Goal: Task Accomplishment & Management: Use online tool/utility

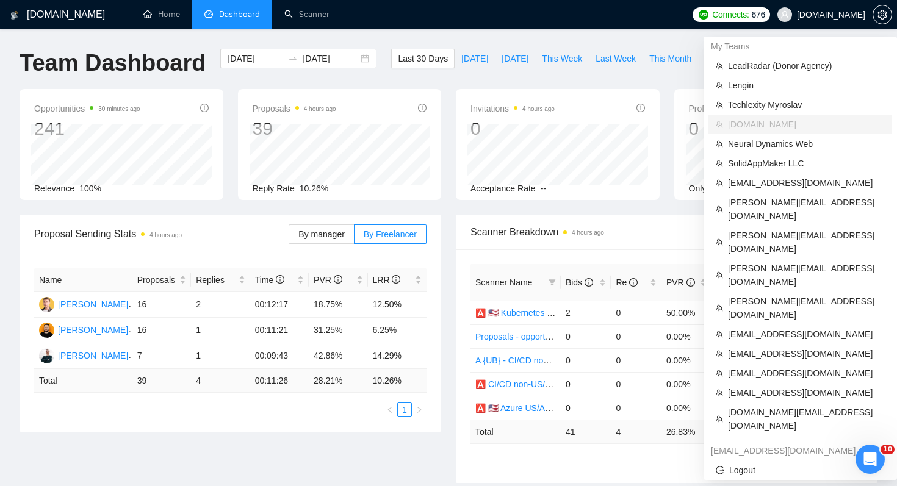
scroll to position [2, 0]
click at [787, 113] on li "Techlexity Myroslav" at bounding box center [800, 105] width 184 height 20
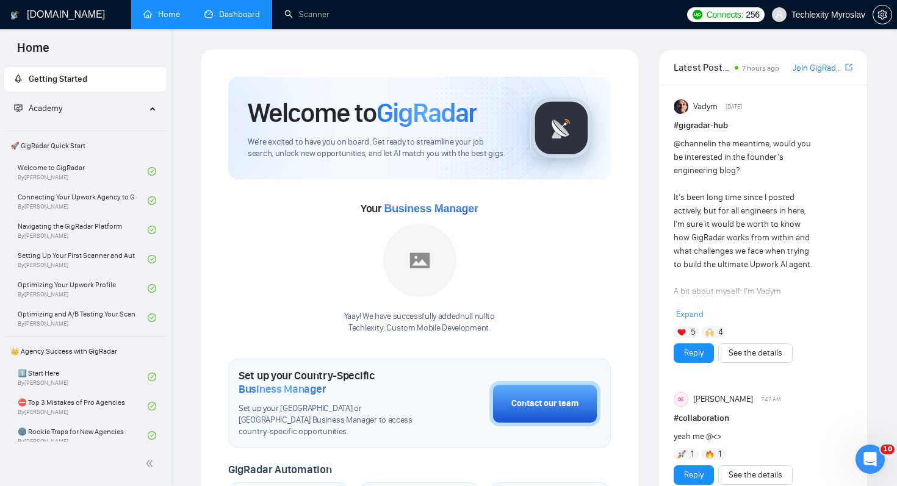
click at [234, 17] on link "Dashboard" at bounding box center [232, 14] width 56 height 10
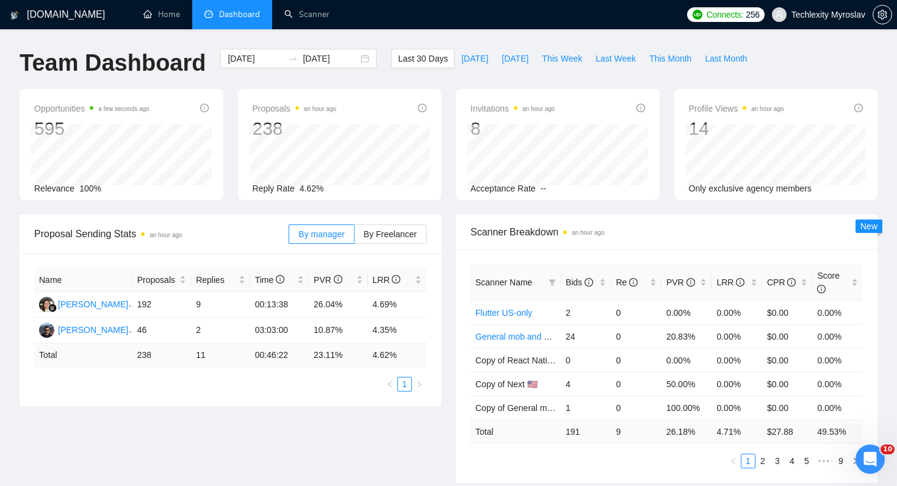
click at [287, 434] on div "Proposal Sending Stats an hour ago By manager By Freelancer Name Proposals Repl…" at bounding box center [448, 356] width 872 height 283
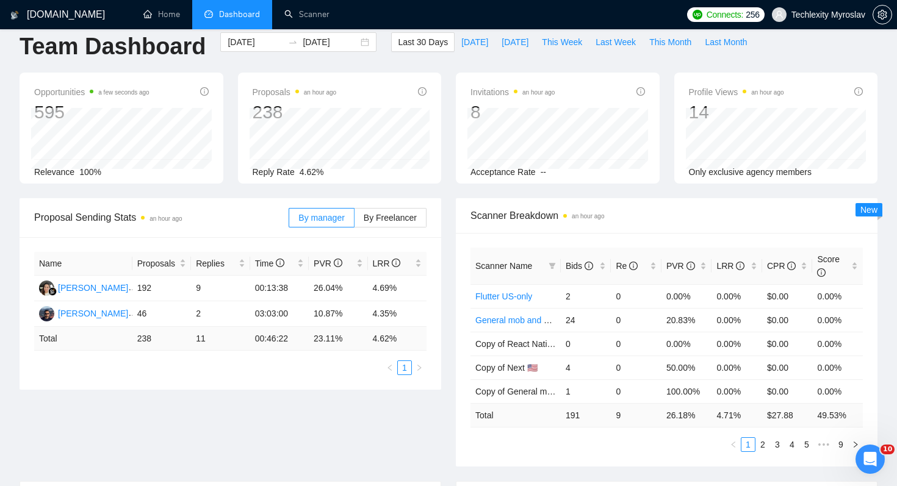
scroll to position [24, 0]
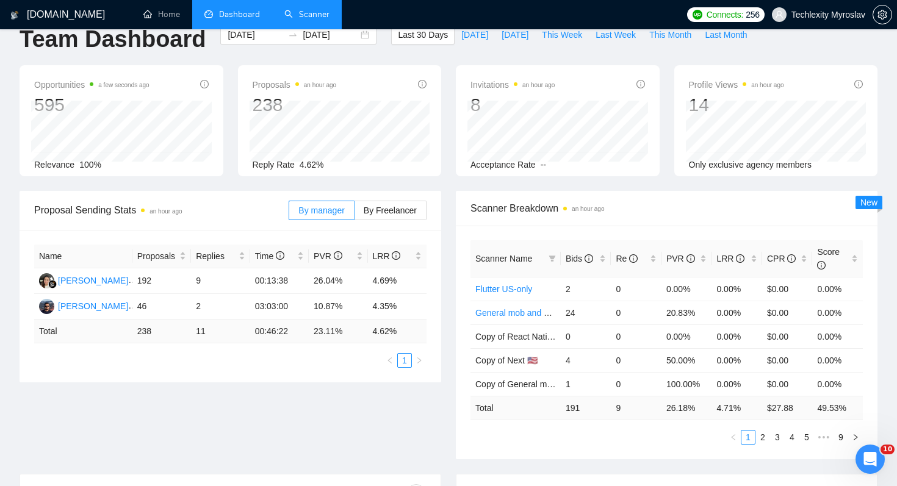
click at [317, 13] on link "Scanner" at bounding box center [306, 14] width 45 height 10
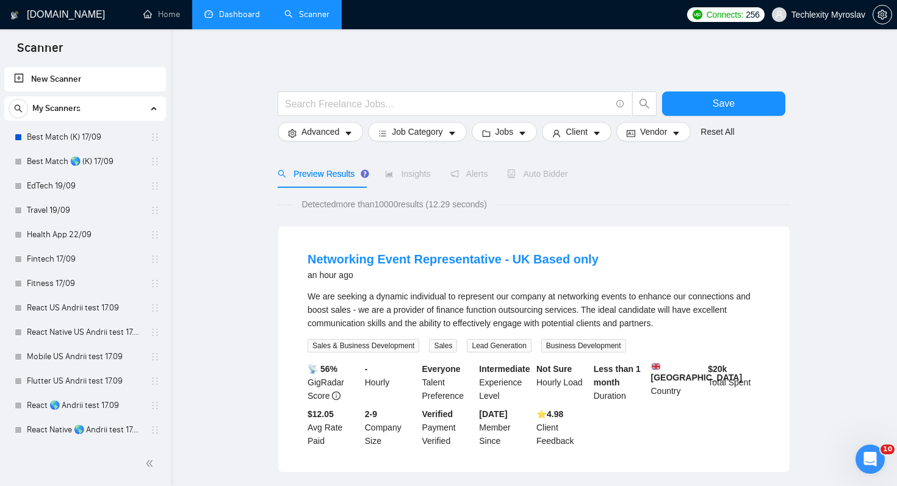
click at [237, 13] on link "Dashboard" at bounding box center [232, 14] width 56 height 10
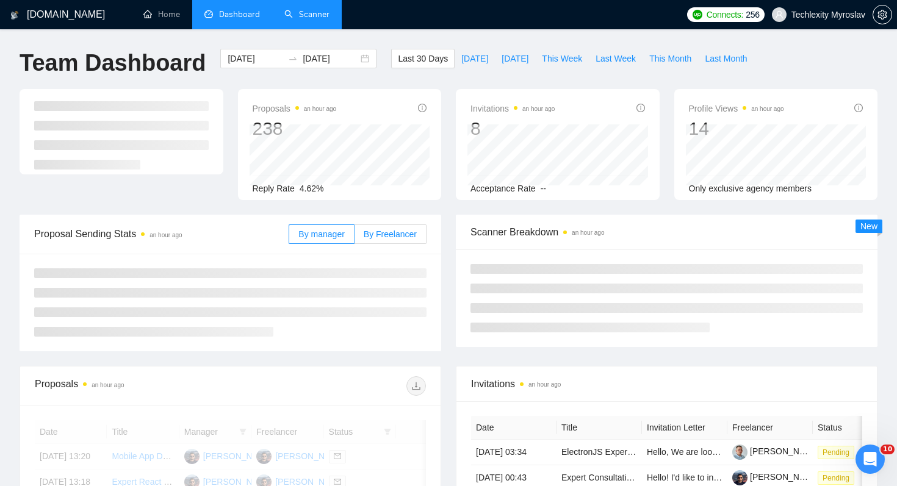
click at [391, 237] on span "By Freelancer" at bounding box center [390, 234] width 53 height 10
click at [354, 237] on input "By Freelancer" at bounding box center [354, 237] width 0 height 0
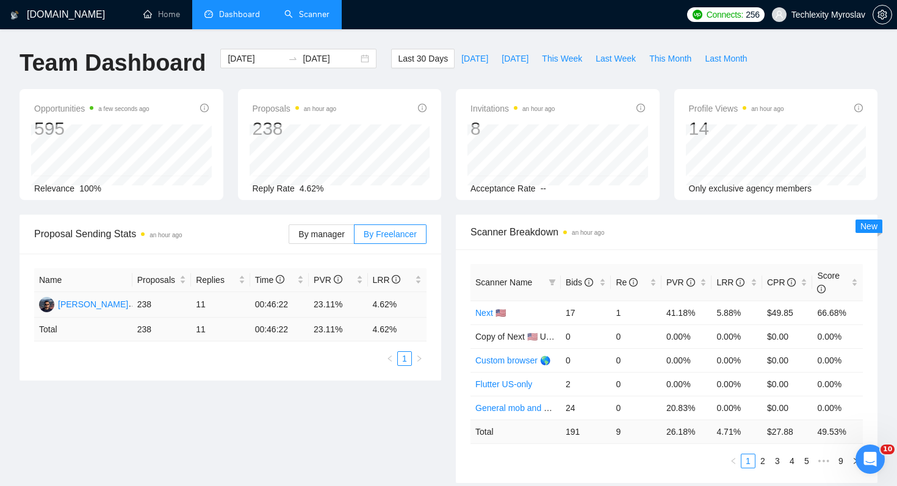
click at [104, 305] on div "[PERSON_NAME]" at bounding box center [93, 304] width 70 height 13
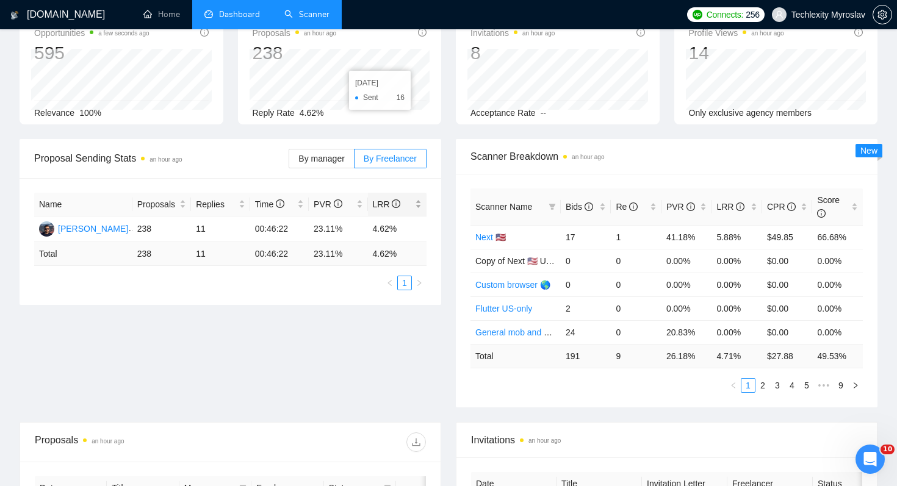
scroll to position [127, 0]
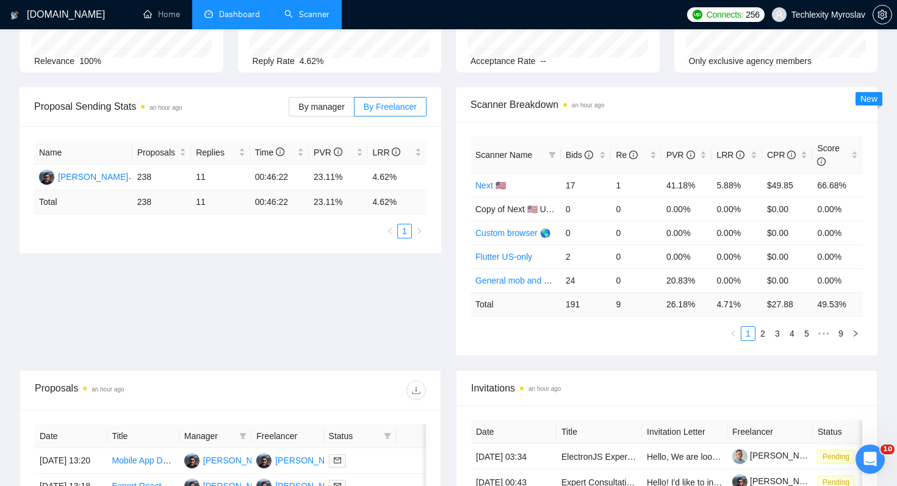
click at [298, 20] on link "Scanner" at bounding box center [306, 14] width 45 height 10
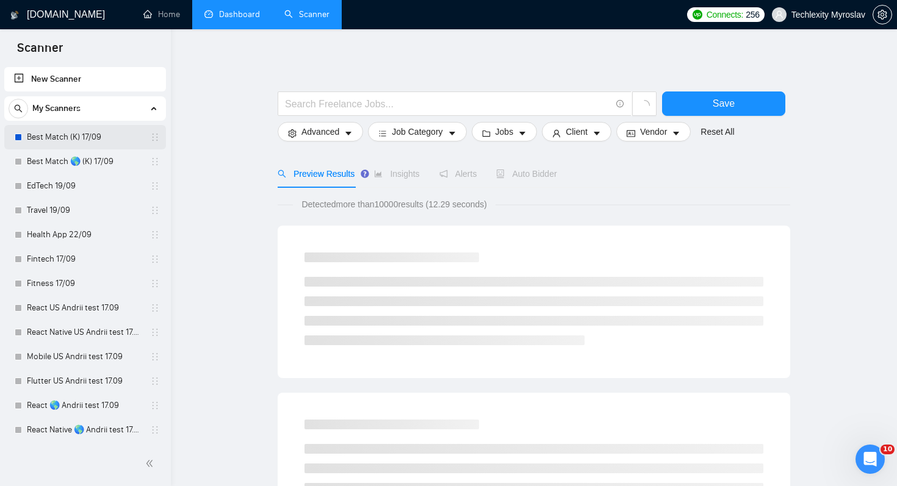
click at [97, 137] on link "Best Match (K) 17/09" at bounding box center [85, 137] width 116 height 24
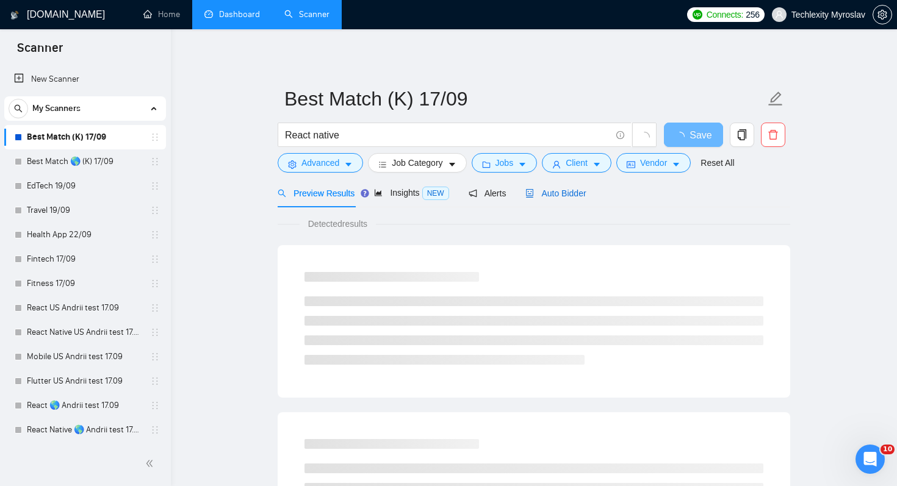
click at [547, 189] on span "Auto Bidder" at bounding box center [555, 194] width 60 height 10
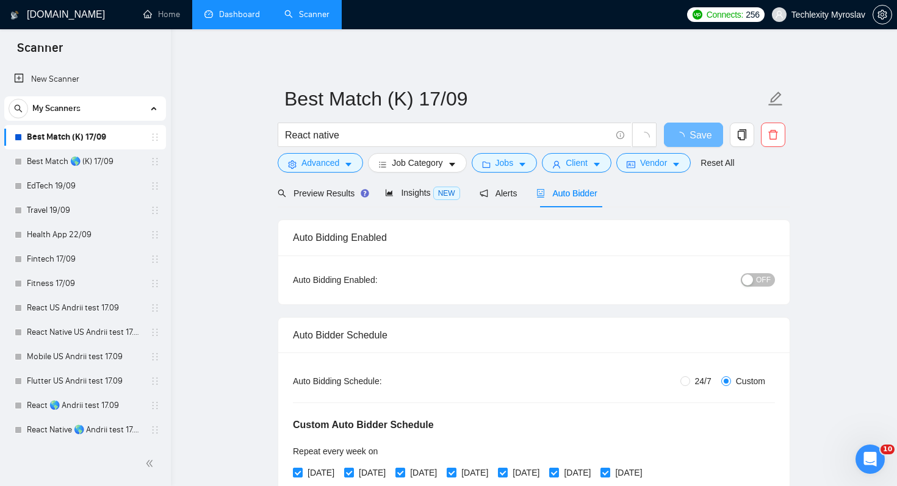
click at [321, 154] on button "Advanced" at bounding box center [320, 163] width 85 height 20
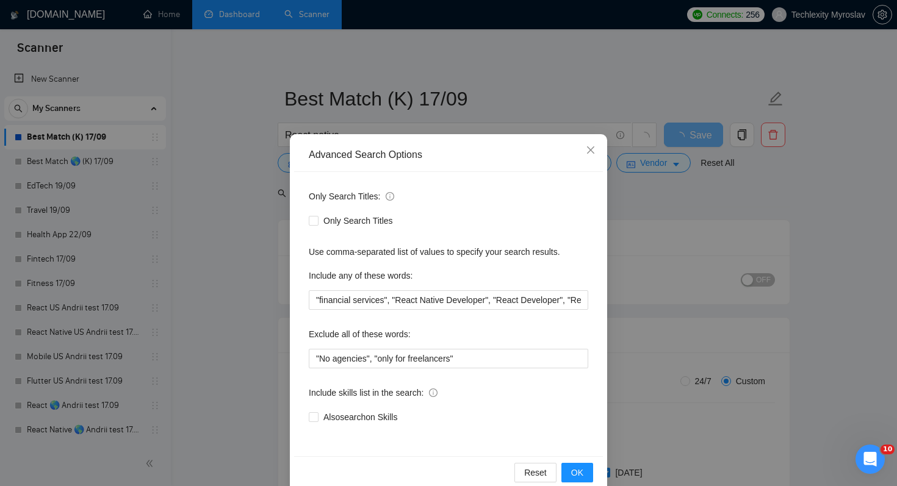
click at [210, 199] on div "Advanced Search Options Only Search Titles: Only Search Titles Use comma-separa…" at bounding box center [448, 243] width 897 height 486
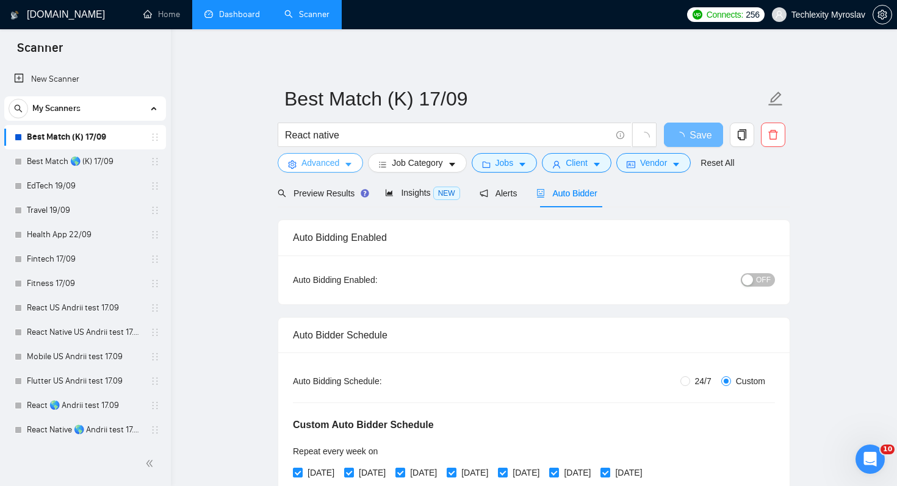
click at [322, 167] on span "Advanced" at bounding box center [320, 162] width 38 height 13
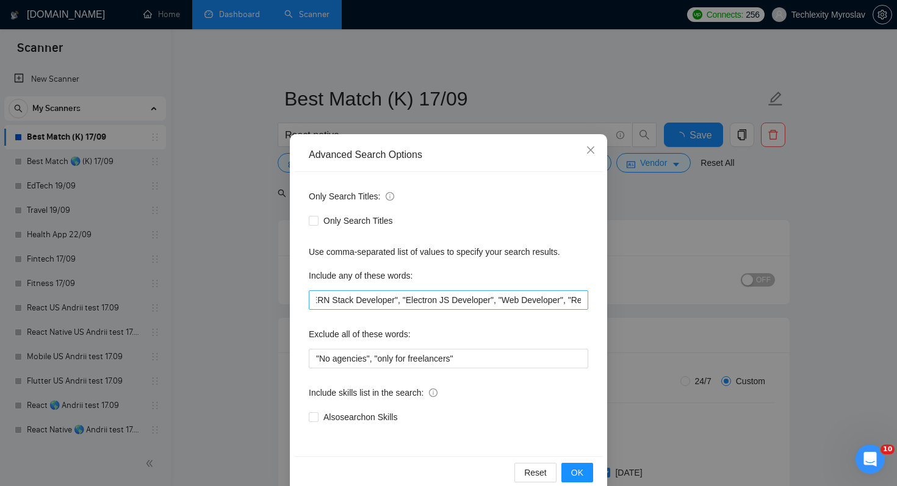
scroll to position [0, 1388]
click at [209, 311] on div "Advanced Search Options Only Search Titles: Only Search Titles Use comma-separa…" at bounding box center [448, 243] width 897 height 486
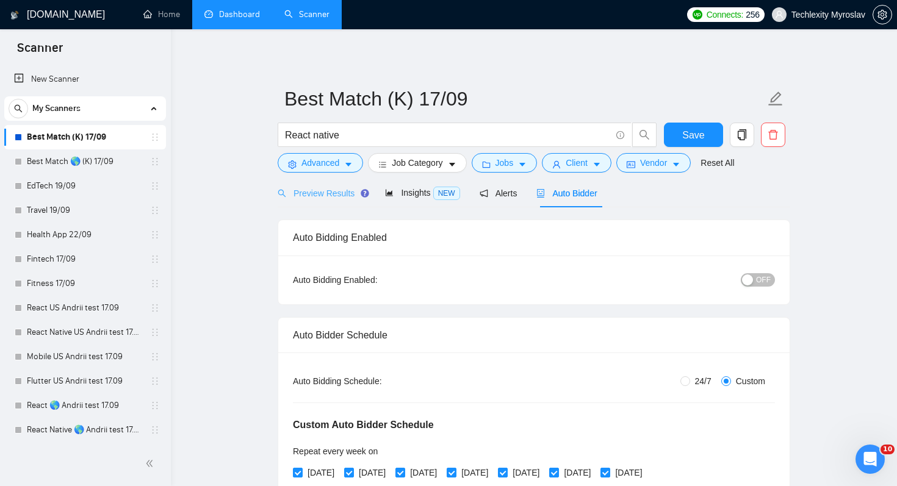
click at [334, 201] on div "Preview Results" at bounding box center [322, 193] width 88 height 29
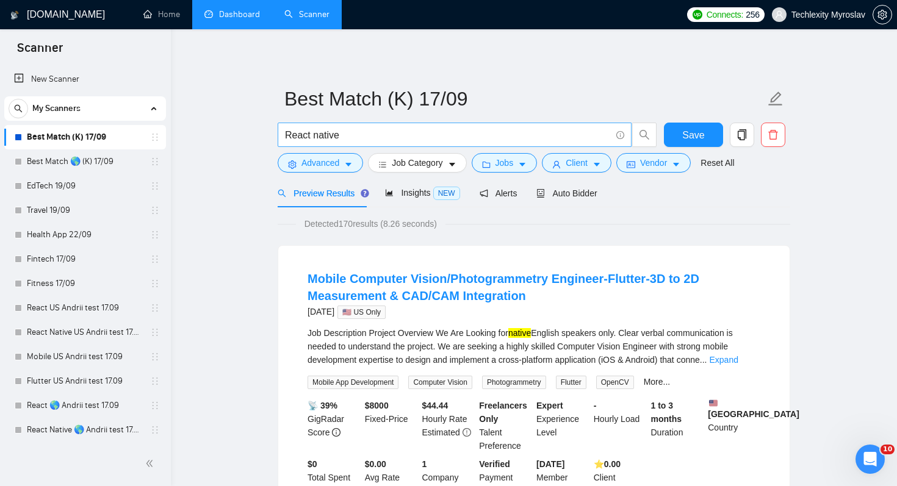
click at [285, 135] on input "React native" at bounding box center [448, 134] width 326 height 15
click at [372, 127] on input ""React native" at bounding box center [448, 134] width 326 height 15
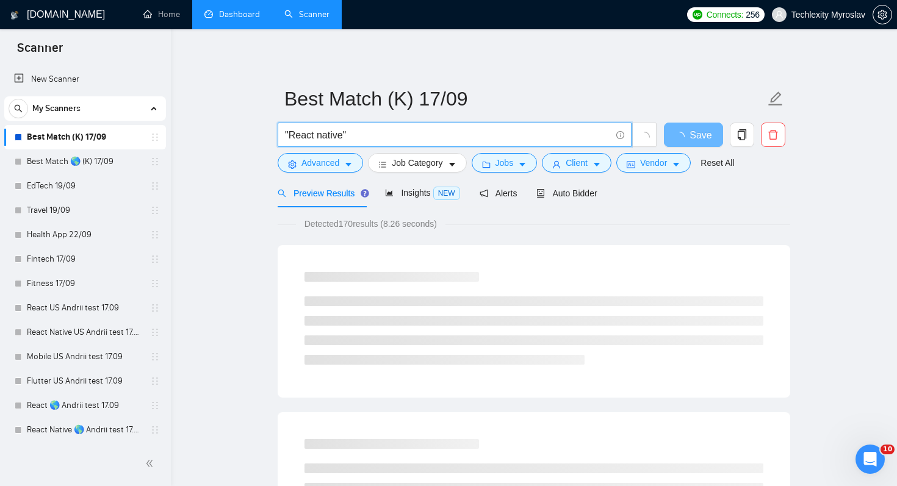
type input ""React native""
click at [510, 220] on div "Detected 170 results (8.26 seconds)" at bounding box center [534, 223] width 512 height 13
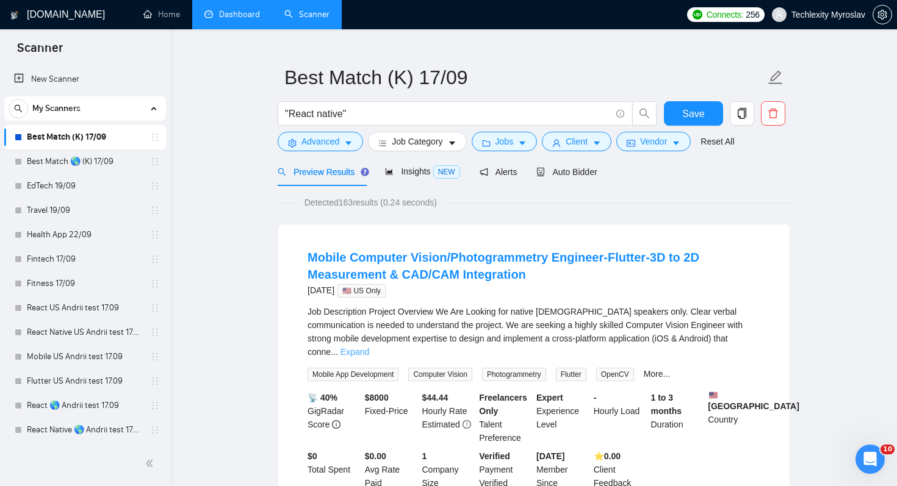
scroll to position [50, 0]
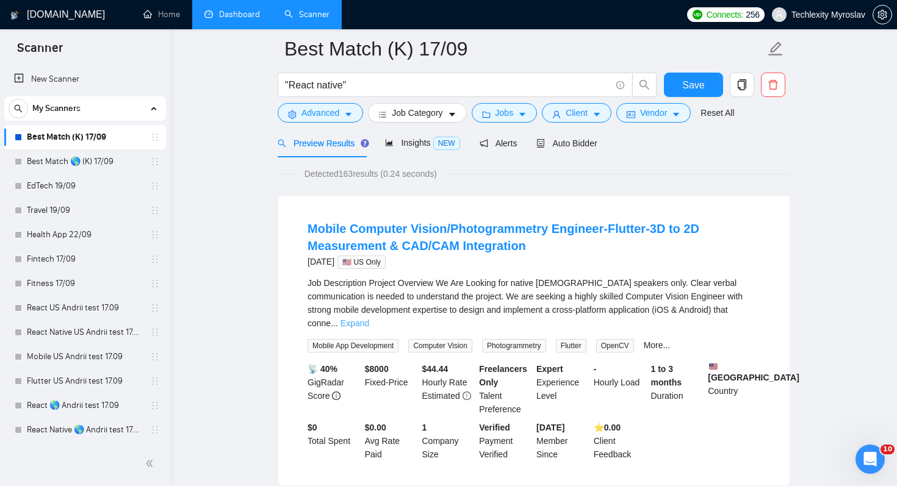
click at [369, 318] on link "Expand" at bounding box center [354, 323] width 29 height 10
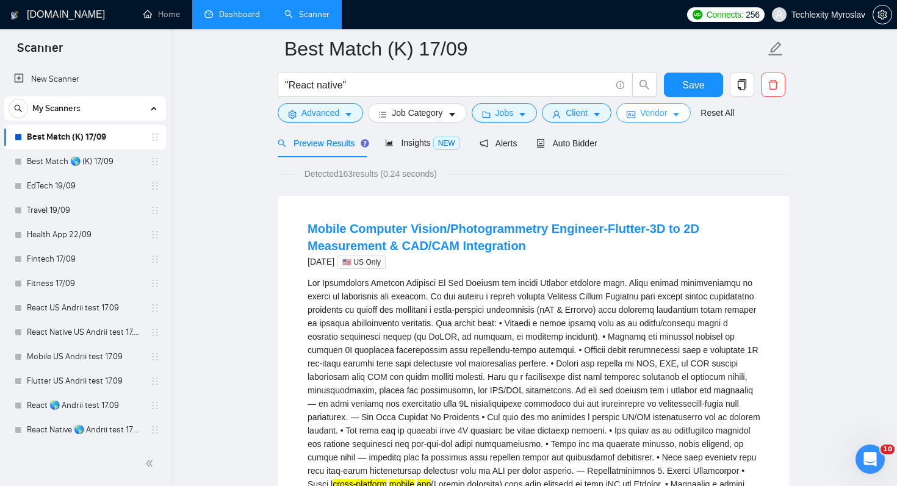
click at [680, 112] on icon "caret-down" at bounding box center [676, 114] width 9 height 9
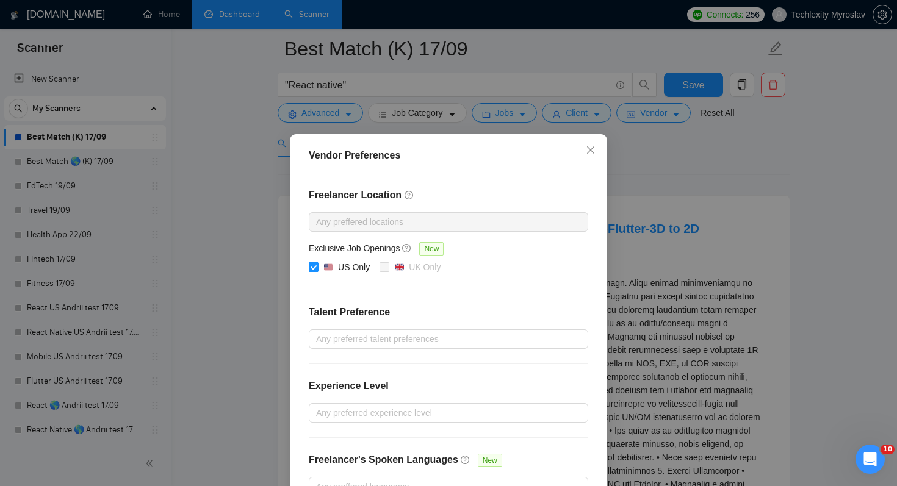
click at [343, 263] on div "US Only" at bounding box center [354, 266] width 32 height 13
click at [317, 263] on input "US Only" at bounding box center [313, 266] width 9 height 9
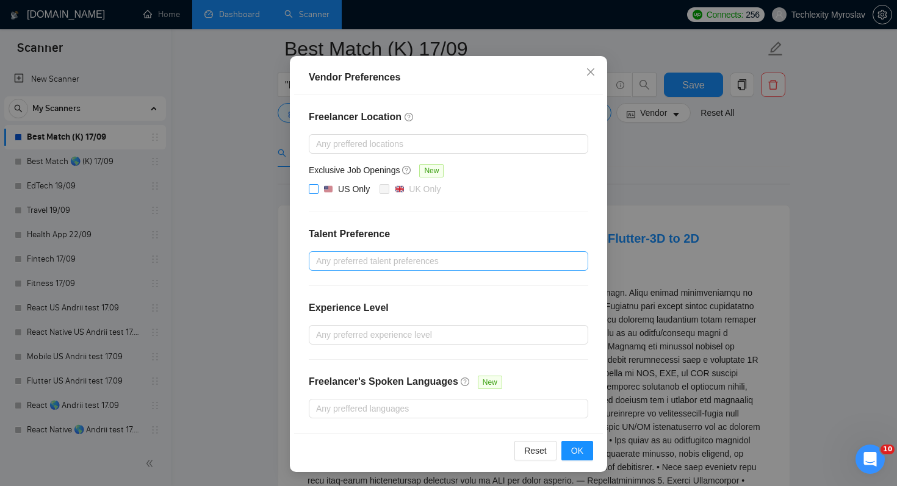
scroll to position [217, 0]
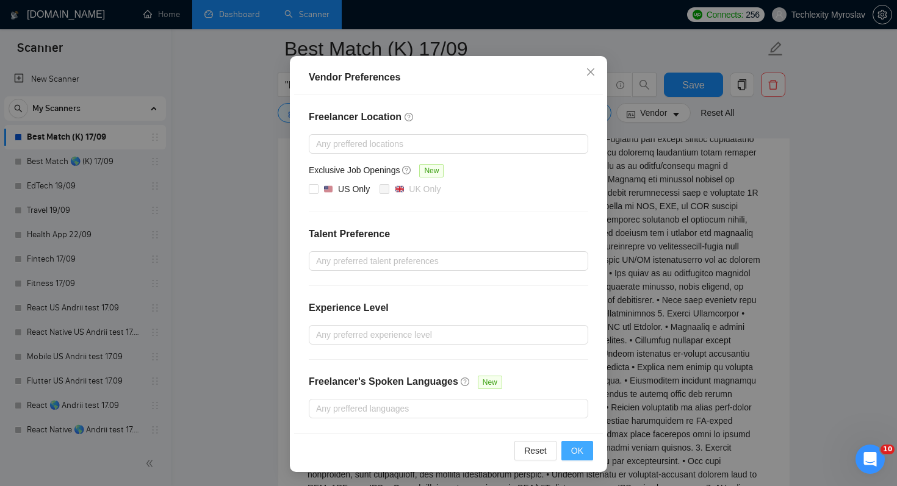
click at [584, 450] on button "OK" at bounding box center [577, 451] width 32 height 20
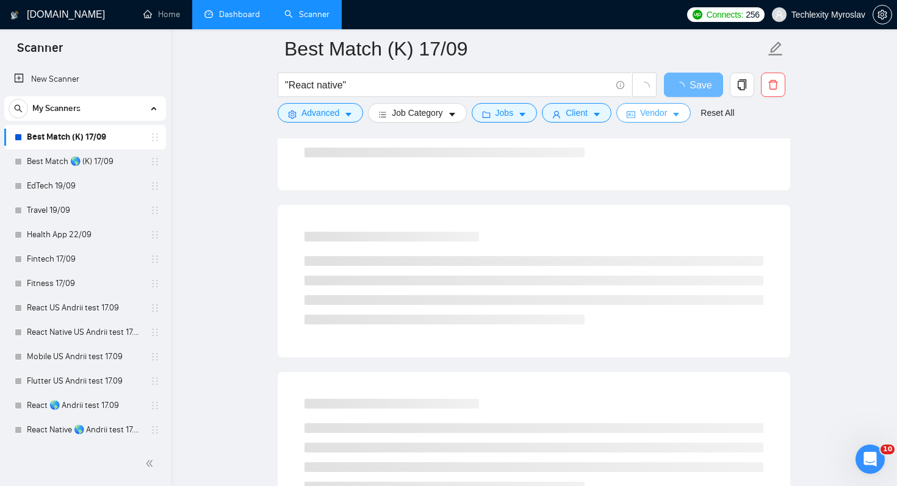
scroll to position [0, 0]
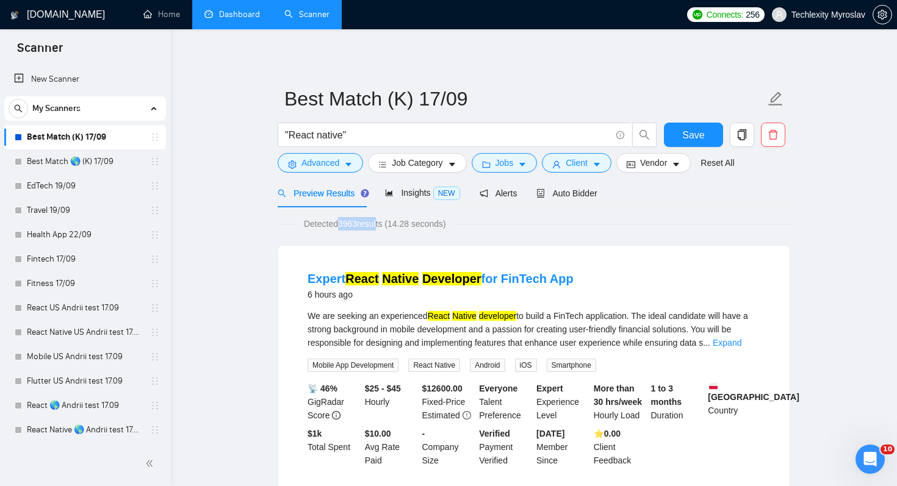
drag, startPoint x: 338, startPoint y: 228, endPoint x: 381, endPoint y: 228, distance: 42.7
click at [381, 228] on span "Detected 3963 results (14.28 seconds)" at bounding box center [374, 223] width 159 height 13
click at [666, 164] on span "Vendor" at bounding box center [653, 162] width 27 height 13
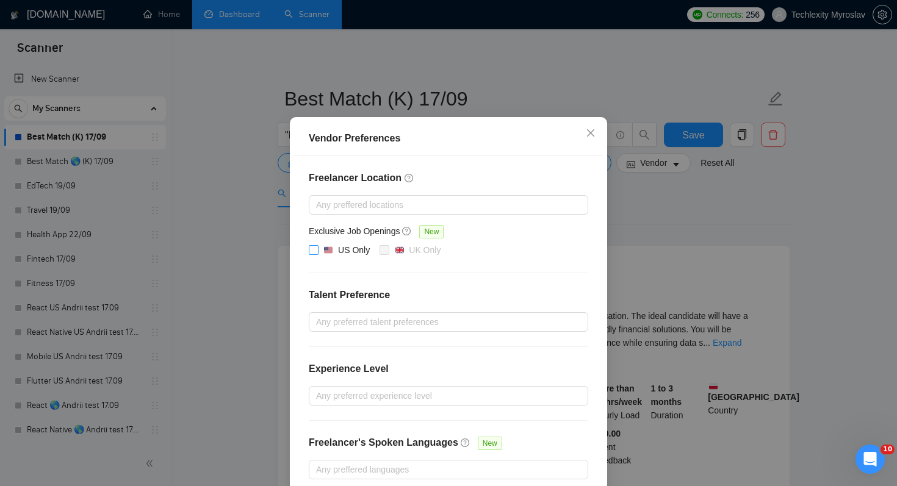
click at [314, 254] on input "US Only" at bounding box center [313, 249] width 9 height 9
checkbox input "true"
click at [246, 228] on div "Vendor Preferences Freelancer Location Any preffered locations Exclusive Job Op…" at bounding box center [448, 243] width 897 height 486
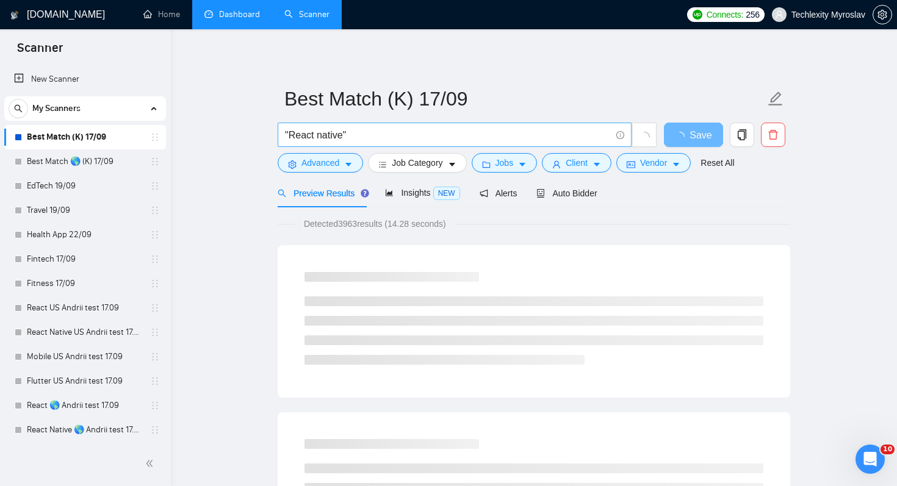
click at [291, 137] on input ""React native"" at bounding box center [448, 134] width 326 height 15
click at [389, 142] on input "React native"" at bounding box center [448, 134] width 326 height 15
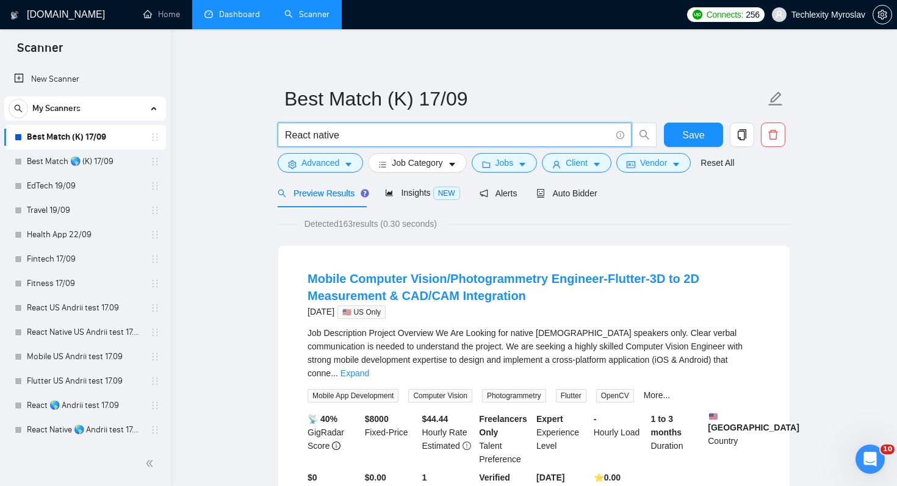
type input "React native"
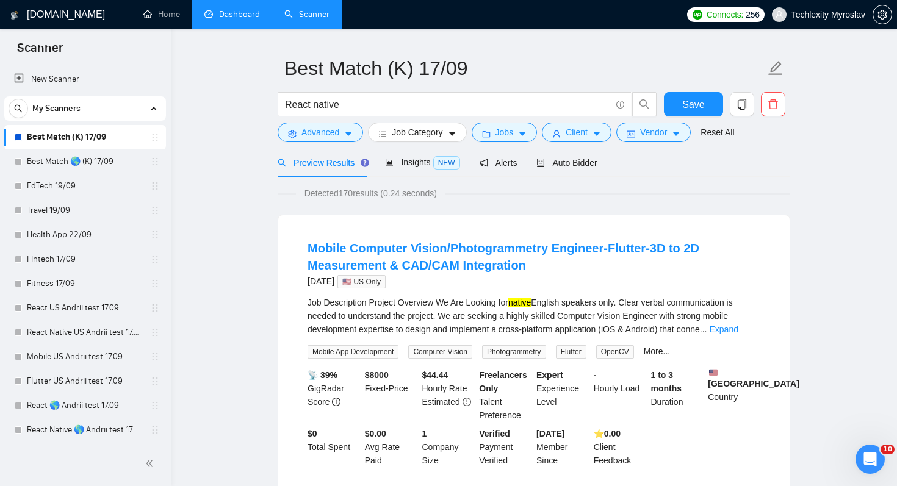
scroll to position [36, 0]
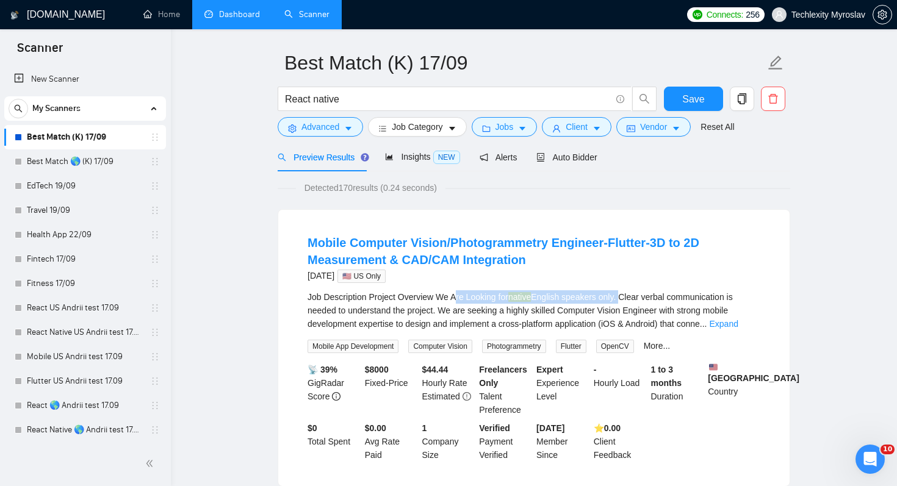
drag, startPoint x: 459, startPoint y: 300, endPoint x: 630, endPoint y: 300, distance: 170.8
click at [630, 300] on div "Job Description Project Overview We Are Looking for native [DEMOGRAPHIC_DATA] s…" at bounding box center [533, 310] width 453 height 40
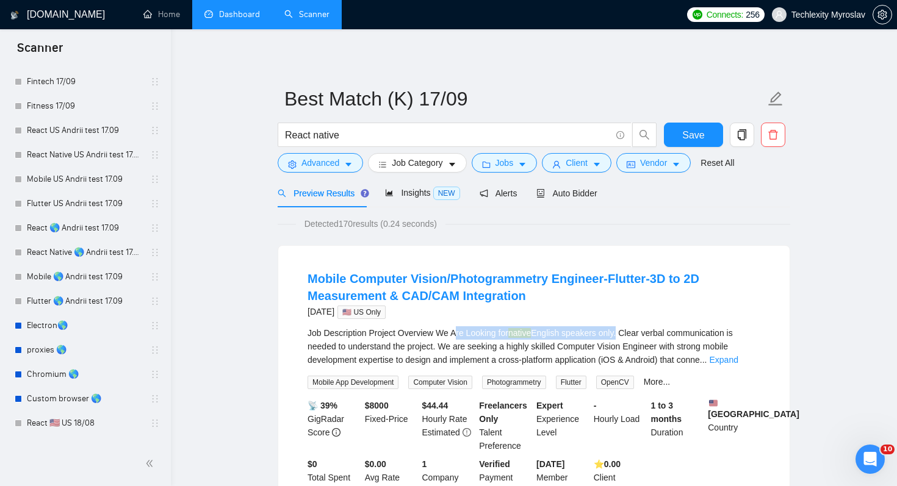
scroll to position [0, 0]
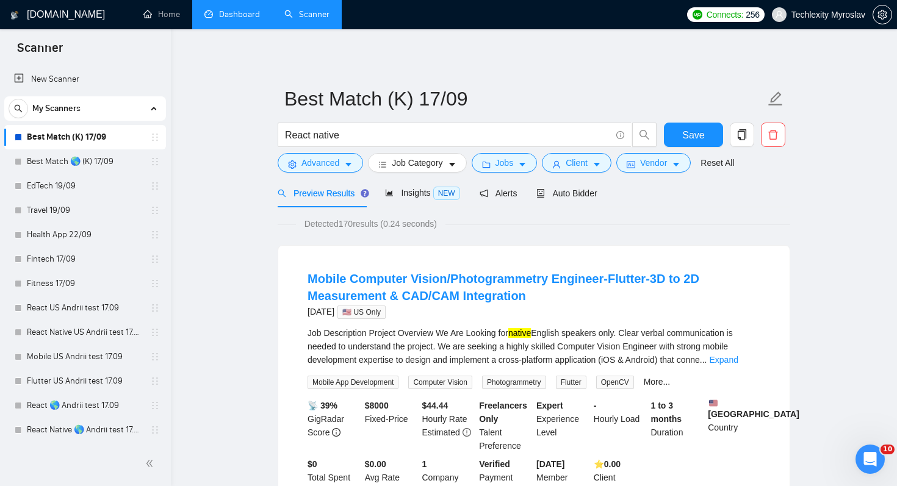
click at [519, 228] on div "Detected 170 results (0.24 seconds)" at bounding box center [534, 223] width 512 height 13
click at [282, 132] on span "React native" at bounding box center [455, 135] width 354 height 24
click at [391, 131] on input "React native" at bounding box center [448, 134] width 326 height 15
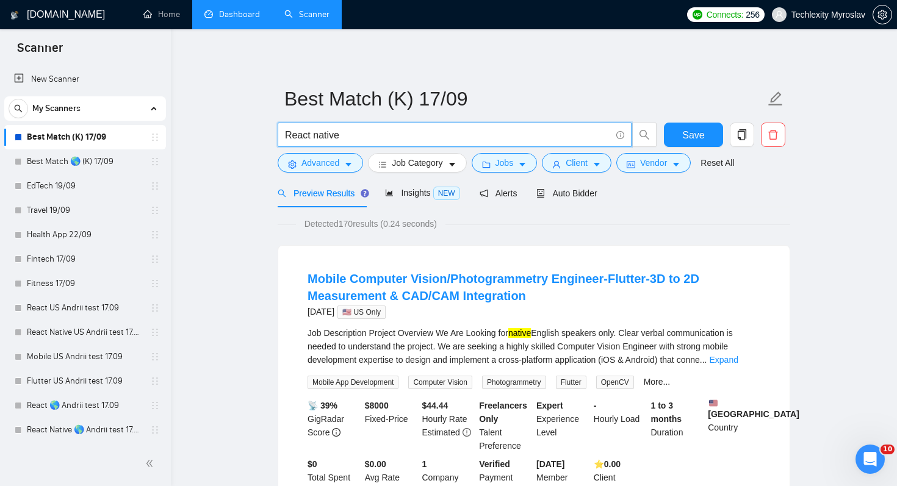
click at [391, 131] on input "React native" at bounding box center [448, 134] width 326 height 15
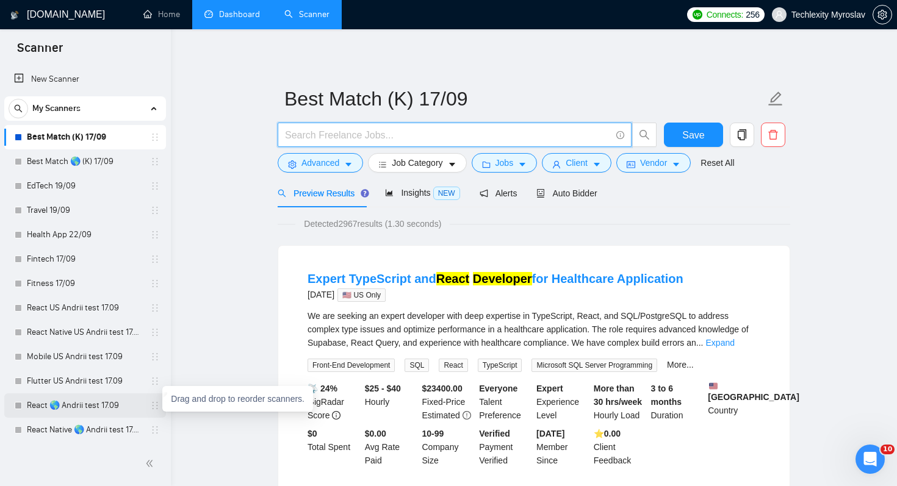
scroll to position [2, 0]
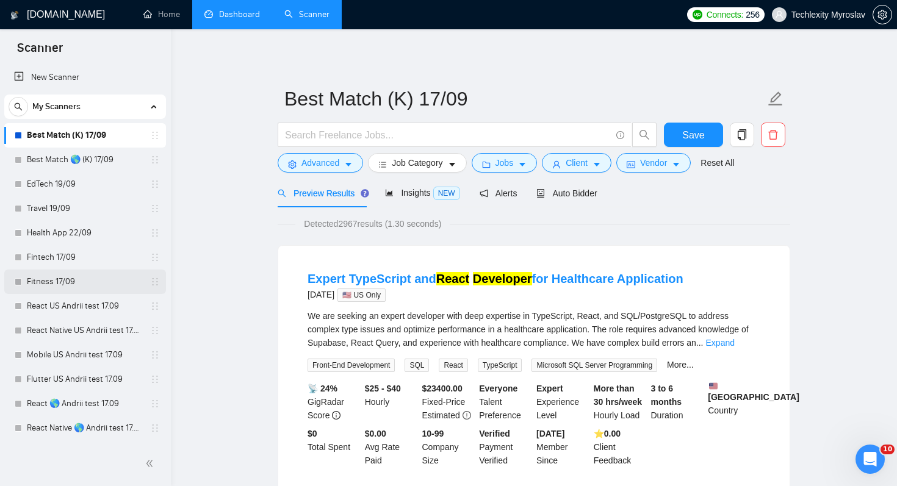
click at [109, 280] on link "Fitness 17/09" at bounding box center [85, 282] width 116 height 24
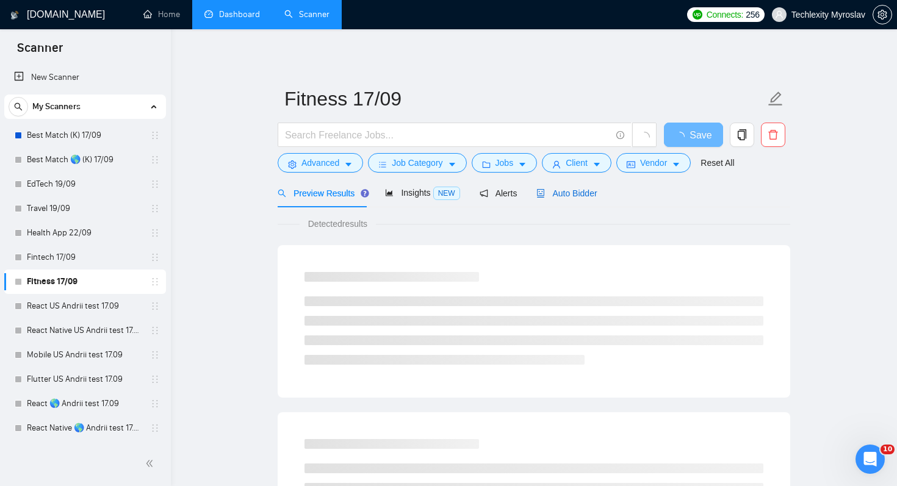
click at [548, 198] on span "Auto Bidder" at bounding box center [566, 194] width 60 height 10
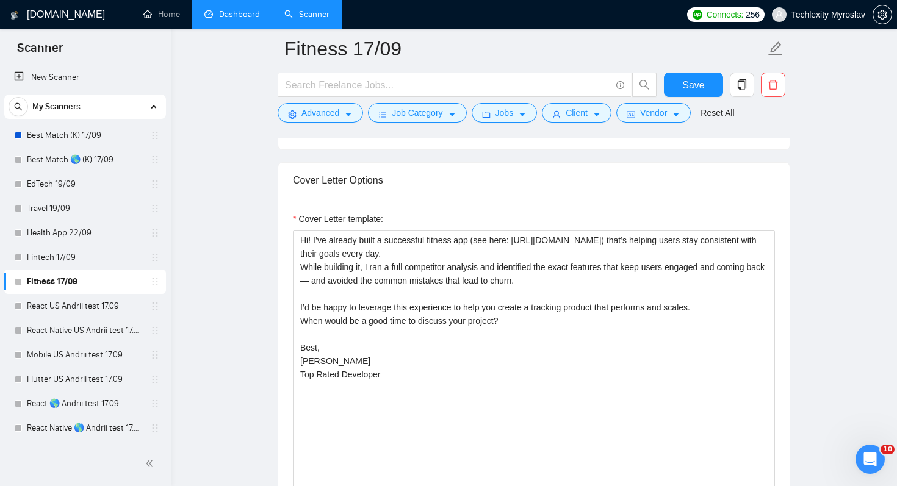
scroll to position [953, 0]
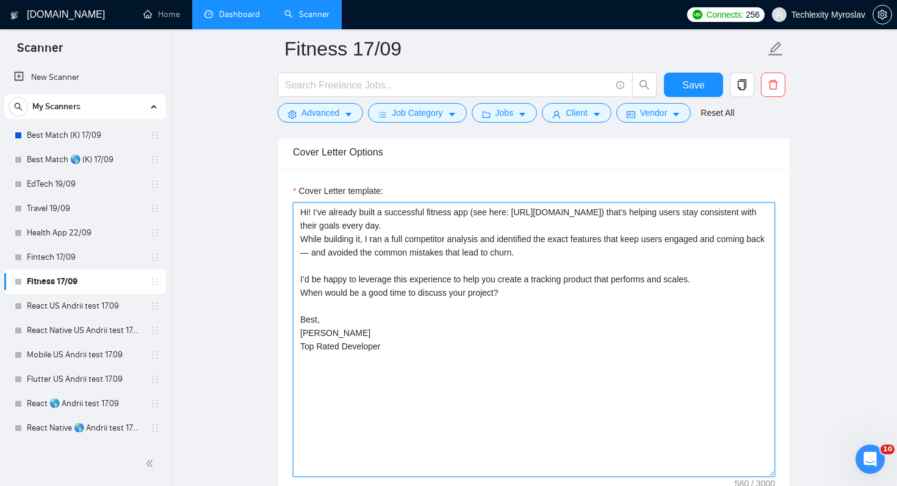
click at [467, 299] on textarea "Hi! I’ve already built a successful fitness app (see here: [URL][DOMAIN_NAME]) …" at bounding box center [534, 340] width 482 height 275
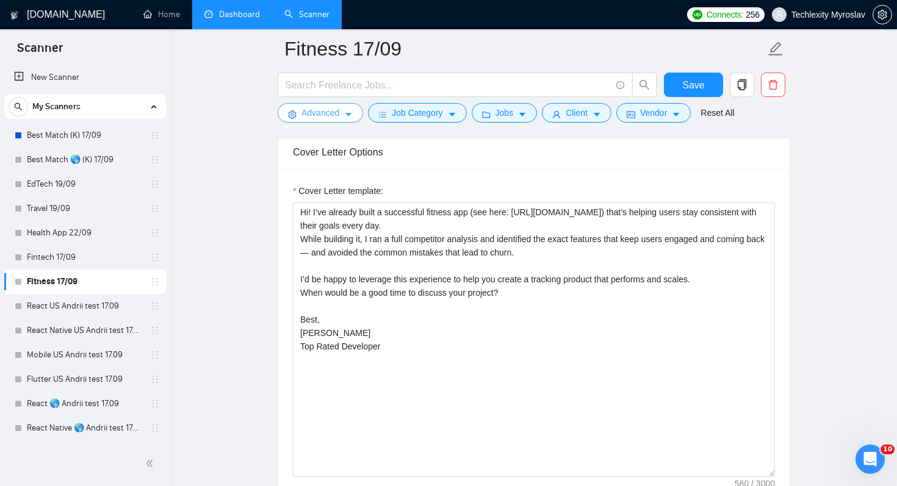
click at [337, 113] on span "Advanced" at bounding box center [320, 112] width 38 height 13
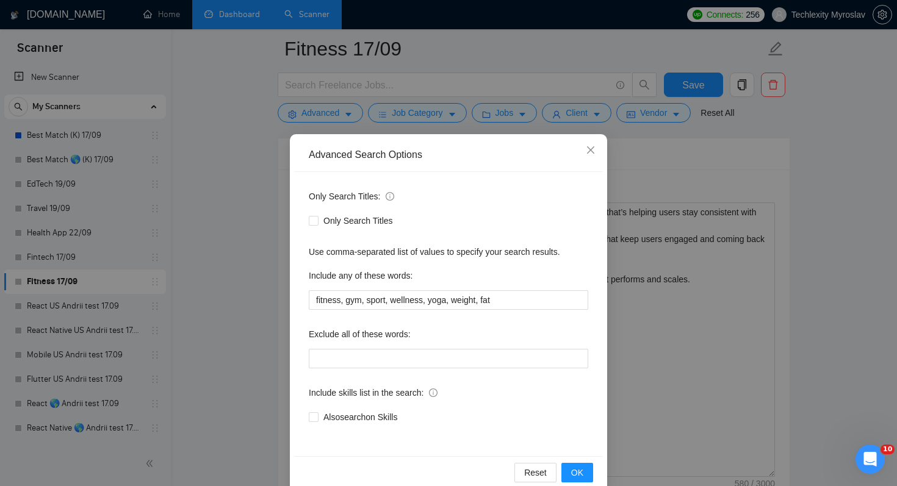
click at [679, 318] on div "Advanced Search Options Only Search Titles: Only Search Titles Use comma-separa…" at bounding box center [448, 243] width 897 height 486
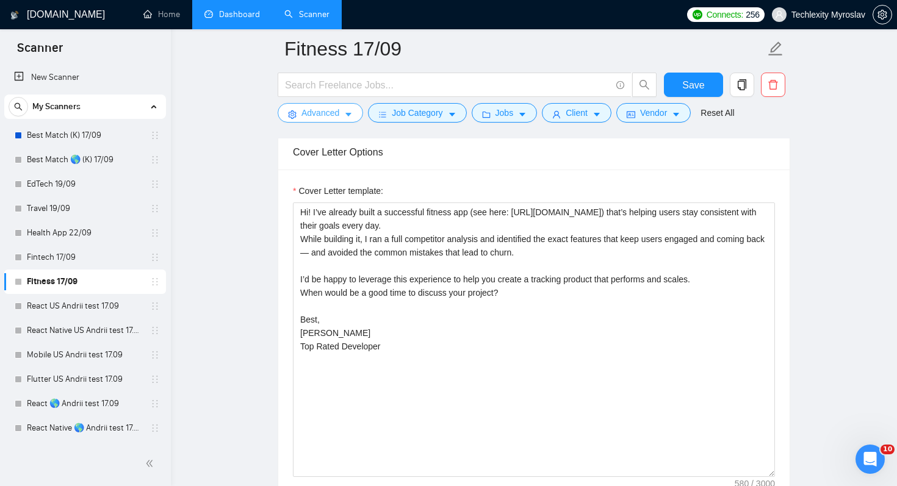
click at [315, 107] on span "Advanced" at bounding box center [320, 112] width 38 height 13
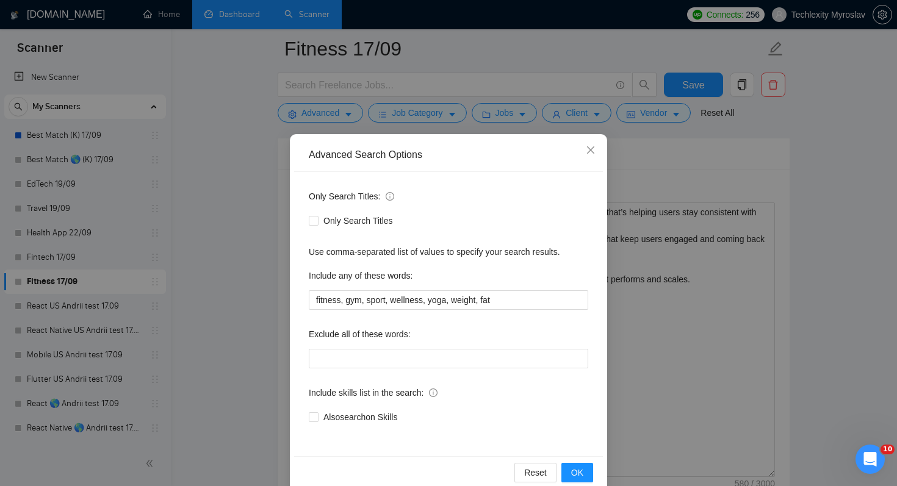
click at [676, 269] on div "Advanced Search Options Only Search Titles: Only Search Titles Use comma-separa…" at bounding box center [448, 243] width 897 height 486
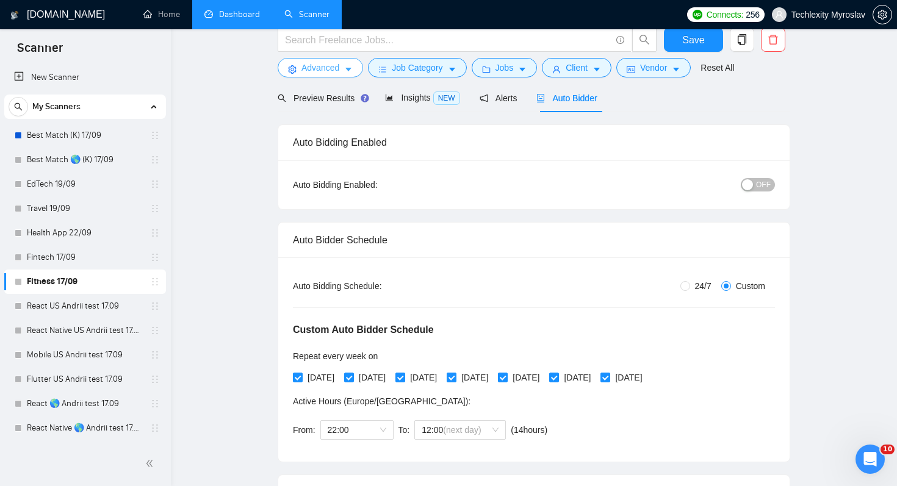
scroll to position [0, 0]
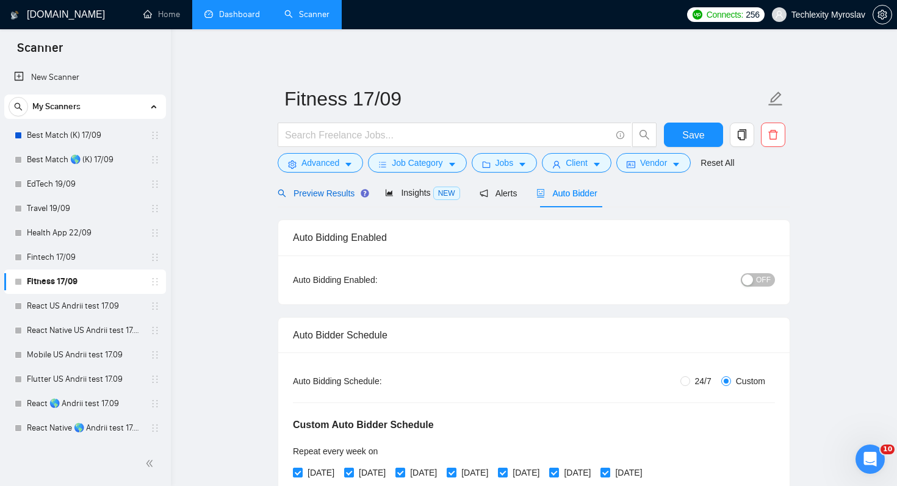
click at [318, 189] on span "Preview Results" at bounding box center [322, 194] width 88 height 10
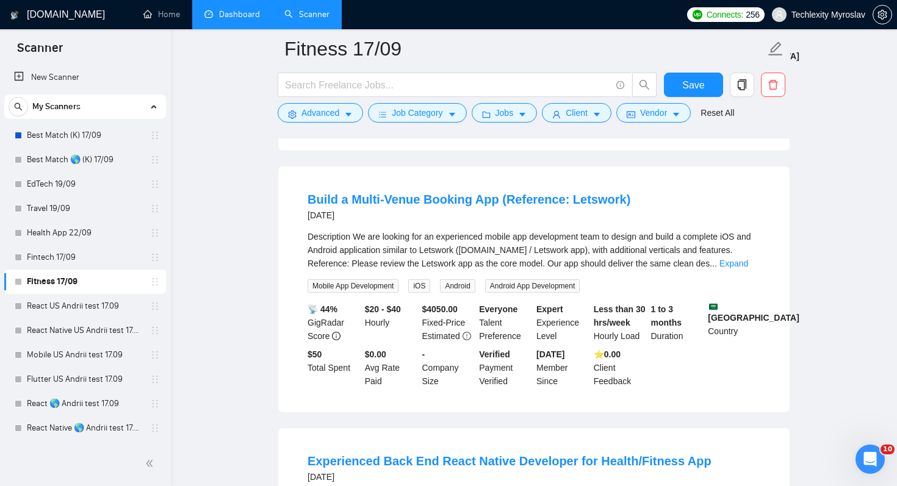
scroll to position [662, 0]
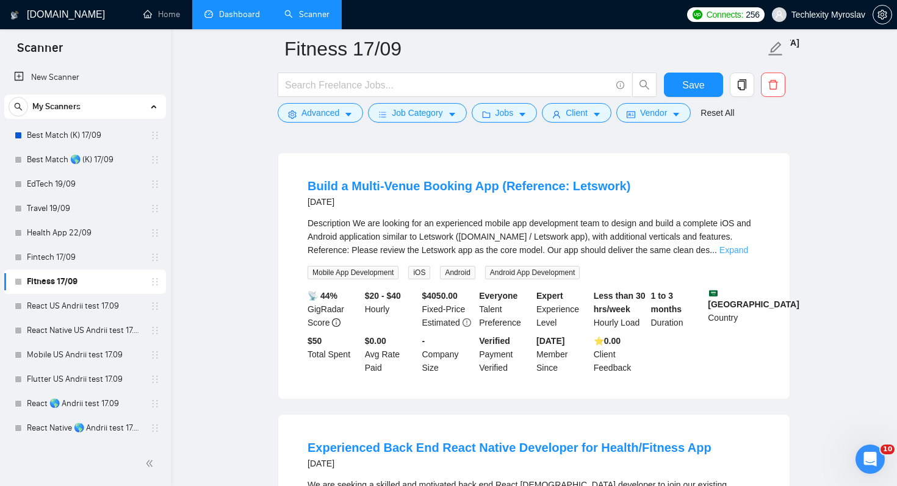
click at [747, 255] on link "Expand" at bounding box center [733, 250] width 29 height 10
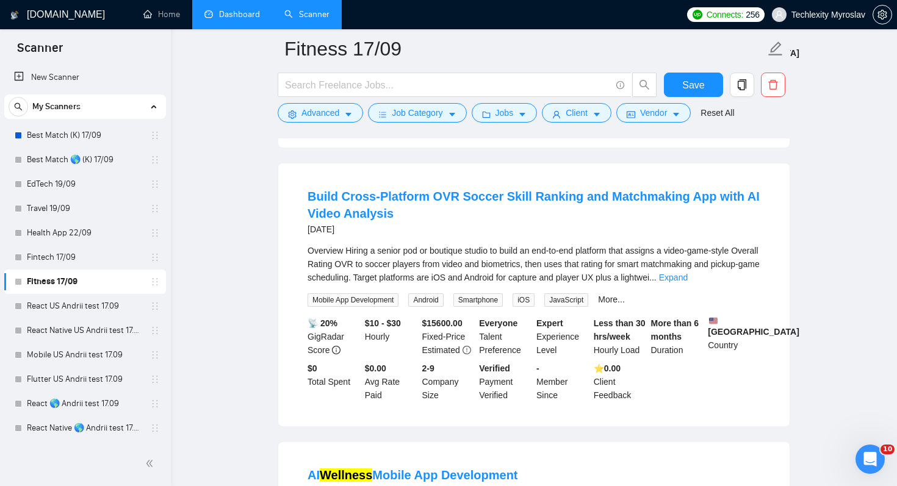
scroll to position [1719, 0]
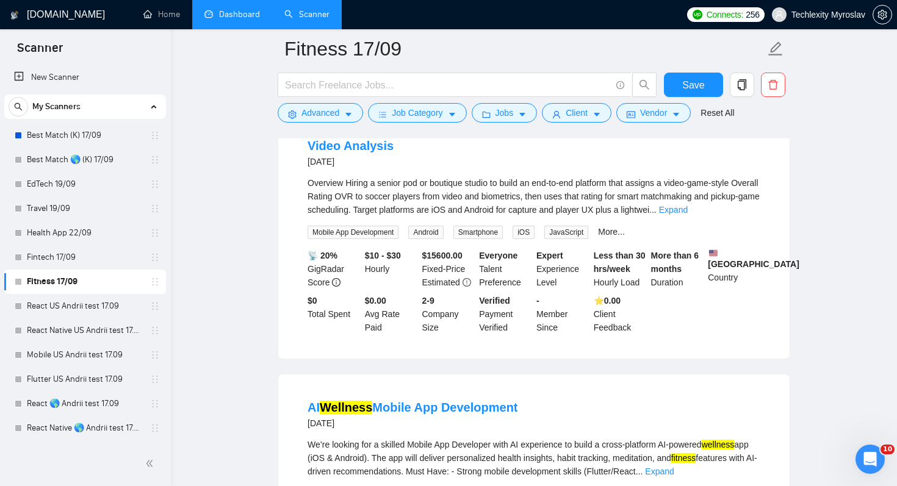
click at [746, 217] on div "Overview Hiring a senior pod or boutique studio to build an end-to-end platform…" at bounding box center [533, 196] width 453 height 40
click at [688, 215] on link "Expand" at bounding box center [673, 210] width 29 height 10
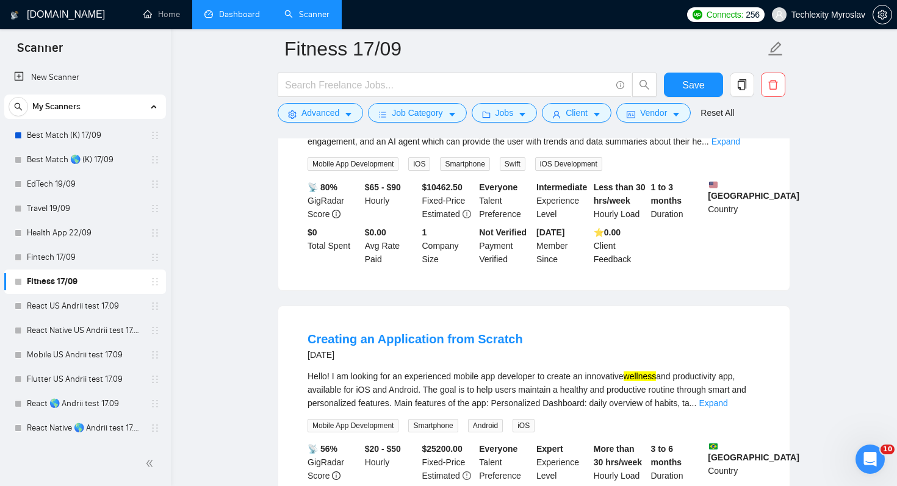
scroll to position [2864, 0]
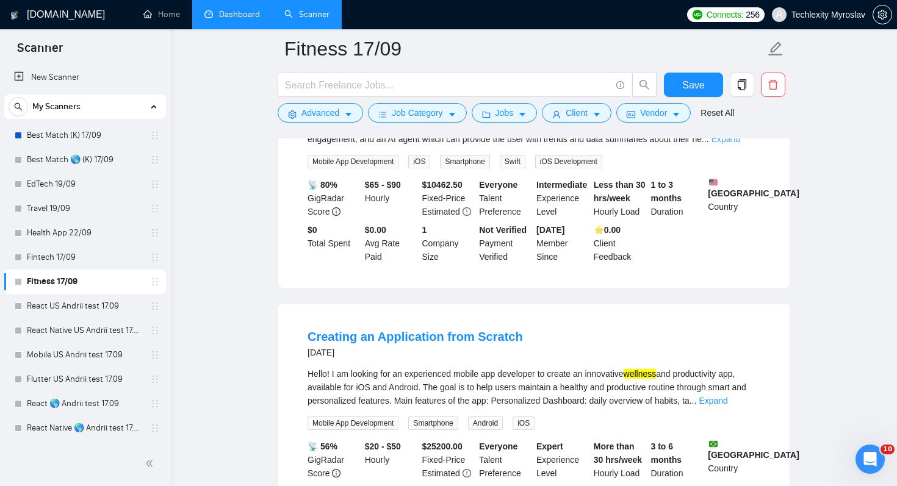
click at [737, 144] on link "Expand" at bounding box center [725, 139] width 29 height 10
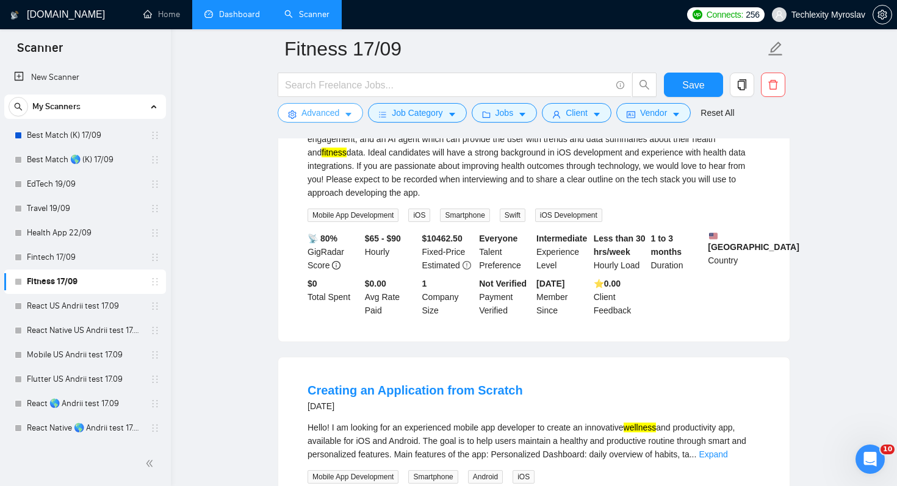
click at [316, 117] on span "Advanced" at bounding box center [320, 112] width 38 height 13
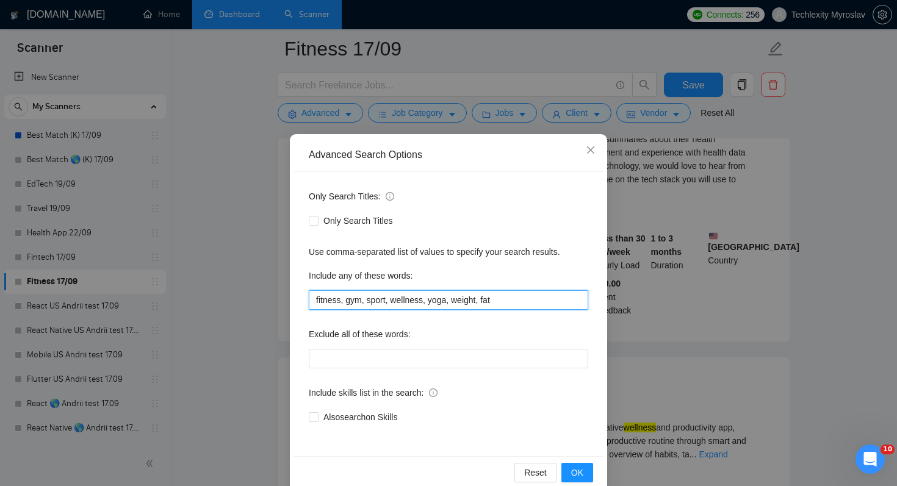
click at [517, 299] on input "fitness, gym, sport, wellness, yoga, weight, fat" at bounding box center [448, 300] width 279 height 20
click at [340, 302] on input "fitness, gym, sport, wellness, yoga, weight, fat" at bounding box center [448, 300] width 279 height 20
click at [364, 303] on input "fitness*, gym, sport, wellness, yoga, weight, fat" at bounding box center [448, 300] width 279 height 20
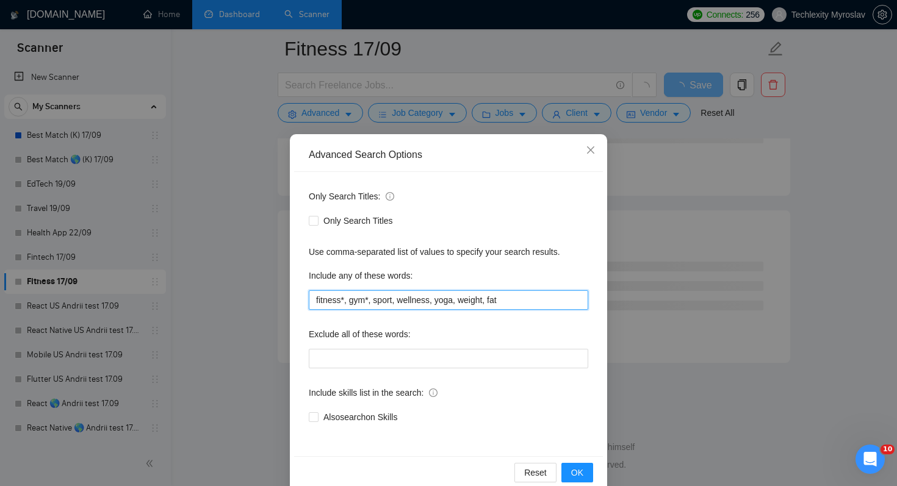
click at [393, 301] on input "fitness*, gym*, sport, wellness, yoga, weight, fat" at bounding box center [448, 300] width 279 height 20
click at [435, 298] on input "fitness*, gym*, sport*, wellness, yoga, weight, fat" at bounding box center [448, 300] width 279 height 20
click at [461, 303] on input "fitness*, gym*, sport*, wellness*, yoga, weight, fat" at bounding box center [448, 300] width 279 height 20
click at [495, 302] on input "fitness*, gym*, sport*, wellness*, yoga*, weight, fat" at bounding box center [448, 300] width 279 height 20
click at [548, 303] on input "fitness*, gym*, sport*, wellness*, yoga*, weight*, fat" at bounding box center [448, 300] width 279 height 20
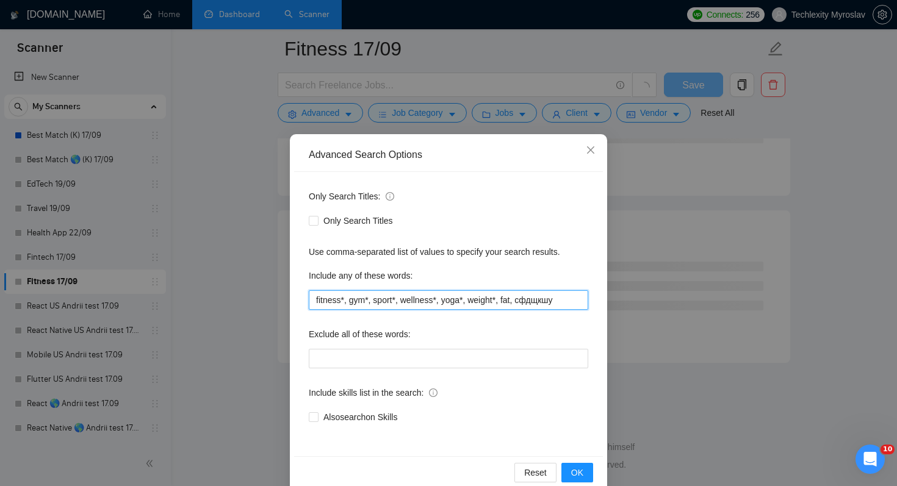
drag, startPoint x: 520, startPoint y: 301, endPoint x: 622, endPoint y: 301, distance: 101.3
click at [622, 301] on div "Advanced Search Options Only Search Titles: Only Search Titles Use comma-separa…" at bounding box center [448, 243] width 897 height 486
type input "fitness*, gym*, sport*, wellness*, yoga*, weight*, fat, calorie*, deficit*"
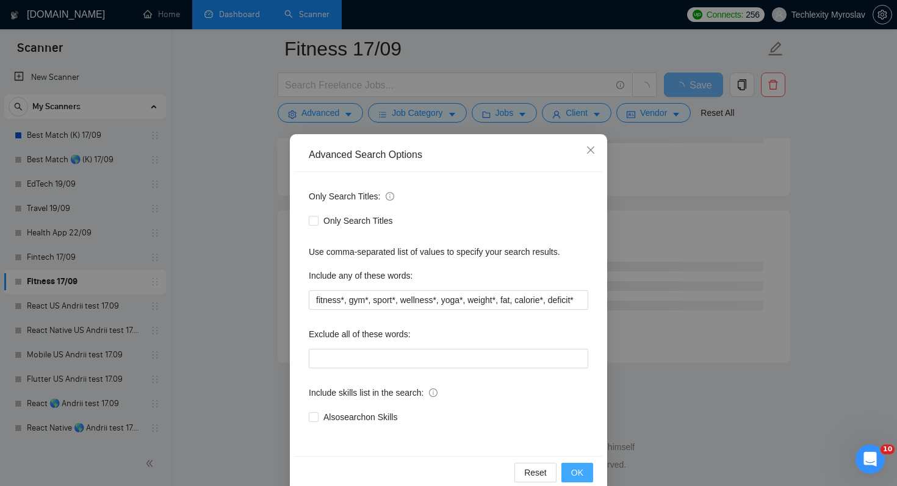
click at [587, 469] on button "OK" at bounding box center [577, 473] width 32 height 20
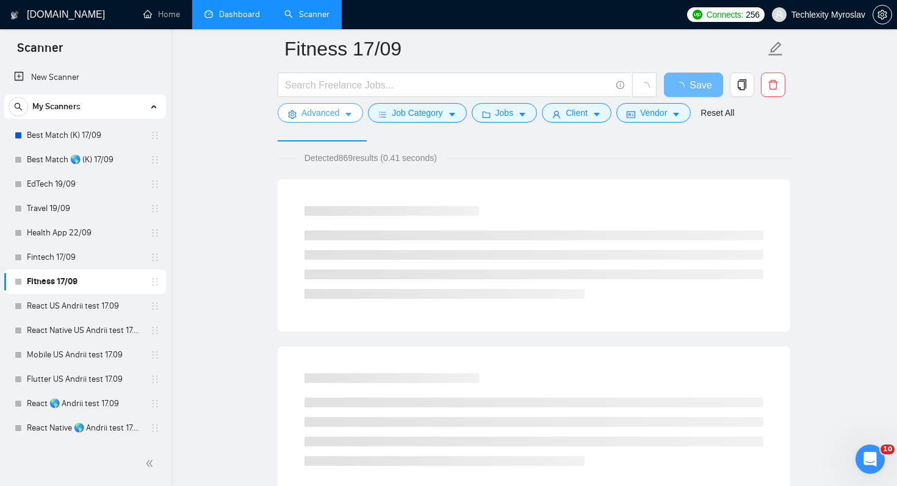
scroll to position [0, 0]
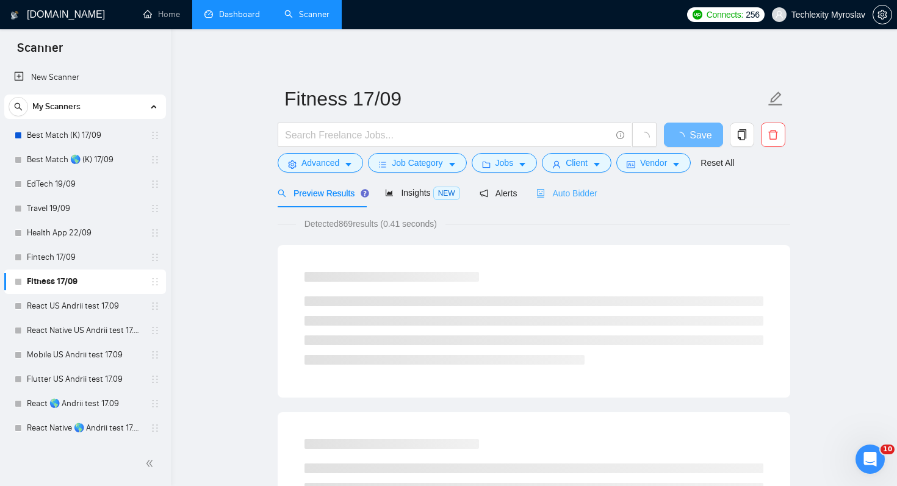
click at [582, 204] on div "Auto Bidder" at bounding box center [566, 193] width 60 height 29
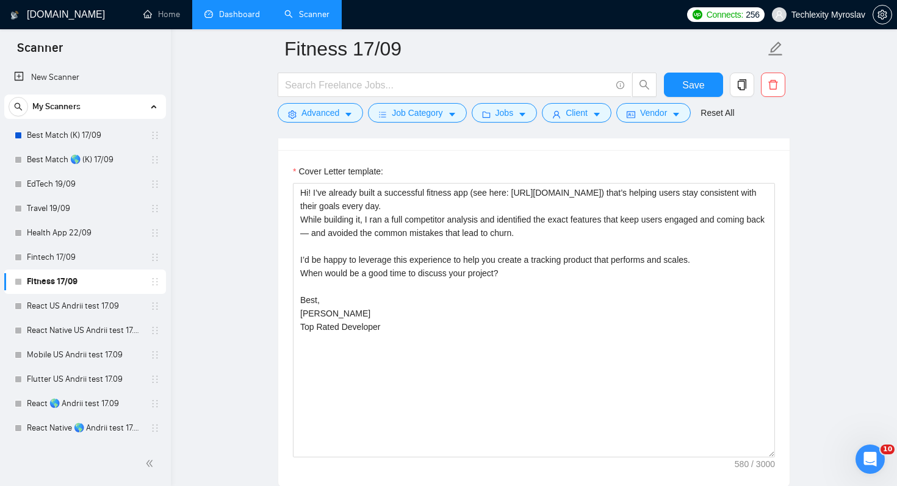
scroll to position [974, 0]
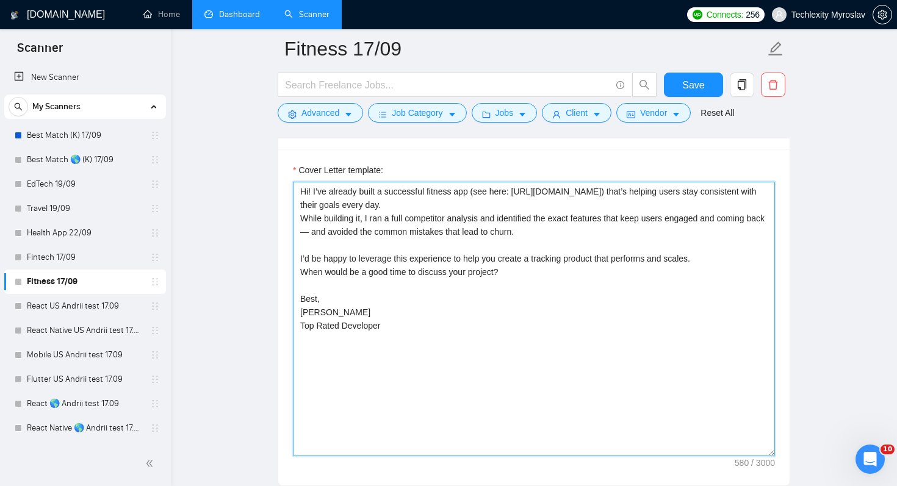
click at [692, 210] on textarea "Hi! I’ve already built a successful fitness app (see here: [URL][DOMAIN_NAME]) …" at bounding box center [534, 319] width 482 height 275
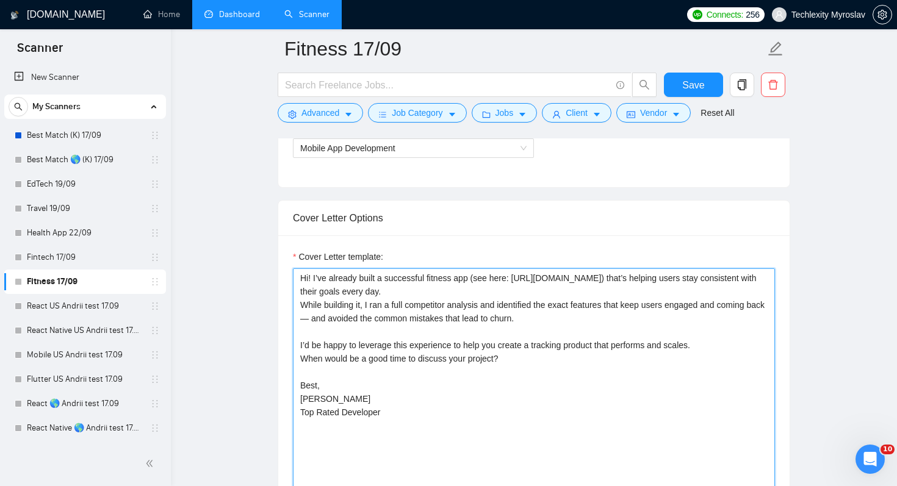
scroll to position [891, 0]
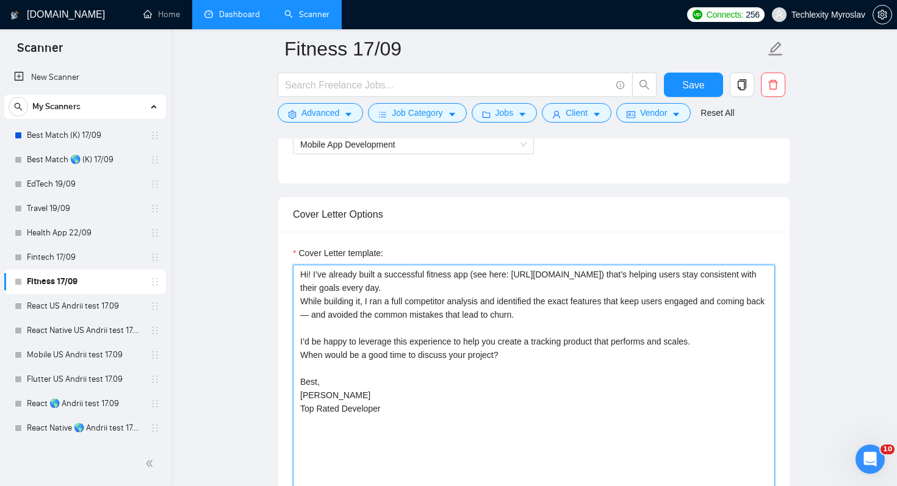
click at [448, 298] on textarea "Hi! I’ve already built a successful fitness app (see here: [URL][DOMAIN_NAME]) …" at bounding box center [534, 402] width 482 height 275
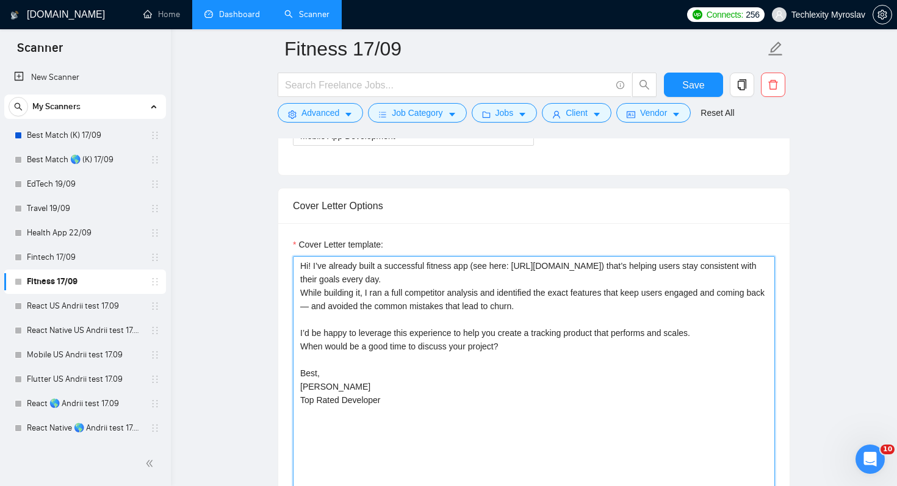
scroll to position [911, 0]
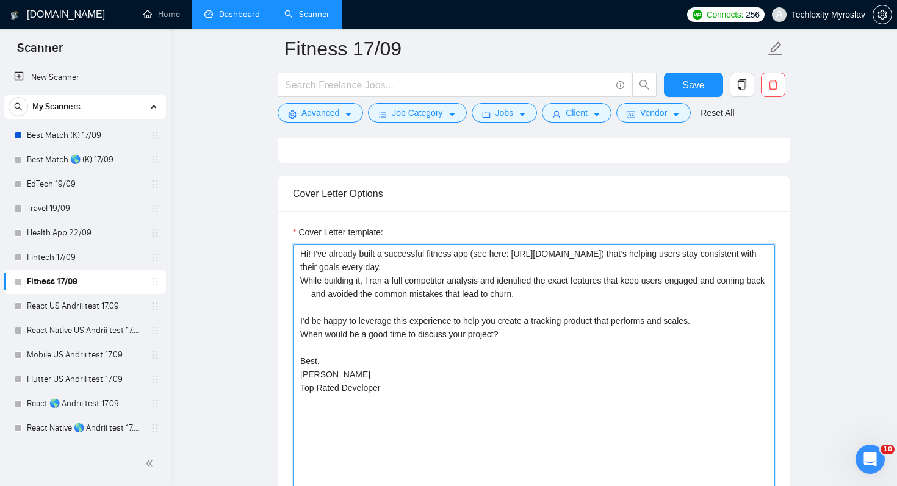
drag, startPoint x: 320, startPoint y: 293, endPoint x: 331, endPoint y: 292, distance: 11.0
click at [331, 292] on textarea "Hi! I’ve already built a successful fitness app (see here: [URL][DOMAIN_NAME]) …" at bounding box center [534, 381] width 482 height 275
drag, startPoint x: 331, startPoint y: 292, endPoint x: 318, endPoint y: 292, distance: 12.8
click at [318, 292] on textarea "Hi! I’ve already built a successful fitness app (see here: [URL][DOMAIN_NAME]) …" at bounding box center [534, 381] width 482 height 275
click at [387, 300] on textarea "Hi! I’ve already built a successful fitness app (see here: [URL][DOMAIN_NAME]) …" at bounding box center [534, 381] width 482 height 275
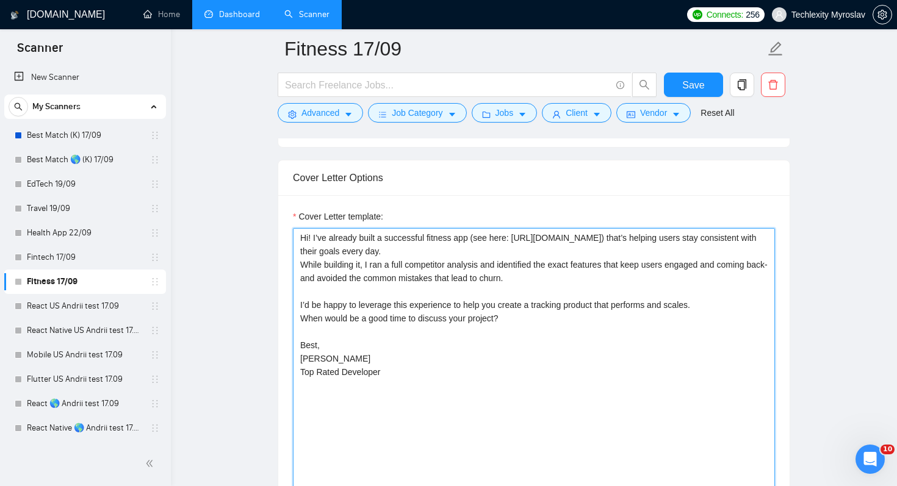
scroll to position [928, 0]
click at [370, 289] on textarea "Hi! I’ve already built a successful fitness app (see here: [URL][DOMAIN_NAME]) …" at bounding box center [534, 365] width 482 height 275
click at [578, 304] on textarea "Hi! I’ve already built a successful fitness app (see here: [URL][DOMAIN_NAME]) …" at bounding box center [534, 365] width 482 height 275
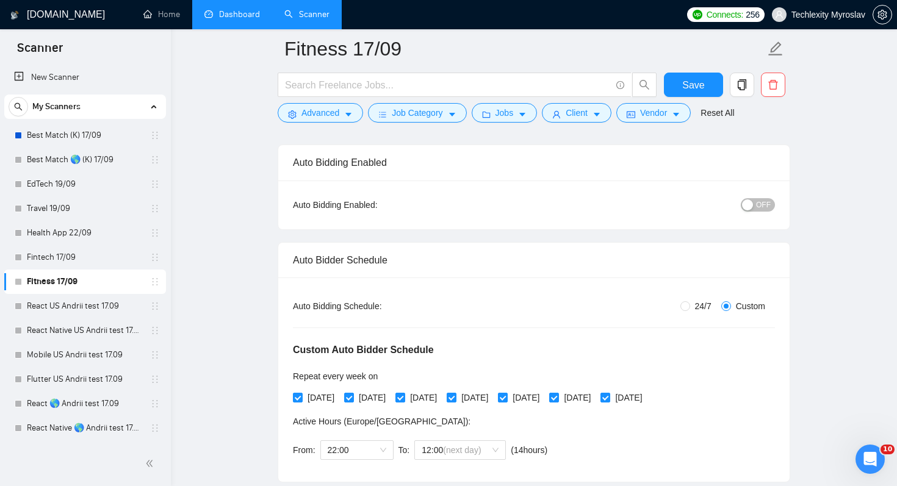
scroll to position [0, 0]
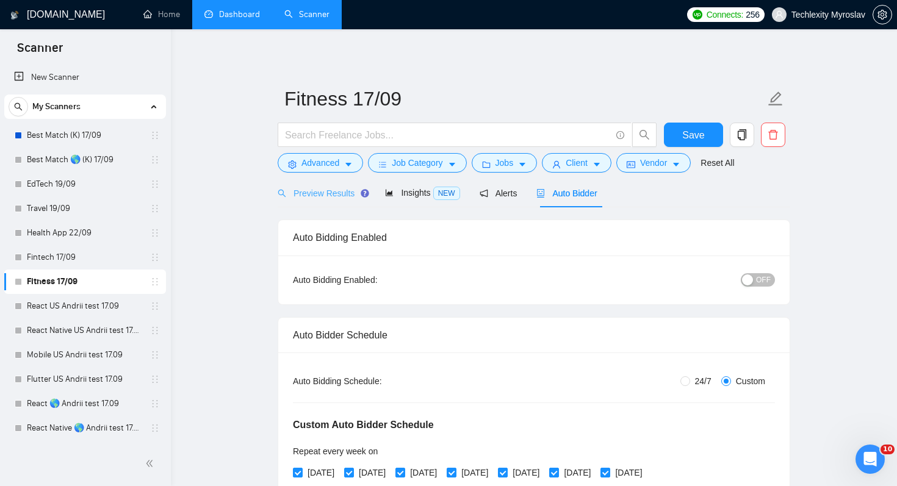
type textarea "Hi! I’ve already built a successful fitness app (see here: [URL][DOMAIN_NAME]) …"
click at [312, 187] on div "Preview Results" at bounding box center [322, 193] width 88 height 13
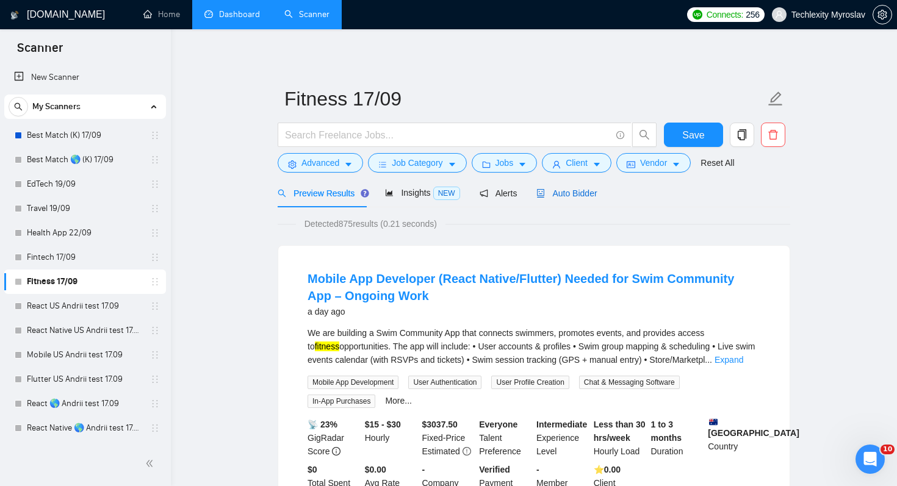
click at [586, 191] on span "Auto Bidder" at bounding box center [566, 194] width 60 height 10
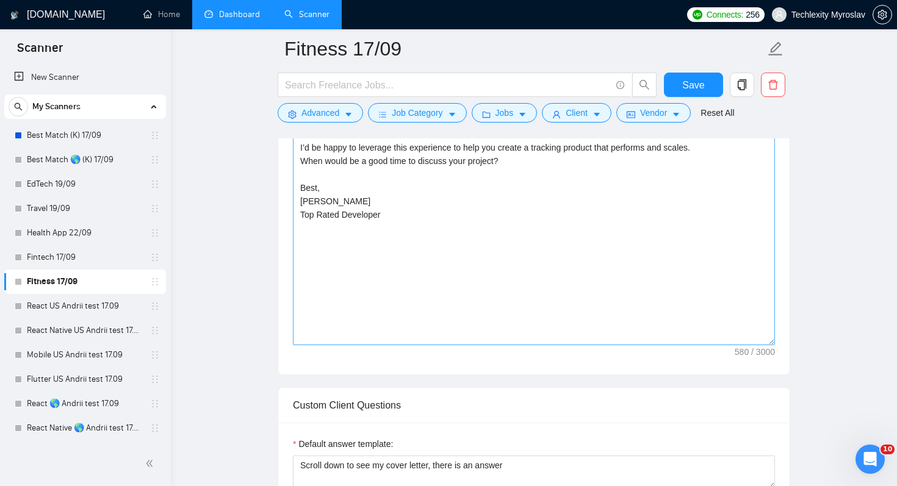
scroll to position [1030, 0]
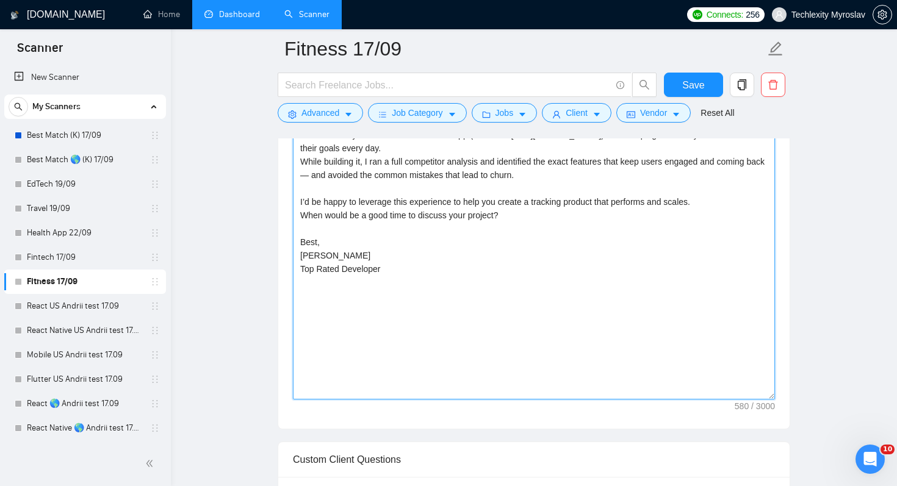
click at [575, 214] on textarea "Hi! I’ve already built a successful fitness app (see here: [URL][DOMAIN_NAME]) …" at bounding box center [534, 262] width 482 height 275
drag, startPoint x: 536, startPoint y: 203, endPoint x: 788, endPoint y: 203, distance: 251.3
click at [788, 203] on div "Cover Letter template: Hi! I’ve already built a successful fitness app (see her…" at bounding box center [533, 260] width 511 height 337
click at [657, 193] on textarea "Hi! I’ve already built a successful fitness app (see here: [URL][DOMAIN_NAME]) …" at bounding box center [534, 262] width 482 height 275
drag, startPoint x: 491, startPoint y: 194, endPoint x: 665, endPoint y: 223, distance: 176.2
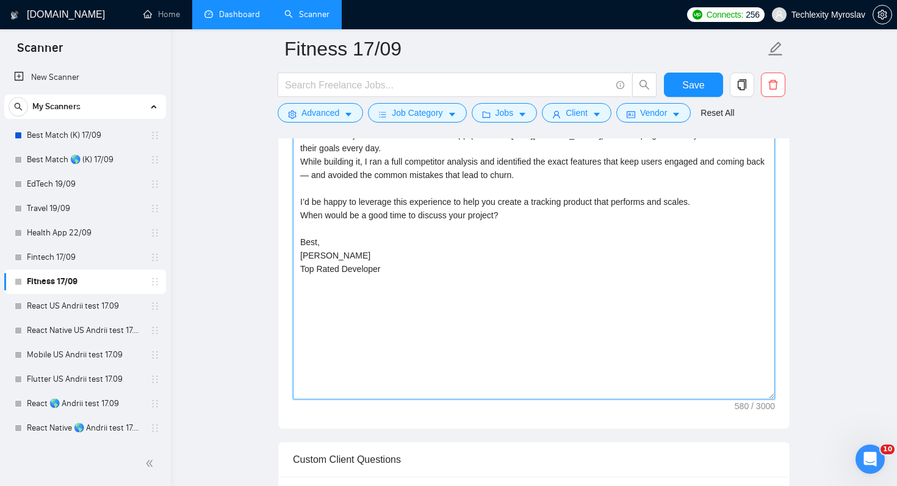
click at [665, 223] on textarea "Hi! I’ve already built a successful fitness app (see here: [URL][DOMAIN_NAME]) …" at bounding box center [534, 262] width 482 height 275
click at [447, 246] on textarea "Hi! I’ve already built a successful fitness app (see here: [URL][DOMAIN_NAME]) …" at bounding box center [534, 262] width 482 height 275
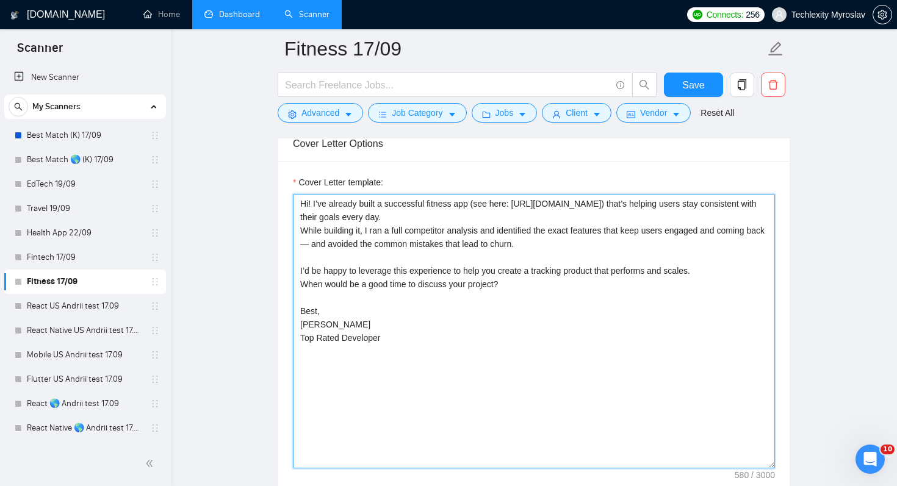
scroll to position [960, 0]
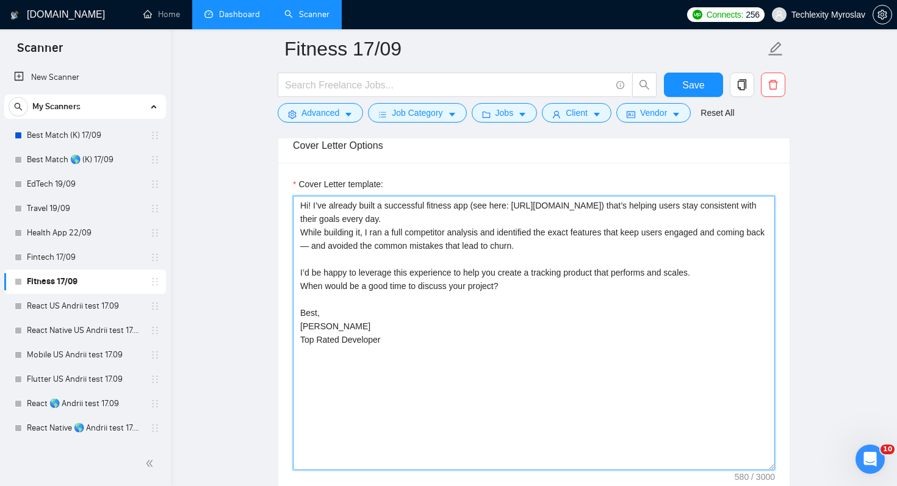
click at [413, 204] on textarea "Hi! I’ve already built a successful fitness app (see here: [URL][DOMAIN_NAME]) …" at bounding box center [534, 333] width 482 height 275
click at [519, 209] on textarea "Hi! I’ve already built a successful fitness app (see here: [URL][DOMAIN_NAME]) …" at bounding box center [534, 333] width 482 height 275
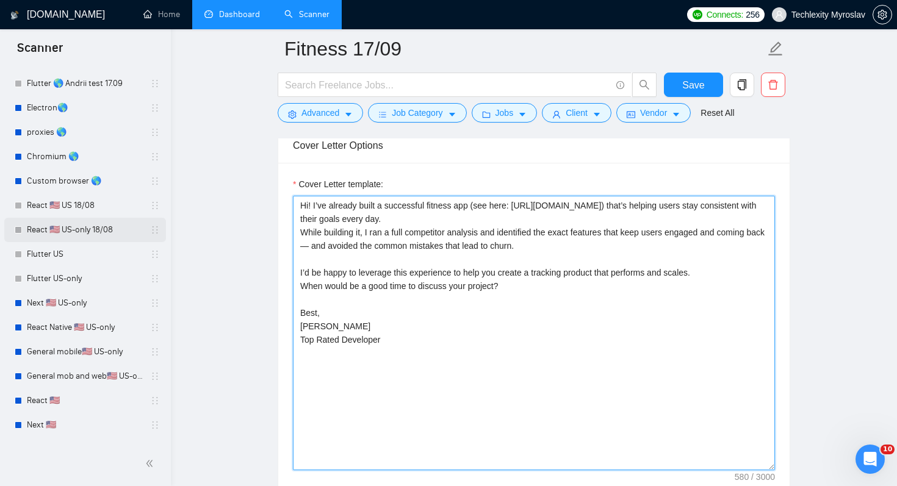
scroll to position [355, 0]
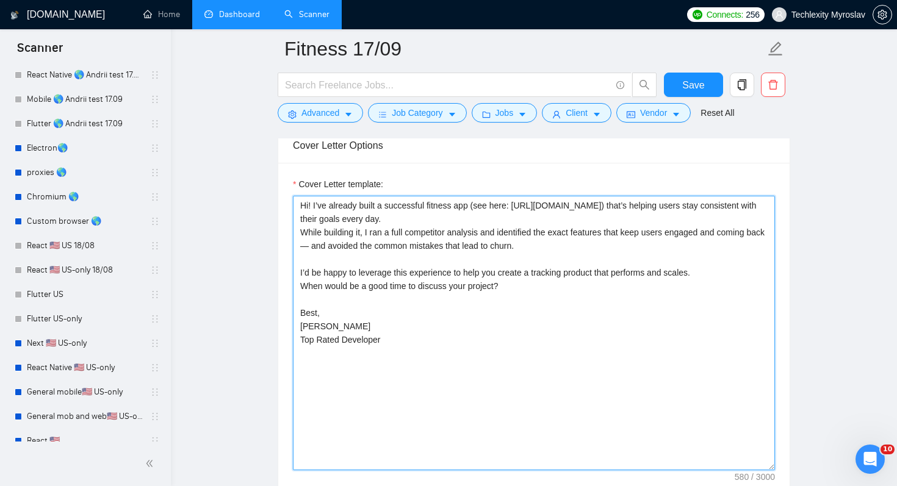
click at [466, 255] on textarea "Hi! I’ve already built a successful fitness app (see here: [URL][DOMAIN_NAME]) …" at bounding box center [534, 333] width 482 height 275
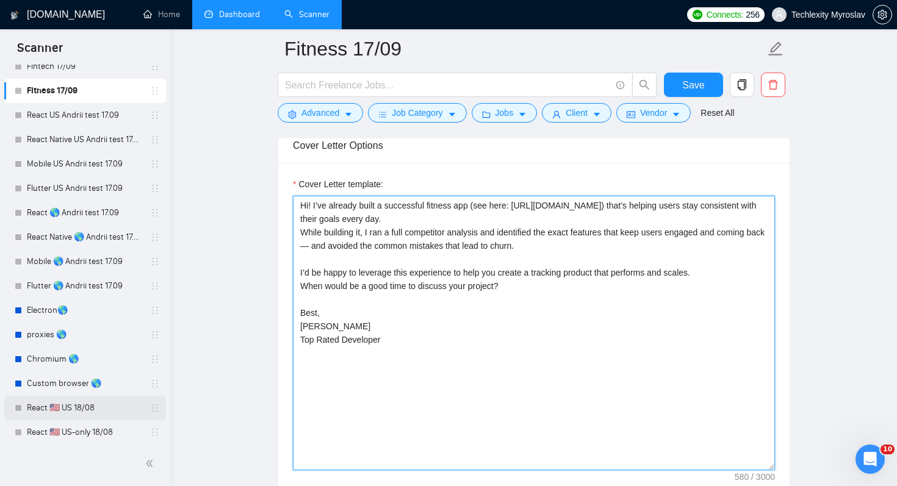
scroll to position [0, 0]
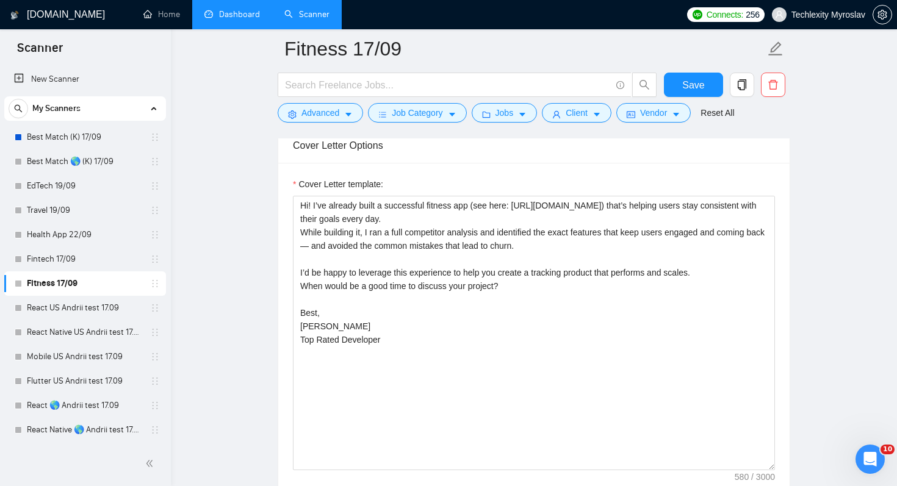
click at [741, 85] on icon "copy" at bounding box center [741, 84] width 11 height 11
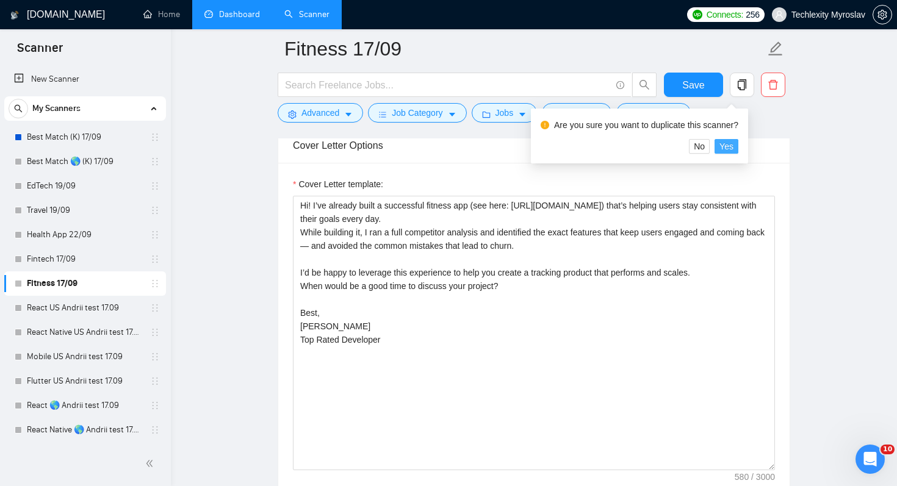
click at [733, 149] on span "Yes" at bounding box center [726, 146] width 14 height 13
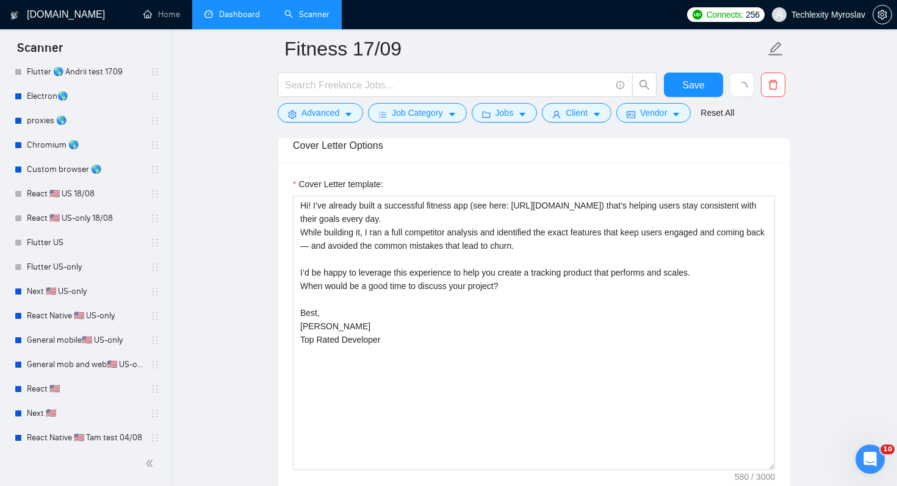
scroll to position [440, 0]
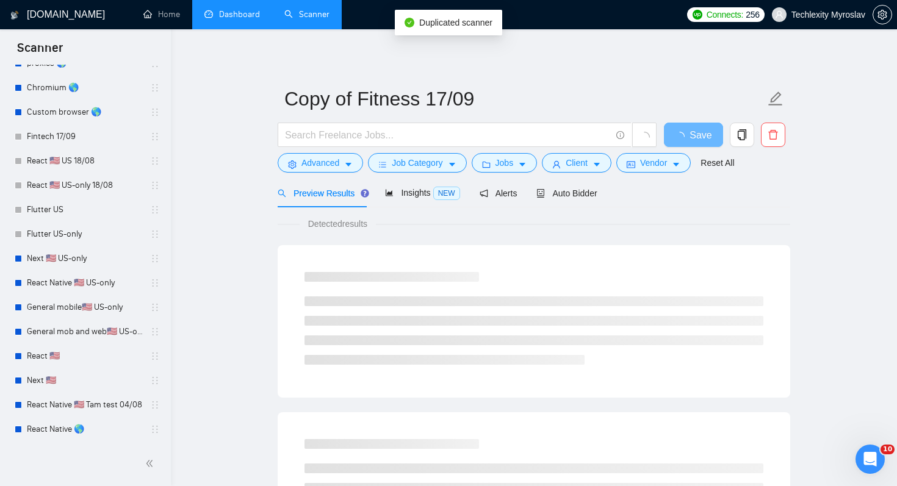
scroll to position [415, 0]
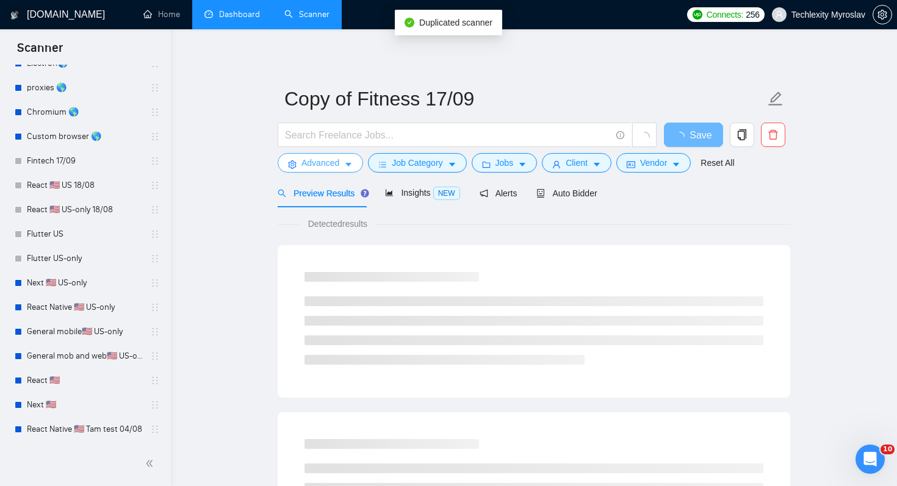
click at [336, 162] on span "Advanced" at bounding box center [320, 162] width 38 height 13
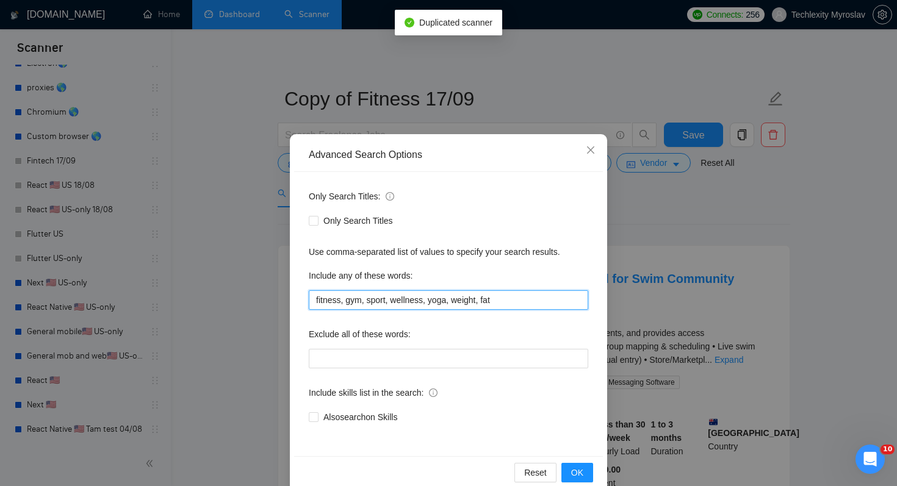
click at [367, 303] on input "fitness, gym, sport, wellness, yoga, weight, fat" at bounding box center [448, 300] width 279 height 20
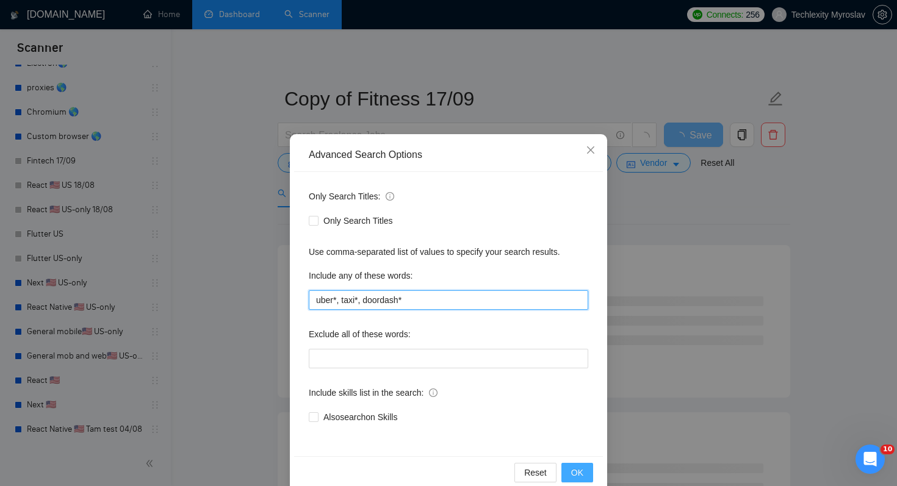
type input "uber*, taxi*, doordash*"
click at [580, 476] on span "OK" at bounding box center [577, 472] width 12 height 13
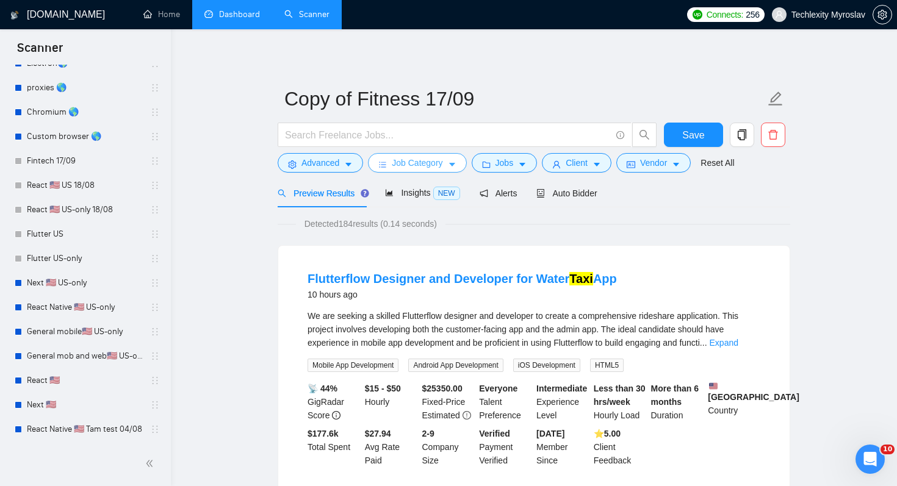
click at [409, 159] on span "Job Category" at bounding box center [417, 162] width 51 height 13
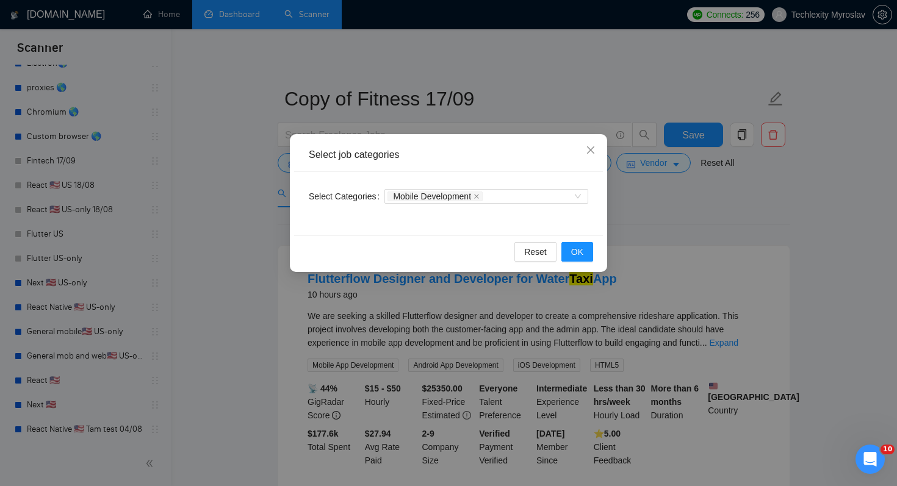
click at [508, 224] on div "Select Categories Mobile Development" at bounding box center [448, 203] width 309 height 63
click at [680, 226] on div "Select job categories Select Categories Mobile Development Reset OK" at bounding box center [448, 243] width 897 height 486
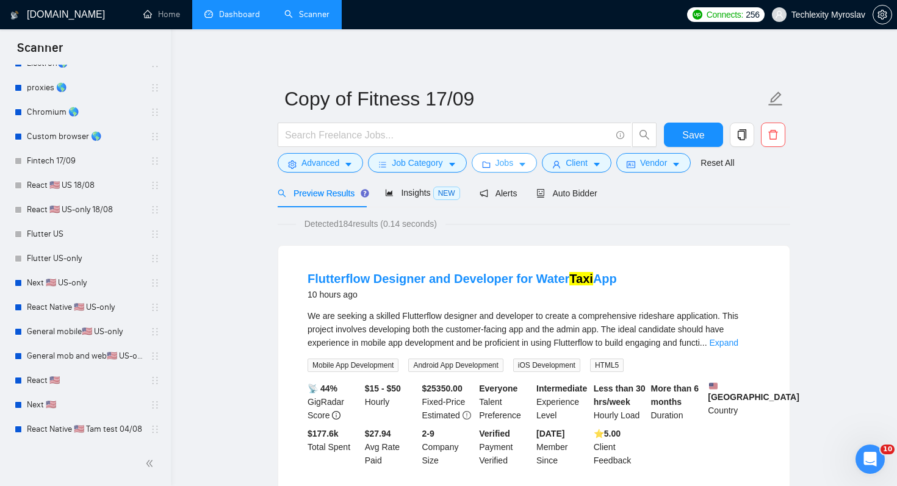
click at [507, 164] on span "Jobs" at bounding box center [504, 162] width 18 height 13
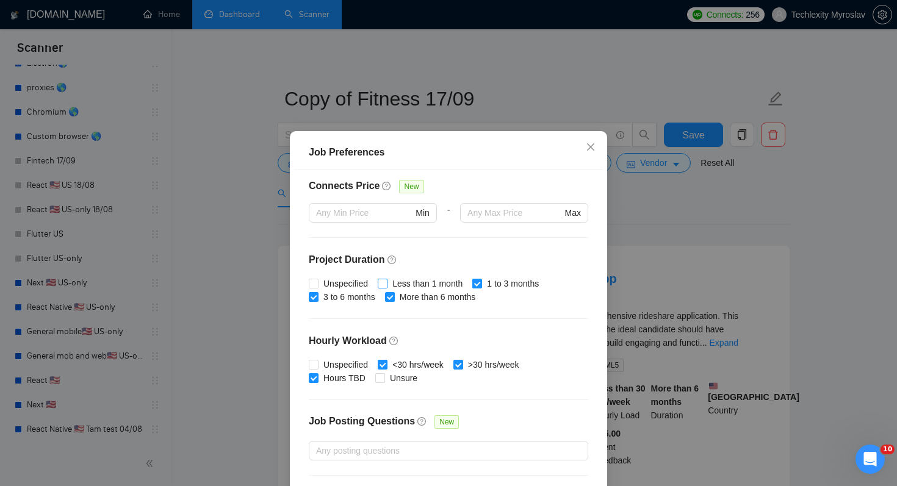
scroll to position [298, 0]
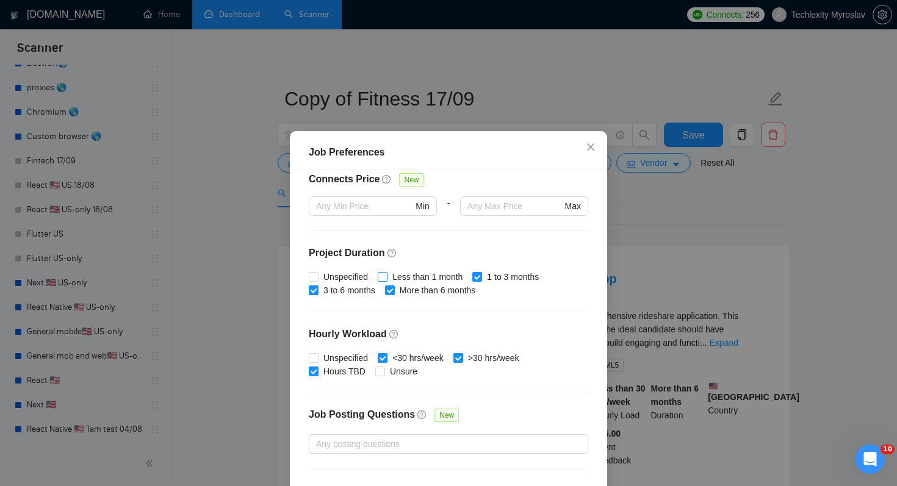
click at [391, 276] on span "Less than 1 month" at bounding box center [427, 276] width 80 height 13
click at [386, 276] on input "Less than 1 month" at bounding box center [382, 276] width 9 height 9
checkbox input "true"
click at [376, 375] on span at bounding box center [380, 372] width 10 height 10
click at [376, 375] on input "Unsure" at bounding box center [379, 371] width 9 height 9
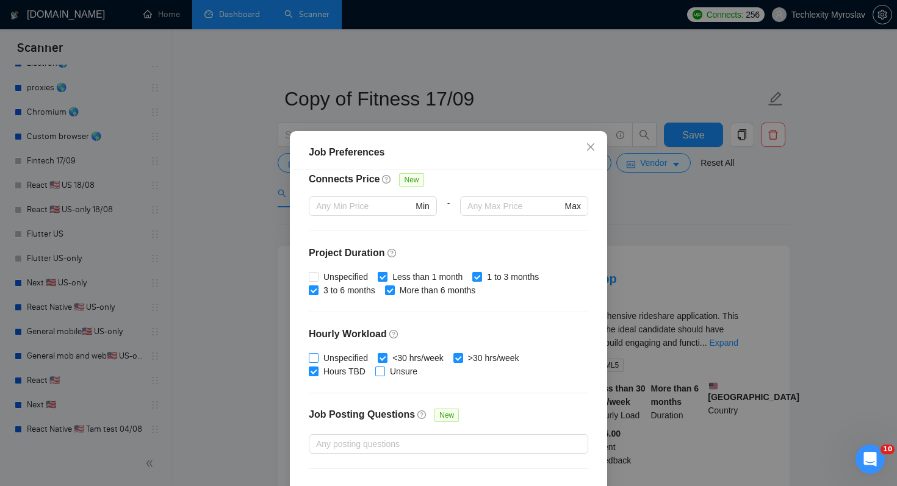
checkbox input "true"
click at [353, 356] on span "Unspecified" at bounding box center [345, 357] width 54 height 13
click at [317, 356] on input "Unspecified" at bounding box center [313, 357] width 9 height 9
checkbox input "true"
click at [364, 278] on span "Unspecified" at bounding box center [345, 276] width 54 height 13
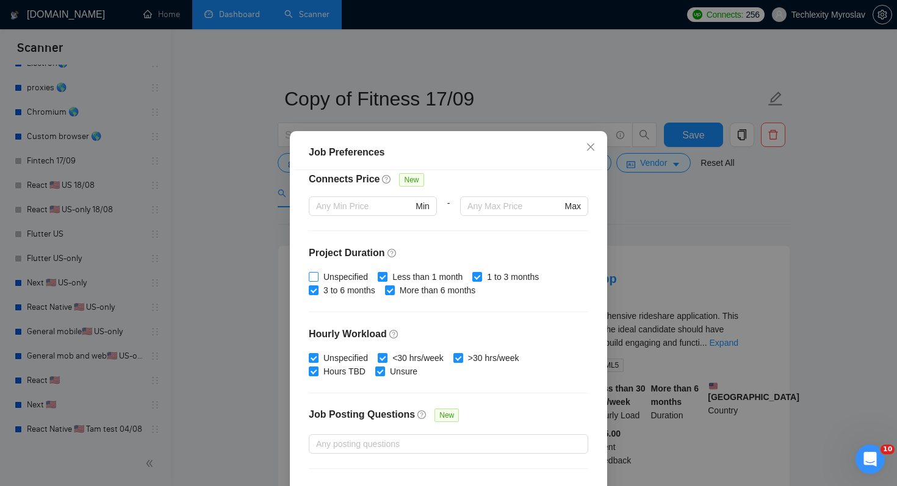
click at [317, 278] on input "Unspecified" at bounding box center [313, 276] width 9 height 9
checkbox input "true"
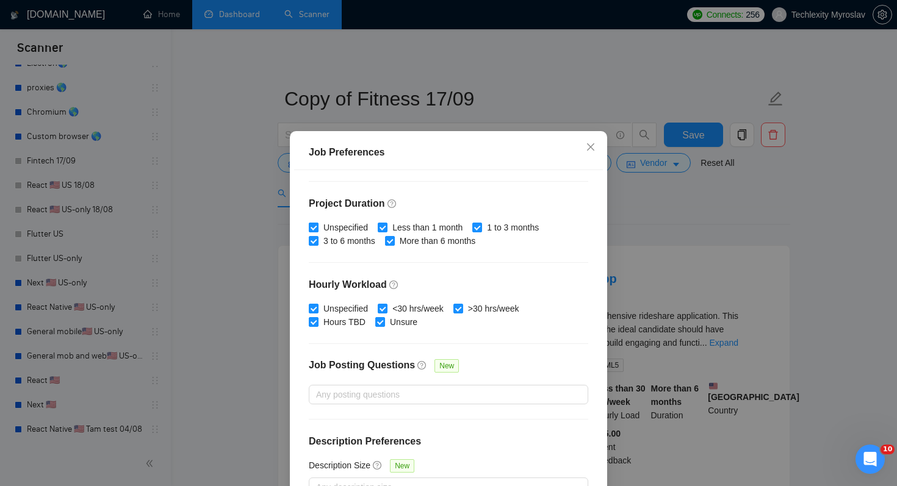
scroll to position [78, 0]
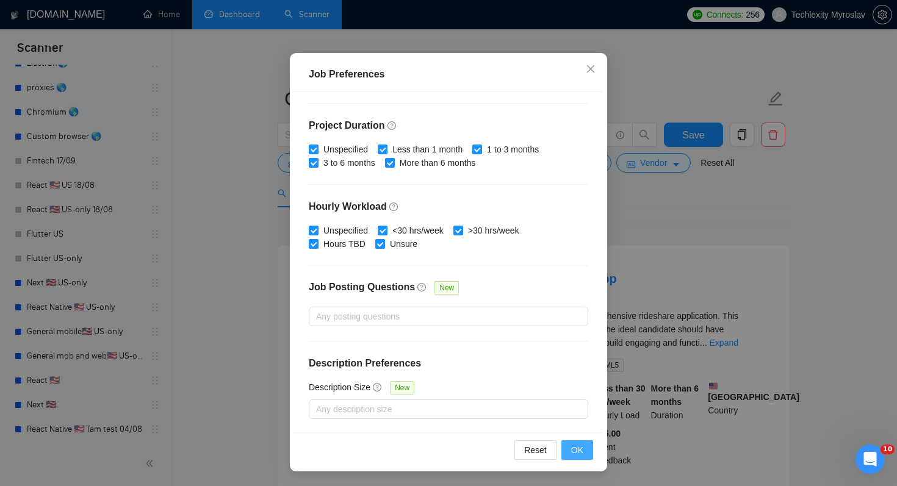
click at [576, 453] on span "OK" at bounding box center [577, 449] width 12 height 13
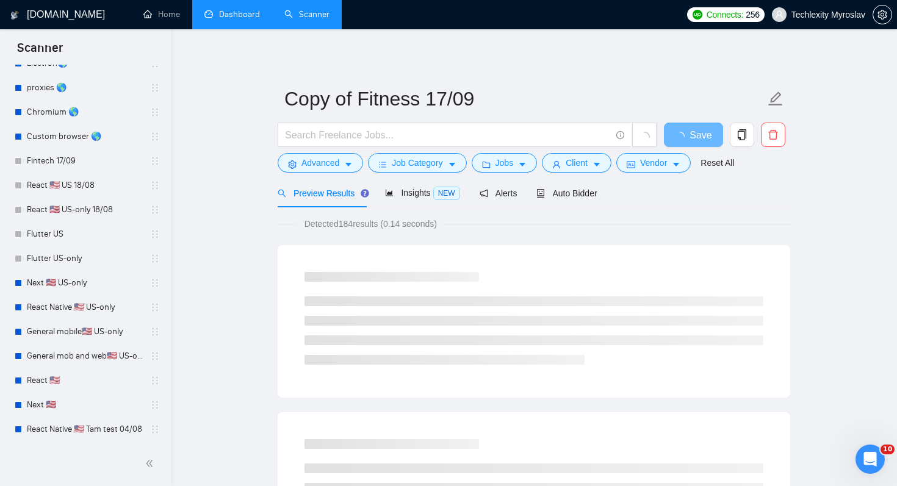
drag, startPoint x: 575, startPoint y: 454, endPoint x: 603, endPoint y: 285, distance: 171.2
click at [575, 451] on div "Job Preferences Budget Project Type All Fixed Price Hourly Rate Fixed Price Bud…" at bounding box center [448, 243] width 897 height 486
click at [586, 168] on span "Client" at bounding box center [577, 162] width 22 height 13
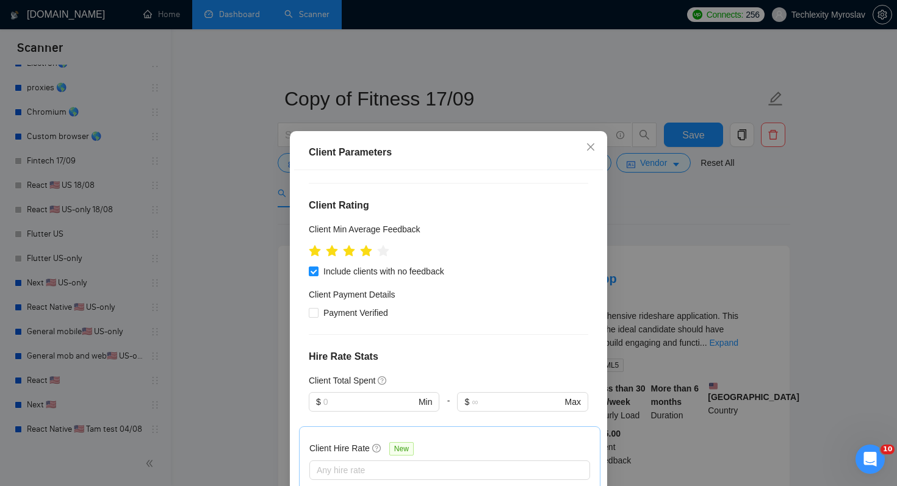
scroll to position [505, 0]
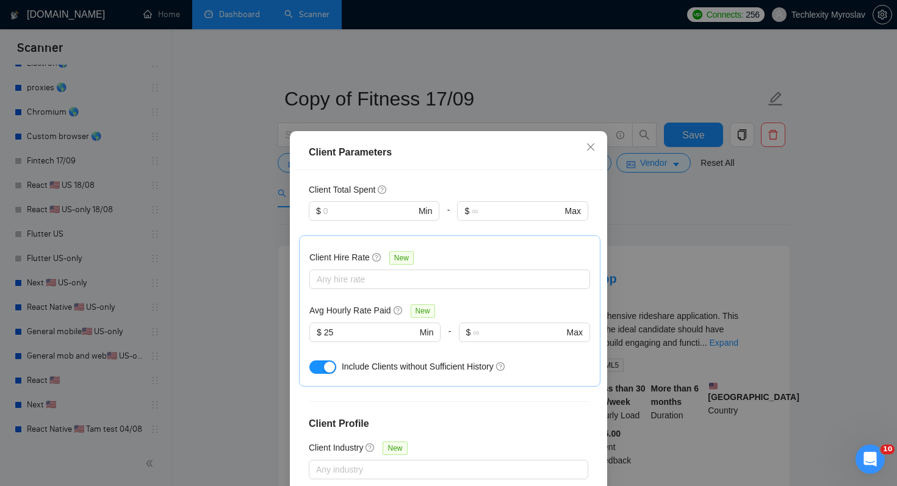
click at [685, 196] on div "Client Parameters Client Location Include Client Countries Select Exclude Clien…" at bounding box center [448, 243] width 897 height 486
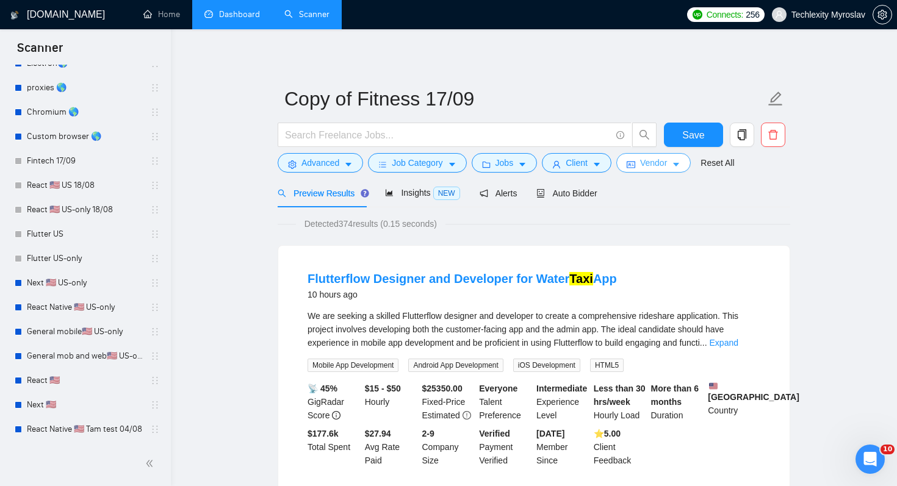
click at [680, 167] on icon "caret-down" at bounding box center [676, 164] width 9 height 9
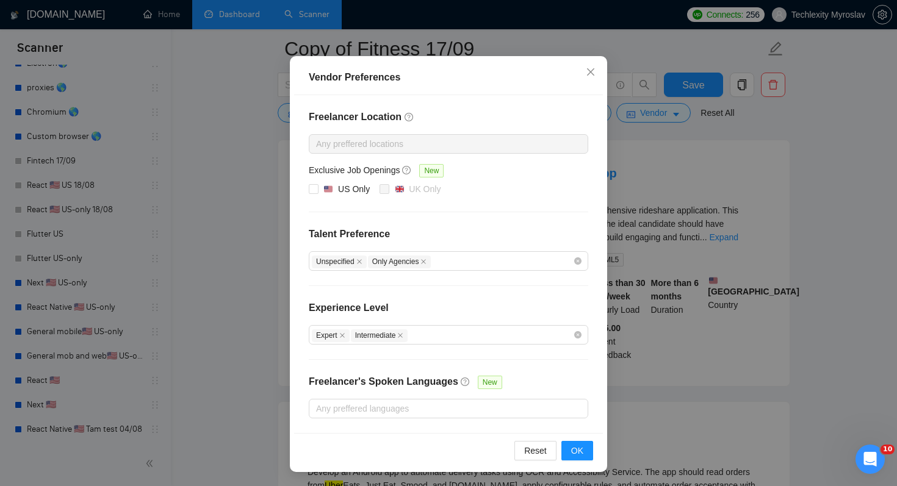
scroll to position [134, 0]
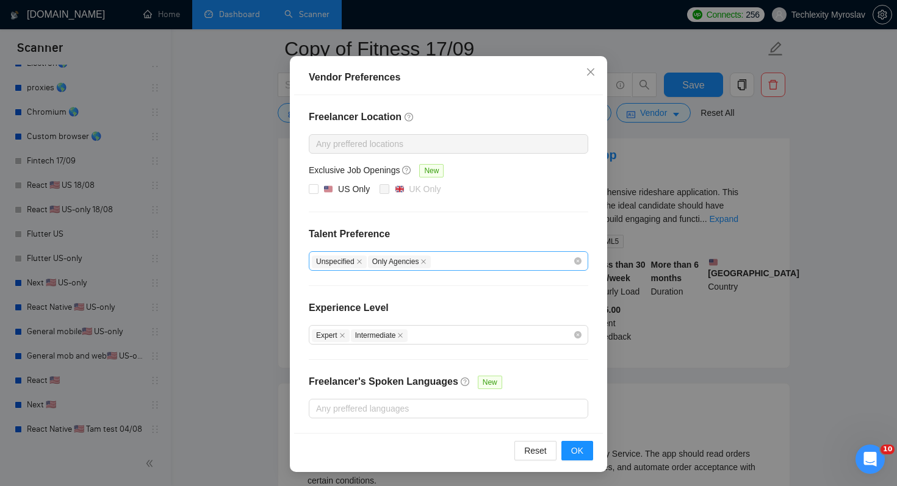
click at [503, 257] on div "Unspecified Only Agencies" at bounding box center [442, 261] width 261 height 15
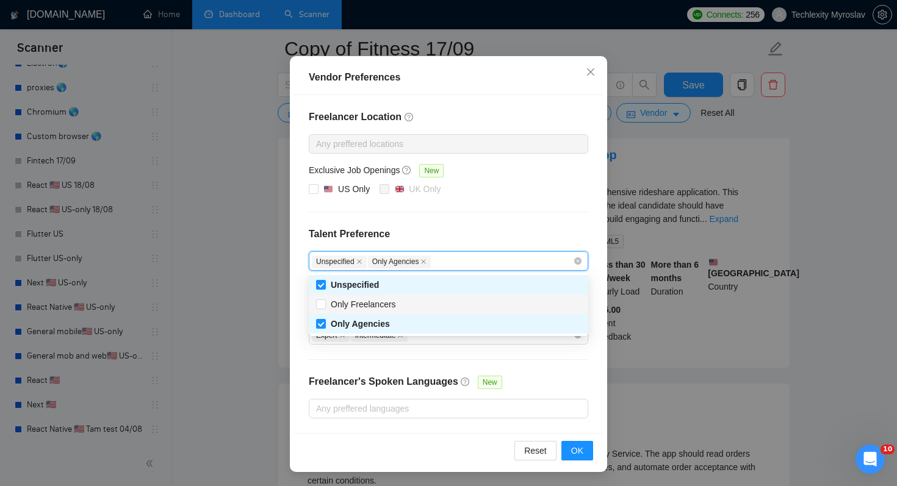
click at [477, 307] on div "Only Freelancers" at bounding box center [448, 304] width 265 height 13
checkbox input "true"
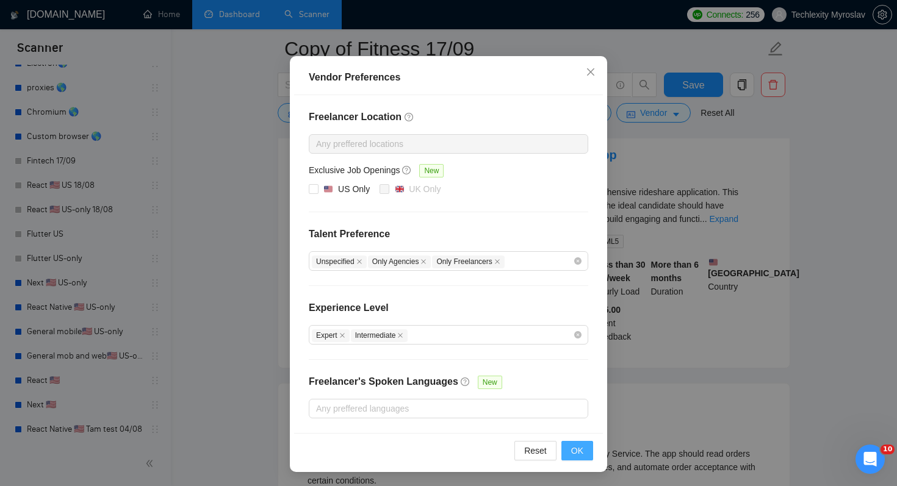
click at [587, 454] on button "OK" at bounding box center [577, 451] width 32 height 20
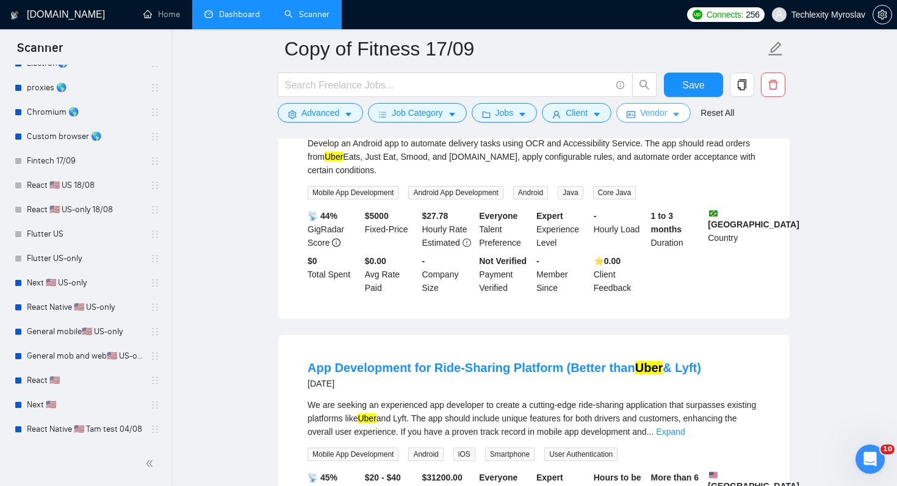
scroll to position [443, 0]
click at [317, 112] on span "Advanced" at bounding box center [320, 112] width 38 height 13
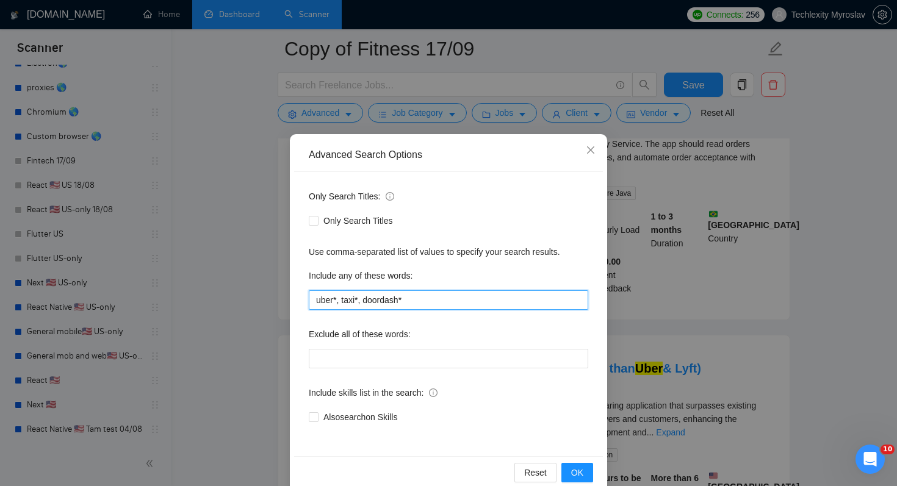
click at [426, 300] on input "uber*, taxi*, doordash*" at bounding box center [448, 300] width 279 height 20
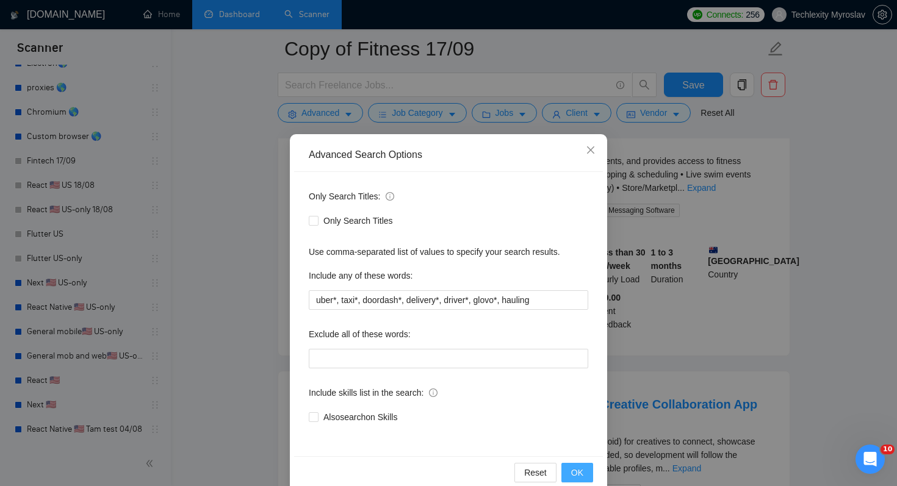
click at [586, 471] on button "OK" at bounding box center [577, 473] width 32 height 20
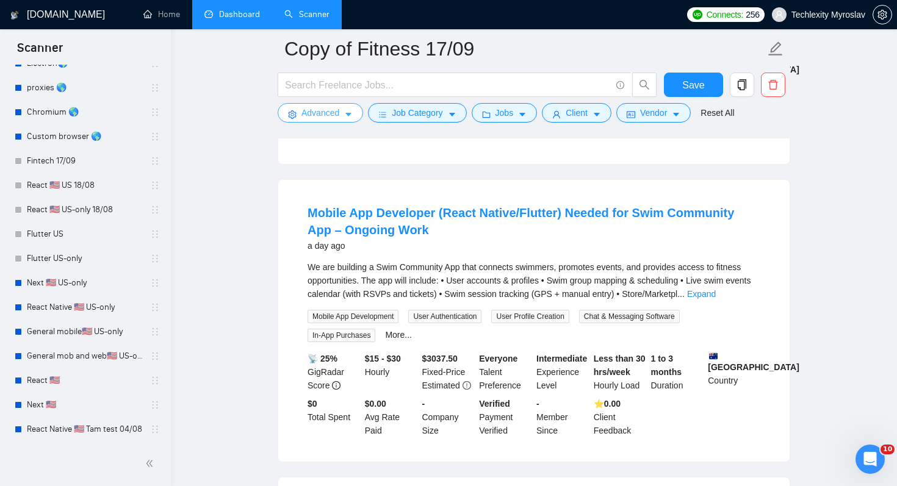
scroll to position [408, 0]
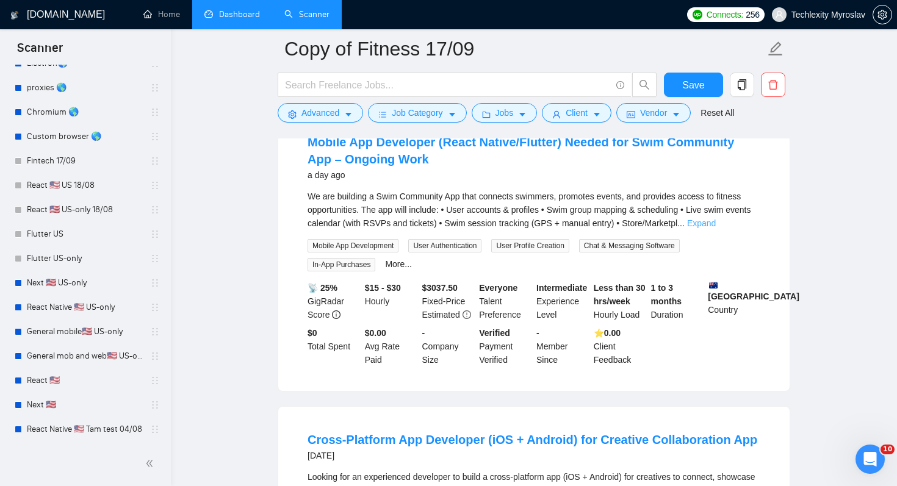
click at [716, 228] on link "Expand" at bounding box center [701, 223] width 29 height 10
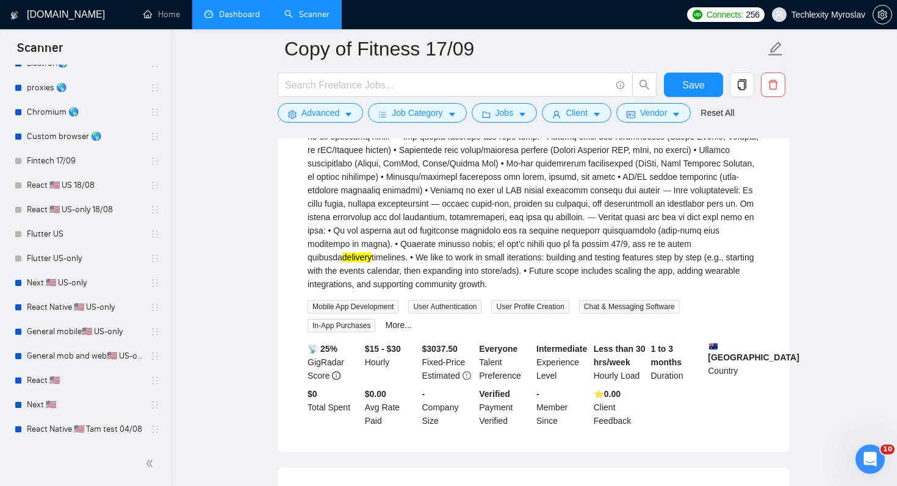
scroll to position [536, 0]
click at [325, 113] on span "Advanced" at bounding box center [320, 112] width 38 height 13
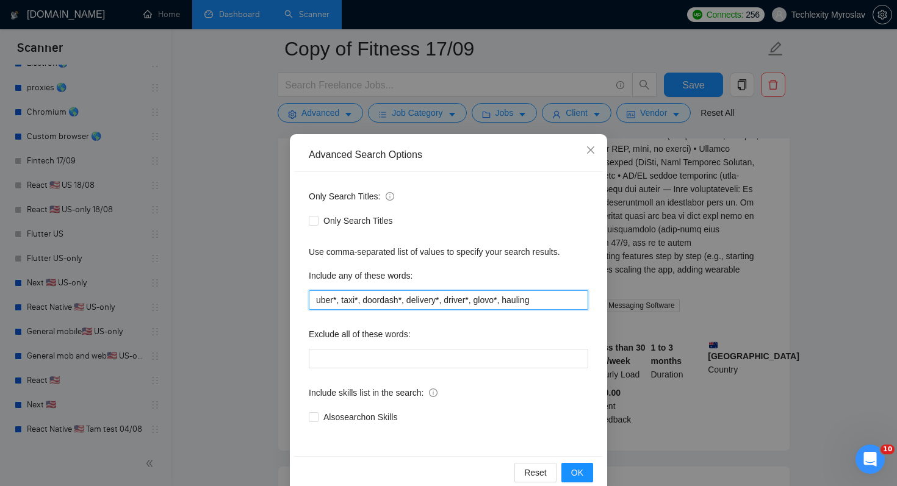
click at [408, 300] on input "uber*, taxi*, doordash*, delivery*, driver*, glovo*, hauling" at bounding box center [448, 300] width 279 height 20
drag, startPoint x: 445, startPoint y: 300, endPoint x: 409, endPoint y: 298, distance: 36.0
click at [409, 298] on input "uber*, taxi*, doordash*, delivery*, driver*, glovo*, hauling" at bounding box center [448, 300] width 279 height 20
click at [409, 302] on input "uber*, taxi*, doordash*, delivery*, driver*, glovo*, hauling" at bounding box center [448, 300] width 279 height 20
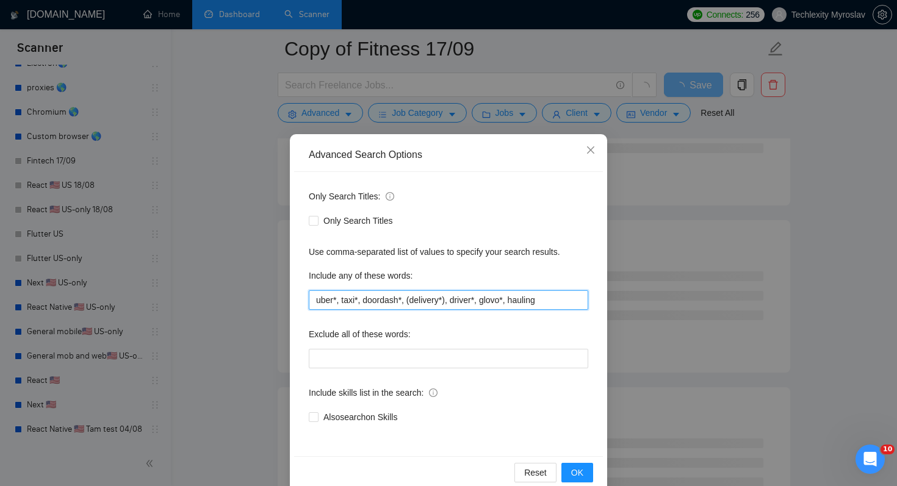
click at [411, 304] on input "uber*, taxi*, doordash*, (delivery*), driver*, glovo*, hauling" at bounding box center [448, 300] width 279 height 20
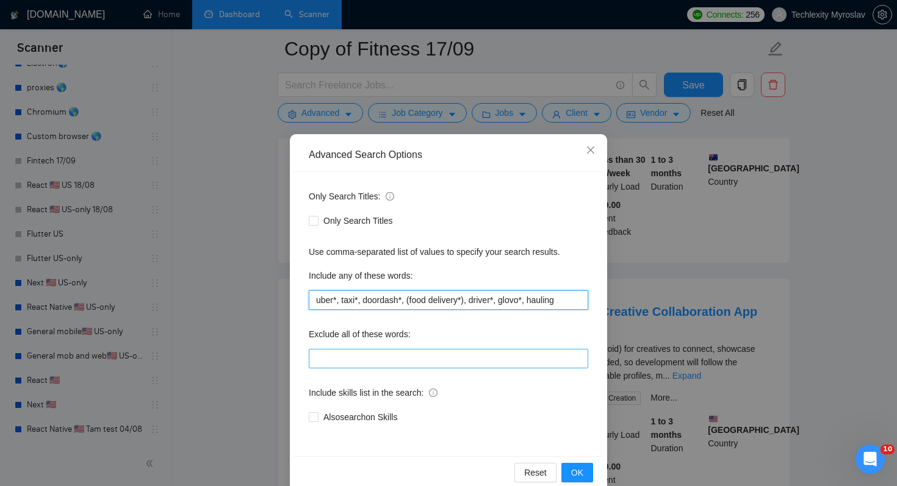
scroll to position [21, 0]
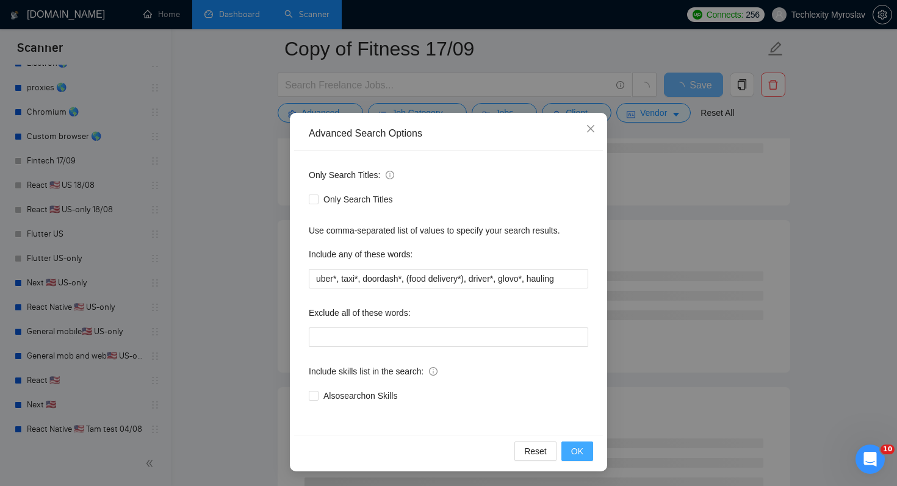
click at [579, 454] on span "OK" at bounding box center [577, 451] width 12 height 13
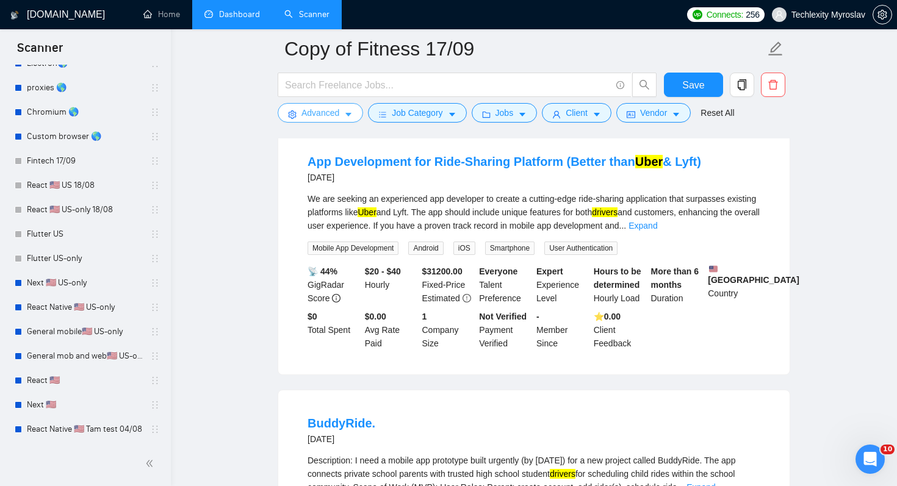
scroll to position [1176, 0]
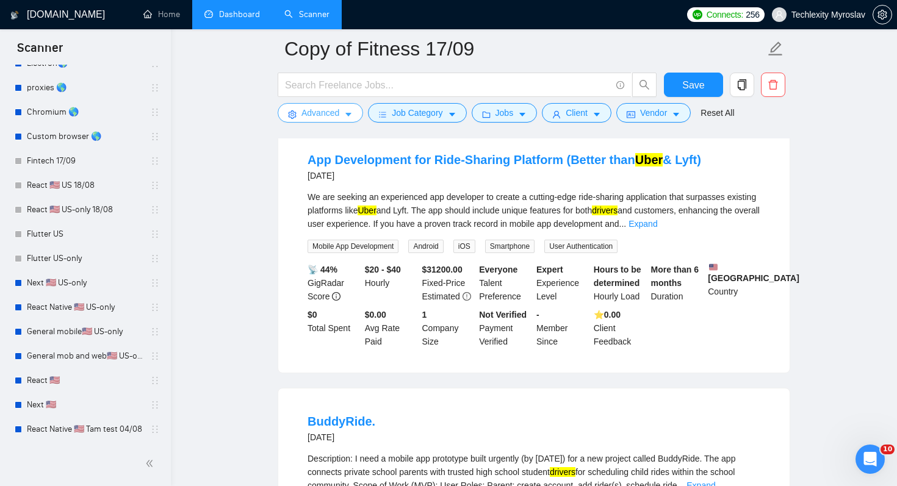
click at [348, 118] on icon "caret-down" at bounding box center [348, 114] width 9 height 9
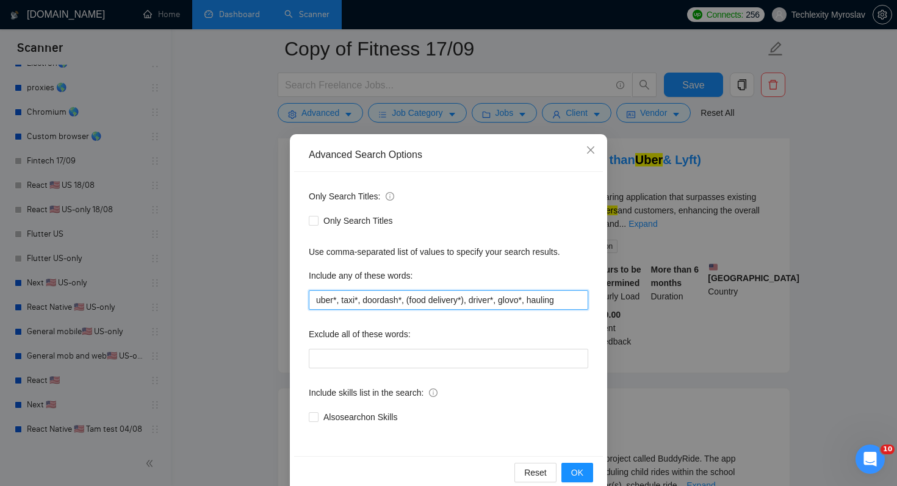
click at [559, 301] on input "uber*, taxi*, doordash*, (food delivery*), driver*, glovo*, hauling" at bounding box center [448, 300] width 279 height 20
type input "uber*, taxi*, doordash*, (food delivery*), driver*, glovo*, hauling, lyft*"
click at [584, 469] on button "OK" at bounding box center [577, 473] width 32 height 20
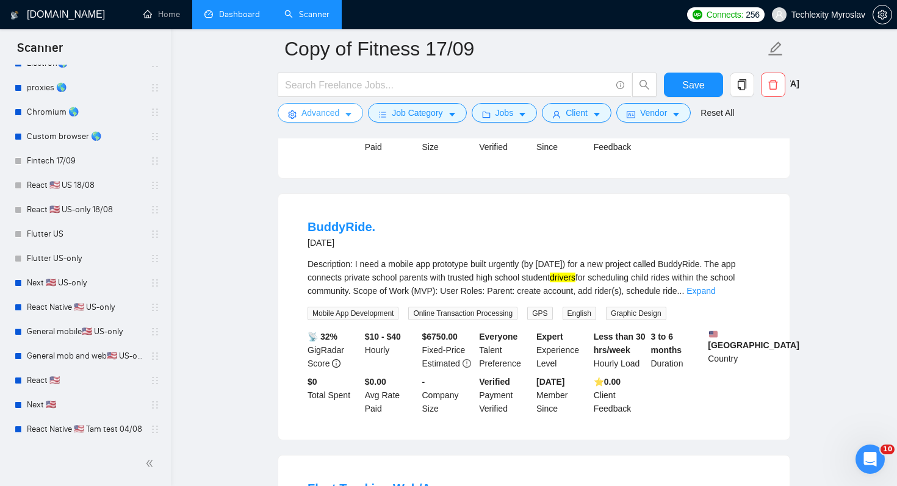
scroll to position [1397, 0]
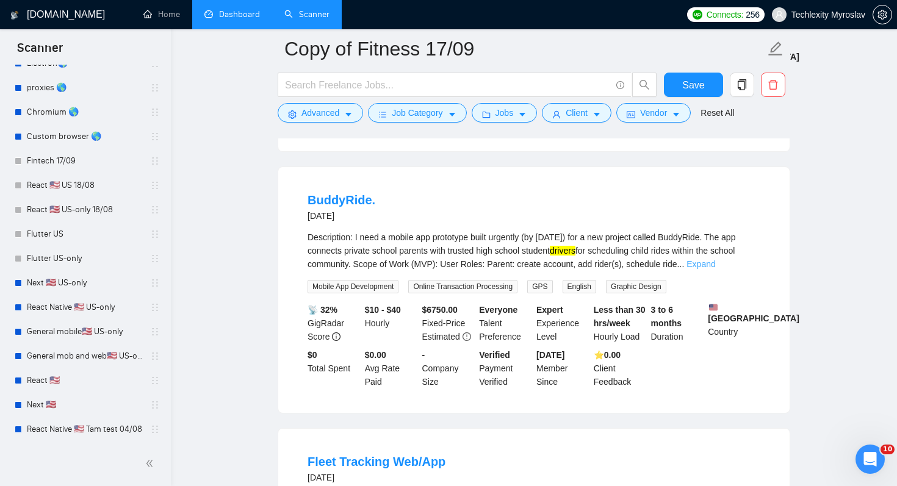
click at [715, 269] on link "Expand" at bounding box center [700, 264] width 29 height 10
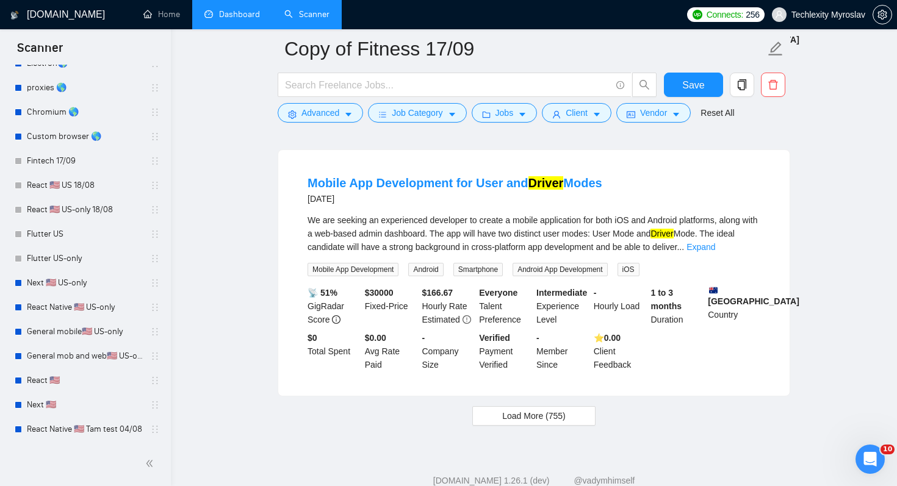
scroll to position [2646, 0]
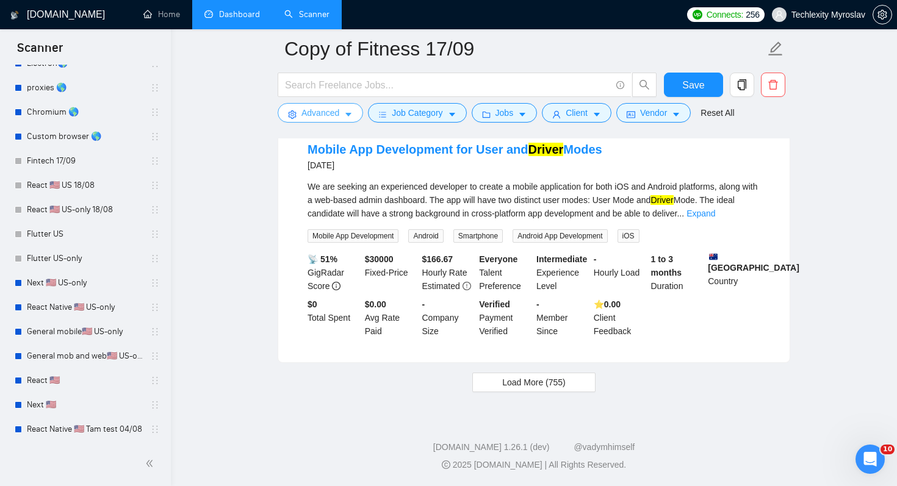
click at [330, 110] on span "Advanced" at bounding box center [320, 112] width 38 height 13
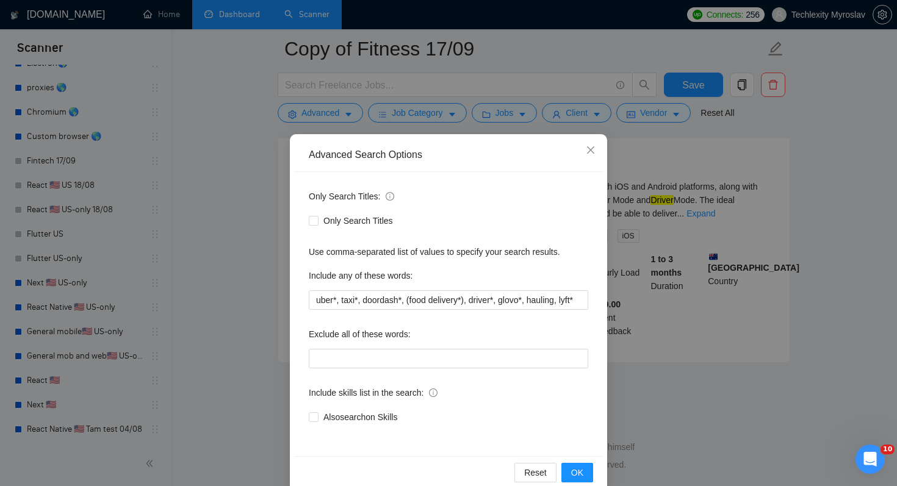
click at [250, 282] on div "Advanced Search Options Only Search Titles: Only Search Titles Use comma-separa…" at bounding box center [448, 243] width 897 height 486
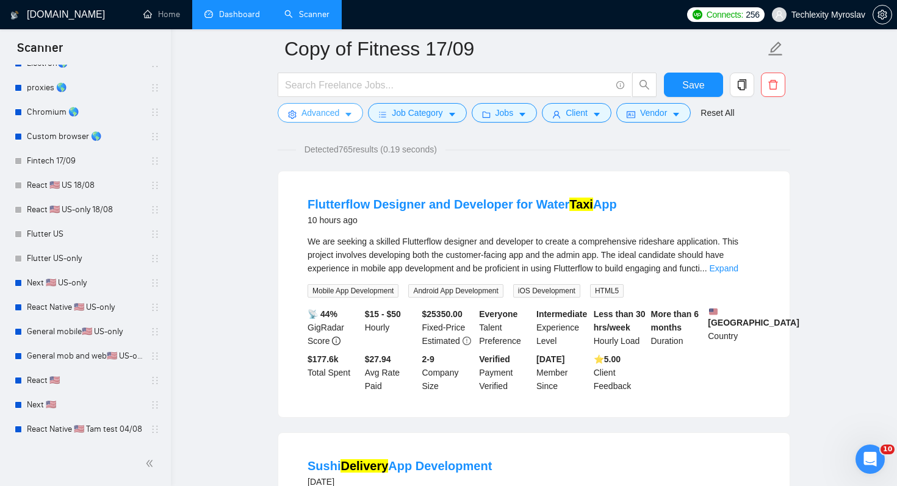
scroll to position [0, 0]
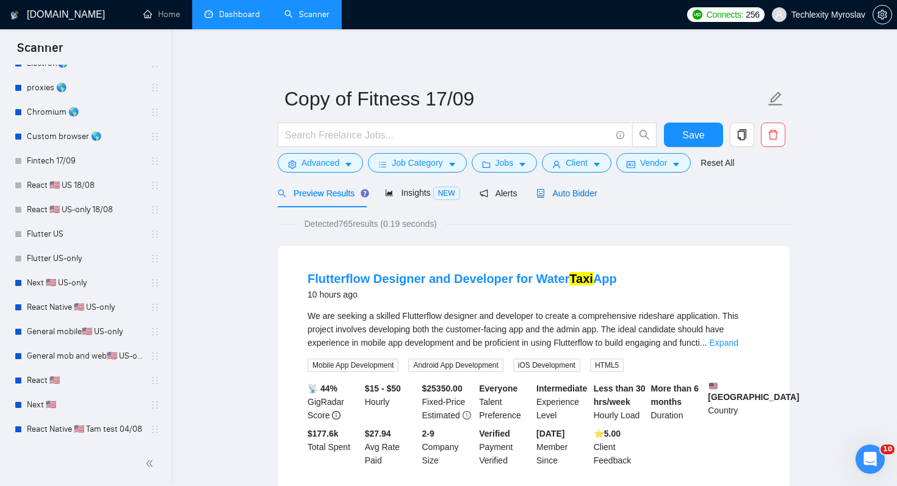
click at [576, 193] on span "Auto Bidder" at bounding box center [566, 194] width 60 height 10
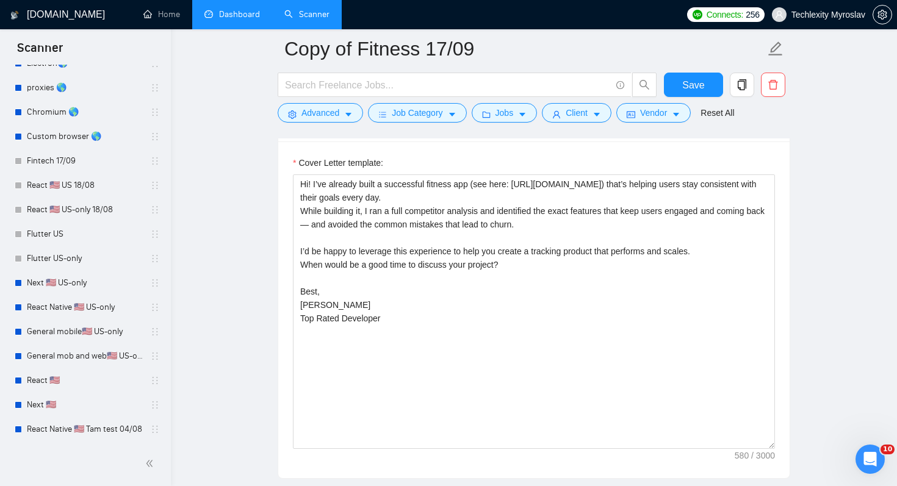
scroll to position [1011, 0]
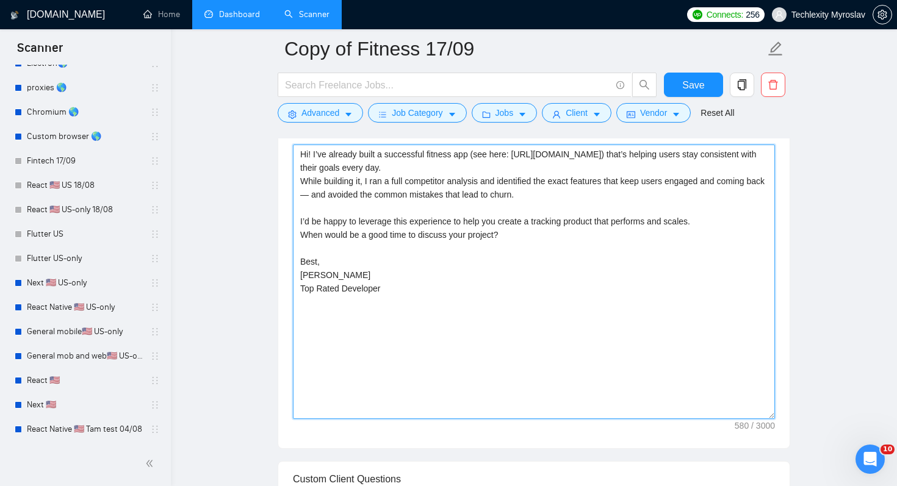
drag, startPoint x: 311, startPoint y: 156, endPoint x: 613, endPoint y: 234, distance: 311.9
click at [613, 234] on textarea "Hi! I’ve already built a successful fitness app (see here: [URL][DOMAIN_NAME]) …" at bounding box center [534, 282] width 482 height 275
paste textarea "[URL][DOMAIN_NAME], [URL][DOMAIN_NAME], [URL][DOMAIN_NAME] - Це тупо убер але д…"
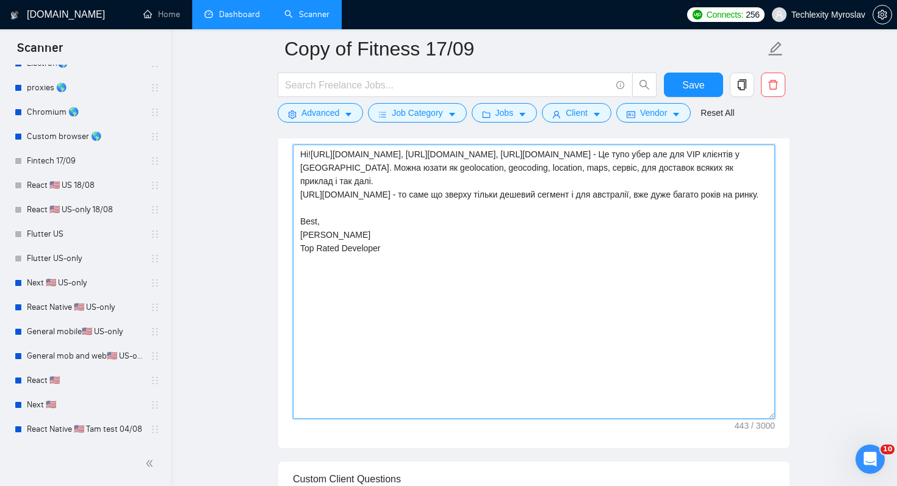
click at [312, 154] on textarea "Hi![URL][DOMAIN_NAME], [URL][DOMAIN_NAME], [URL][DOMAIN_NAME] - Це тупо убер ал…" at bounding box center [534, 282] width 482 height 275
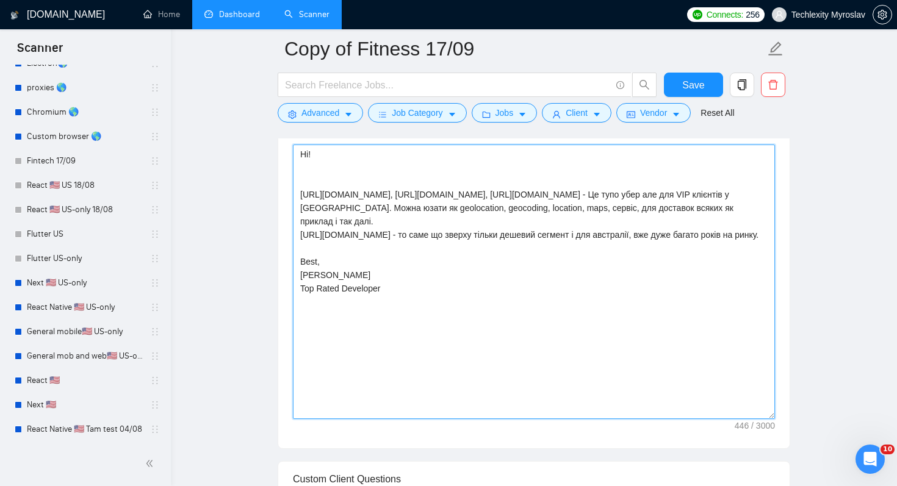
click at [454, 167] on textarea "Hi! [URL][DOMAIN_NAME], [URL][DOMAIN_NAME], [URL][DOMAIN_NAME] - Це тупо убер а…" at bounding box center [534, 282] width 482 height 275
click at [666, 207] on textarea "Hi! [URL][DOMAIN_NAME], [URL][DOMAIN_NAME], [URL][DOMAIN_NAME] - Це тупо убер а…" at bounding box center [534, 282] width 482 height 275
drag, startPoint x: 707, startPoint y: 215, endPoint x: 584, endPoint y: 204, distance: 123.1
click at [584, 204] on textarea "Hi! [URL][DOMAIN_NAME], [URL][DOMAIN_NAME], [URL][DOMAIN_NAME] - Це тупо убер а…" at bounding box center [534, 282] width 482 height 275
click at [604, 209] on textarea "Hi! [URL][DOMAIN_NAME], [URL][DOMAIN_NAME], [URL][DOMAIN_NAME] - Це тупо убер а…" at bounding box center [534, 282] width 482 height 275
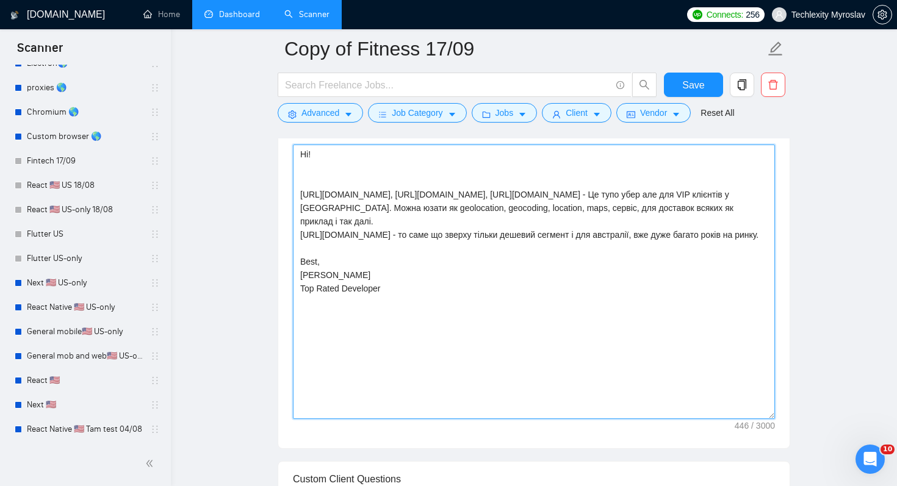
click at [547, 170] on textarea "Hi! [URL][DOMAIN_NAME], [URL][DOMAIN_NAME], [URL][DOMAIN_NAME] - Це тупо убер а…" at bounding box center [534, 282] width 482 height 275
click at [530, 162] on textarea "Hi! [URL][DOMAIN_NAME], [URL][DOMAIN_NAME], [URL][DOMAIN_NAME] - Це тупо убер а…" at bounding box center [534, 282] width 482 height 275
click at [521, 156] on textarea "Hi! [URL][DOMAIN_NAME], [URL][DOMAIN_NAME], [URL][DOMAIN_NAME] - Це тупо убер а…" at bounding box center [534, 282] width 482 height 275
paste textarea "🚗"
click at [404, 182] on textarea "Hi! I made dozens Uber-like apps 🚗. [URL][DOMAIN_NAME], [URL][DOMAIN_NAME], [UR…" at bounding box center [534, 282] width 482 height 275
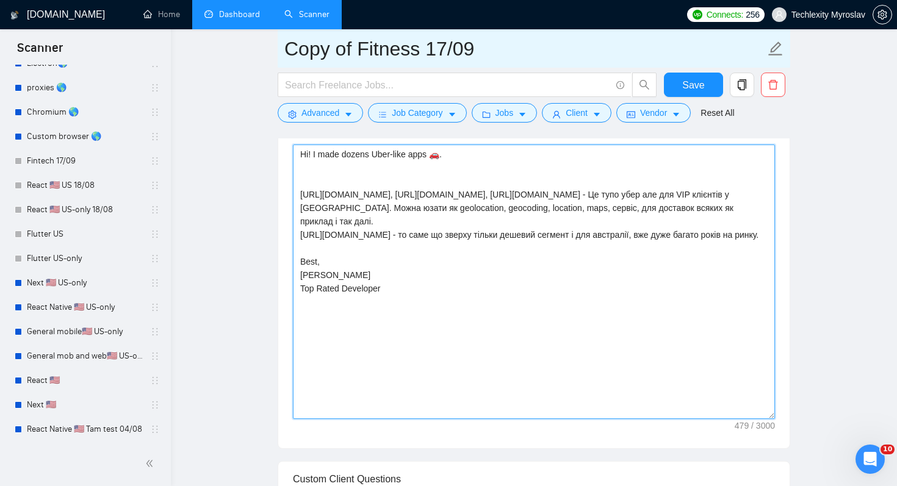
type textarea "Hi! I made dozens Uber-like apps 🚗. [URL][DOMAIN_NAME], [URL][DOMAIN_NAME], [UR…"
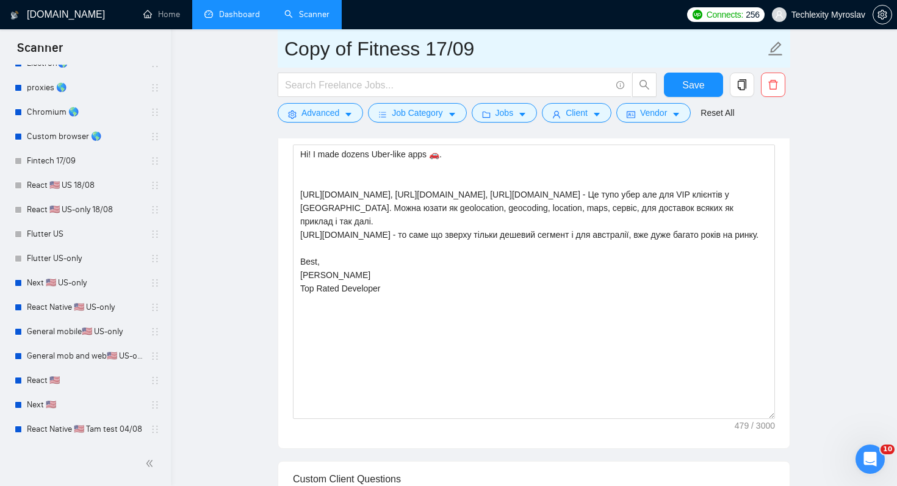
drag, startPoint x: 351, startPoint y: 47, endPoint x: 231, endPoint y: 47, distance: 120.2
paste input "🚗"
drag, startPoint x: 372, startPoint y: 48, endPoint x: 631, endPoint y: 46, distance: 259.3
click at [631, 46] on input "🚗 [PERSON_NAME] 17/09" at bounding box center [524, 49] width 481 height 31
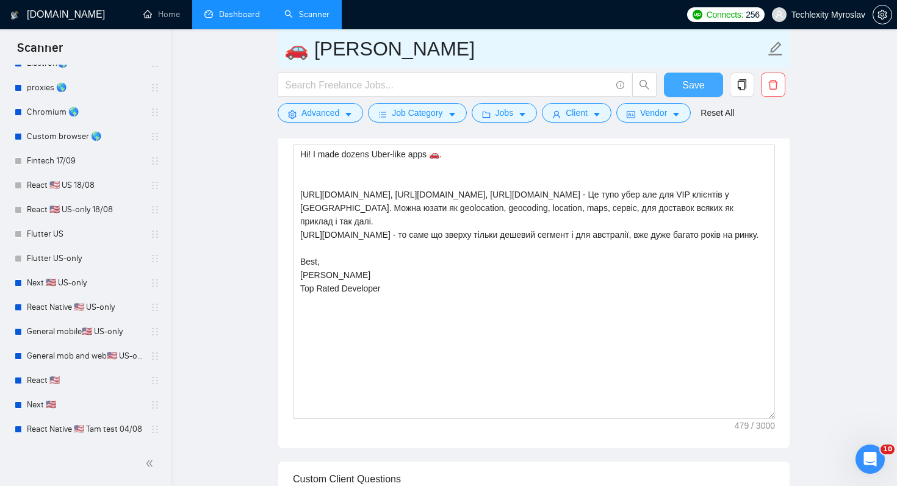
type input "🚗 [PERSON_NAME]"
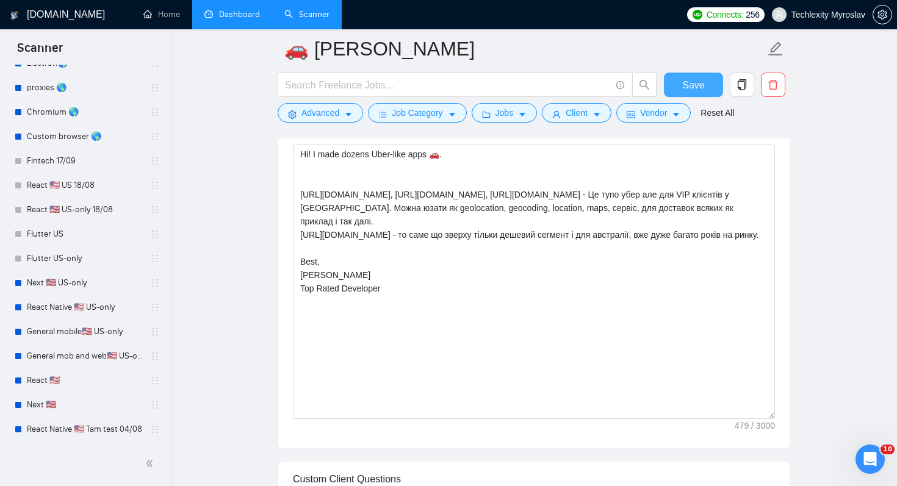
click at [702, 79] on span "Save" at bounding box center [693, 84] width 22 height 15
click at [747, 87] on icon "copy" at bounding box center [741, 84] width 11 height 11
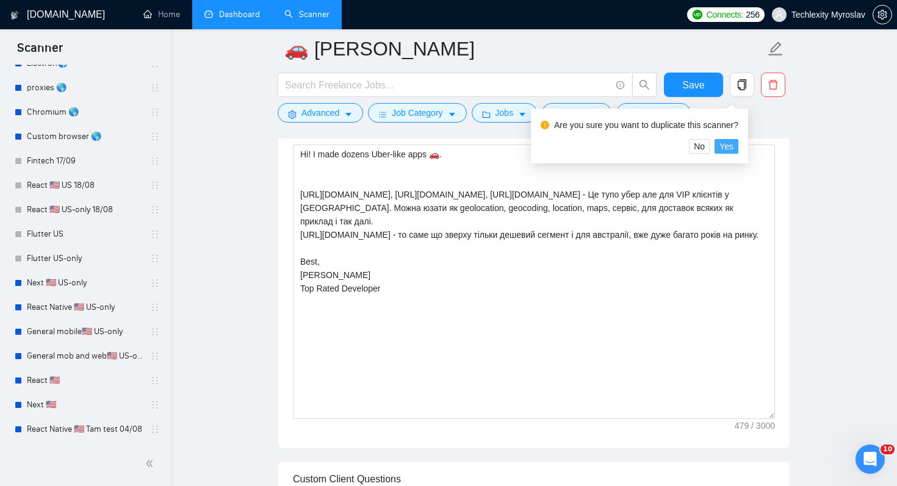
click at [733, 146] on span "Yes" at bounding box center [726, 146] width 14 height 13
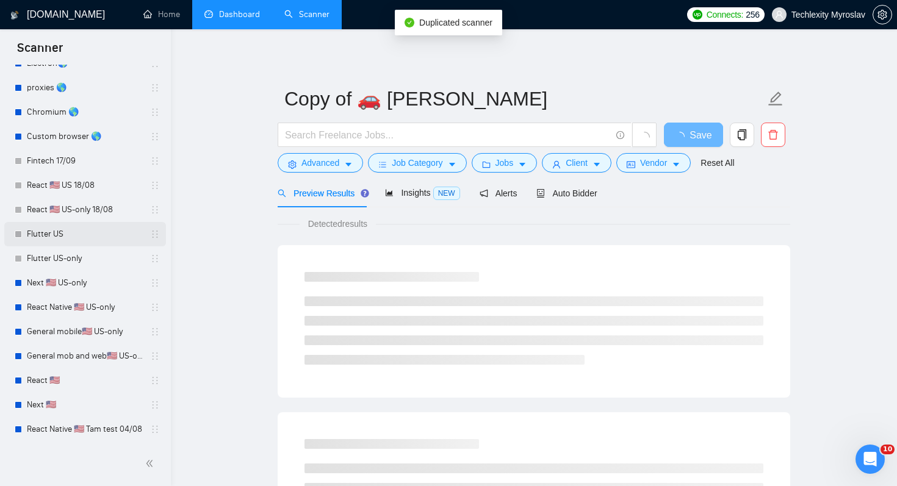
scroll to position [489, 0]
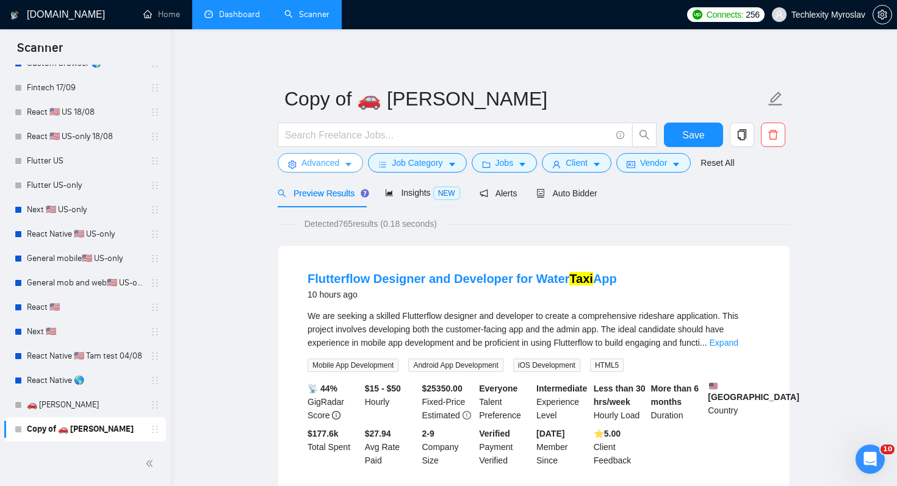
click at [345, 167] on icon "caret-down" at bounding box center [348, 164] width 9 height 9
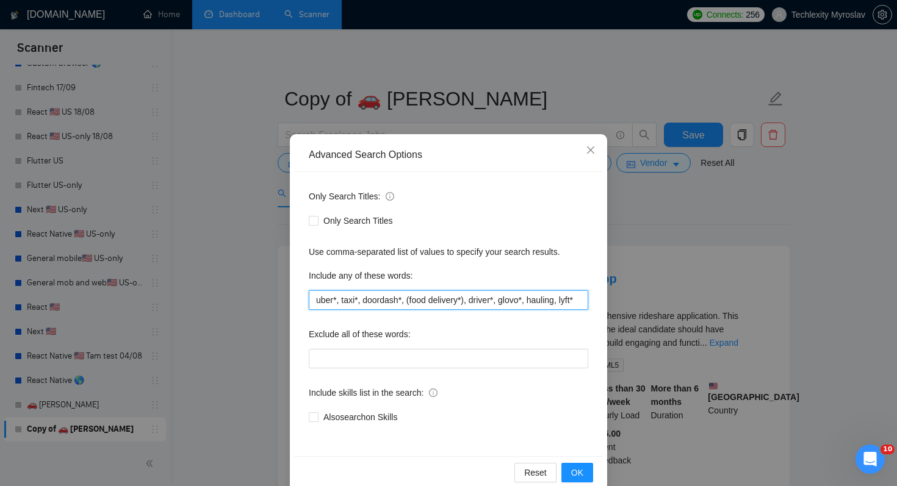
click at [408, 300] on input "uber*, taxi*, doordash*, (food delivery*), driver*, glovo*, hauling, lyft*" at bounding box center [448, 300] width 279 height 20
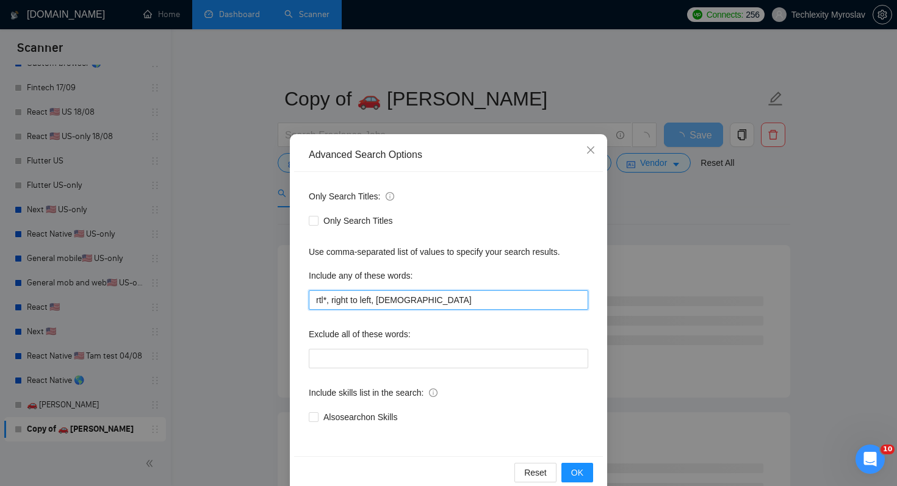
drag, startPoint x: 332, startPoint y: 300, endPoint x: 380, endPoint y: 300, distance: 47.6
click at [333, 300] on input "rtl*, right to left, [DEMOGRAPHIC_DATA]" at bounding box center [448, 300] width 279 height 20
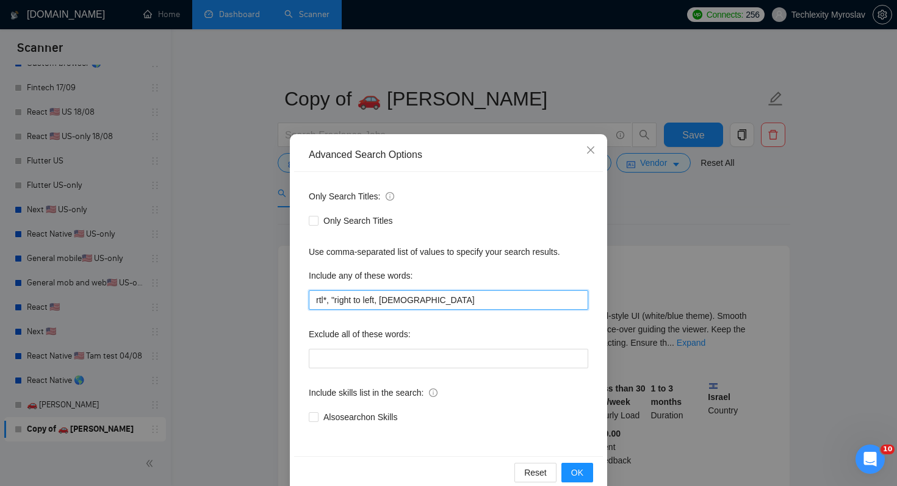
click at [379, 300] on input "rtl*, "right to left, [DEMOGRAPHIC_DATA]" at bounding box center [448, 300] width 279 height 20
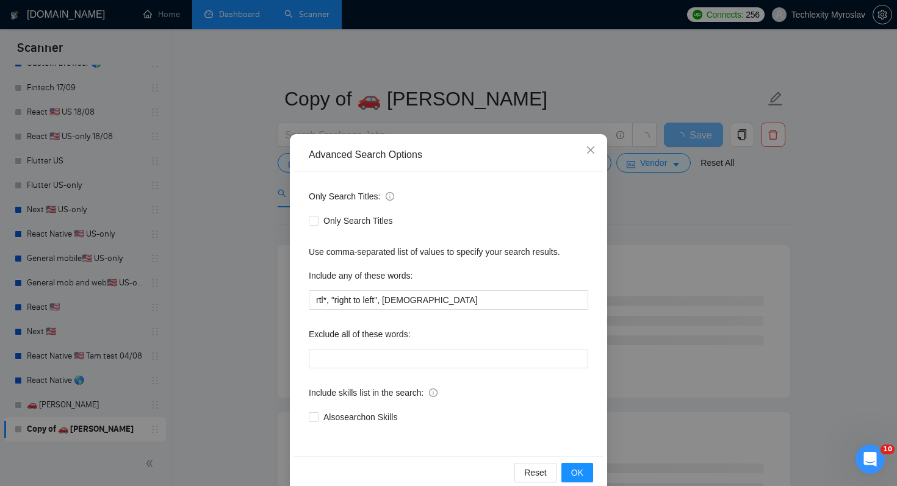
click at [459, 289] on div "Include any of these words:" at bounding box center [448, 278] width 279 height 24
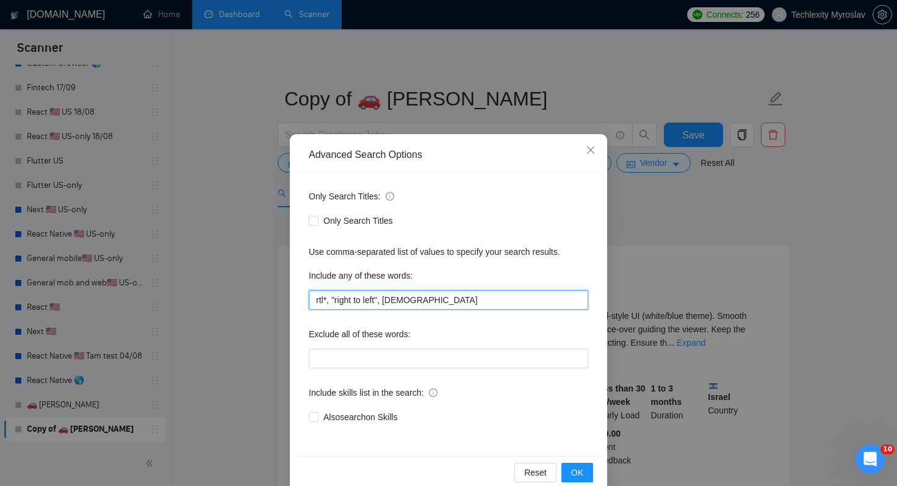
click at [459, 295] on input "rtl*, "right to left", [DEMOGRAPHIC_DATA]" at bounding box center [448, 300] width 279 height 20
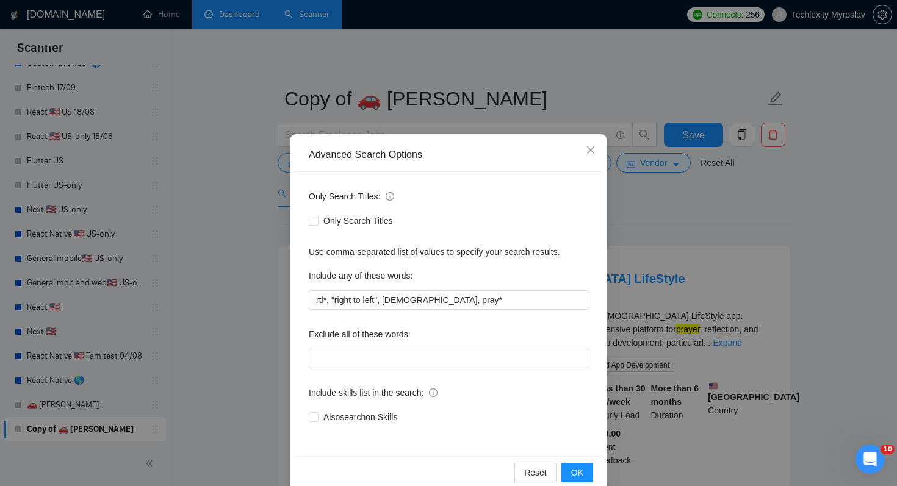
click at [490, 425] on div "Also search on Skills" at bounding box center [448, 418] width 279 height 20
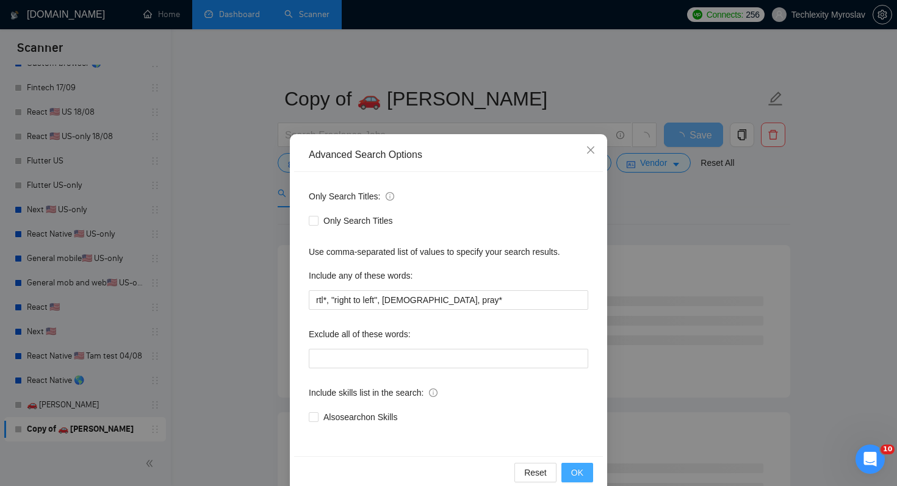
click at [583, 473] on button "OK" at bounding box center [577, 473] width 32 height 20
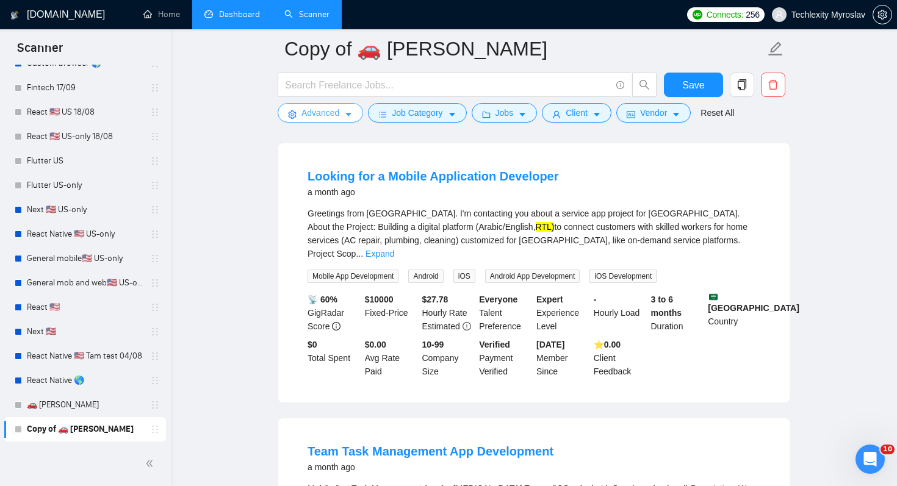
scroll to position [650, 0]
click at [317, 120] on button "Advanced" at bounding box center [320, 113] width 85 height 20
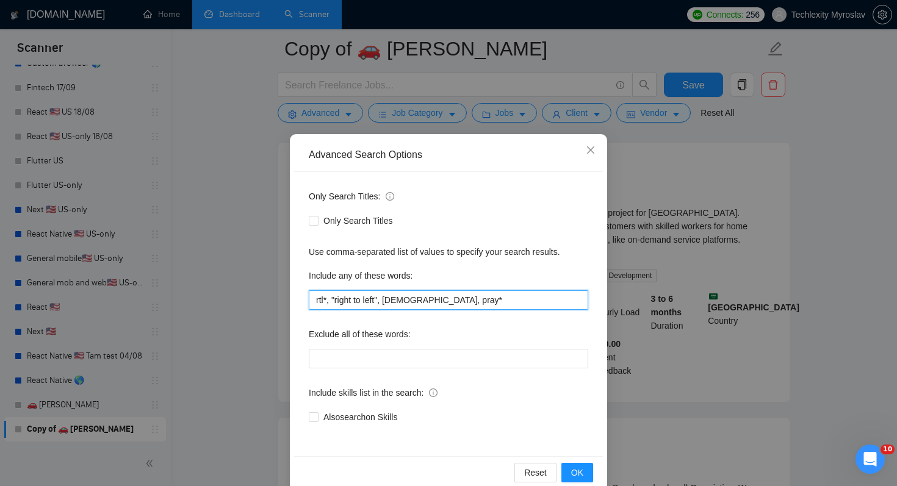
click at [450, 305] on input "rtl*, "right to left", [DEMOGRAPHIC_DATA], pray*" at bounding box center [448, 300] width 279 height 20
type input "rtl*, "right to left", [DEMOGRAPHIC_DATA], pray*, arabic*"
click at [510, 407] on div "Include skills list in the search: Also search on Skills" at bounding box center [448, 405] width 279 height 44
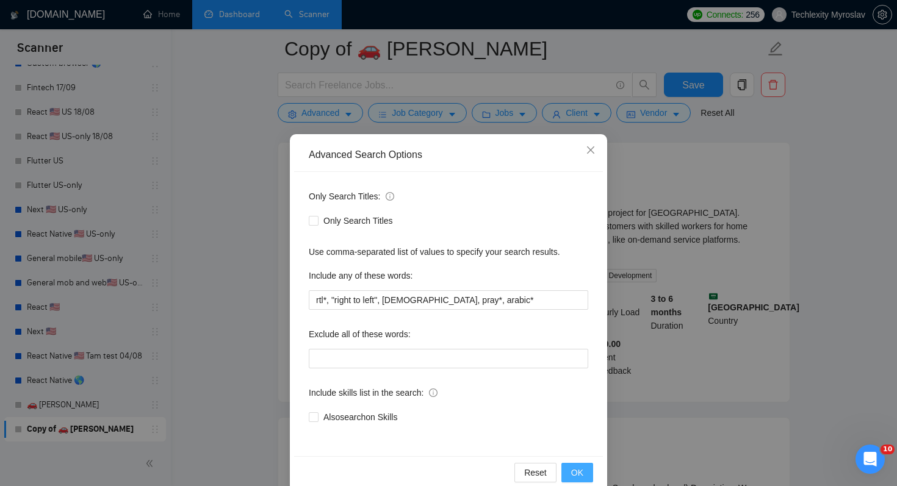
click at [578, 466] on span "OK" at bounding box center [577, 472] width 12 height 13
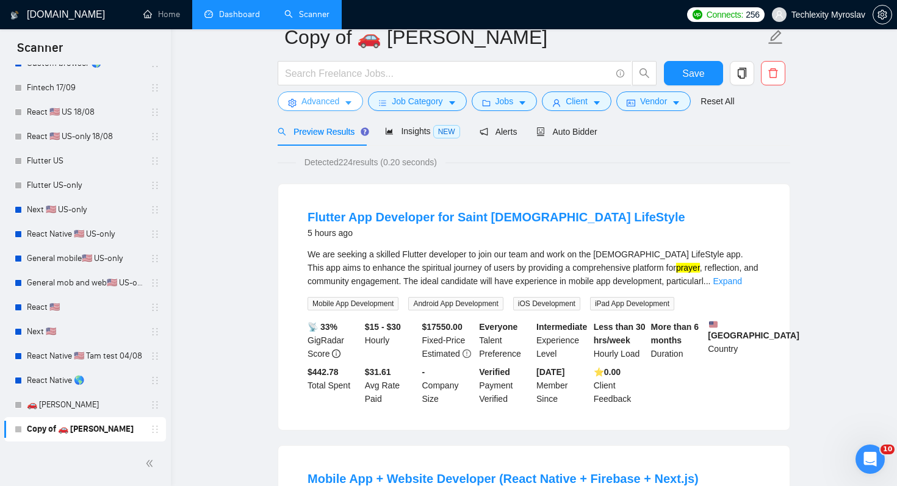
scroll to position [0, 0]
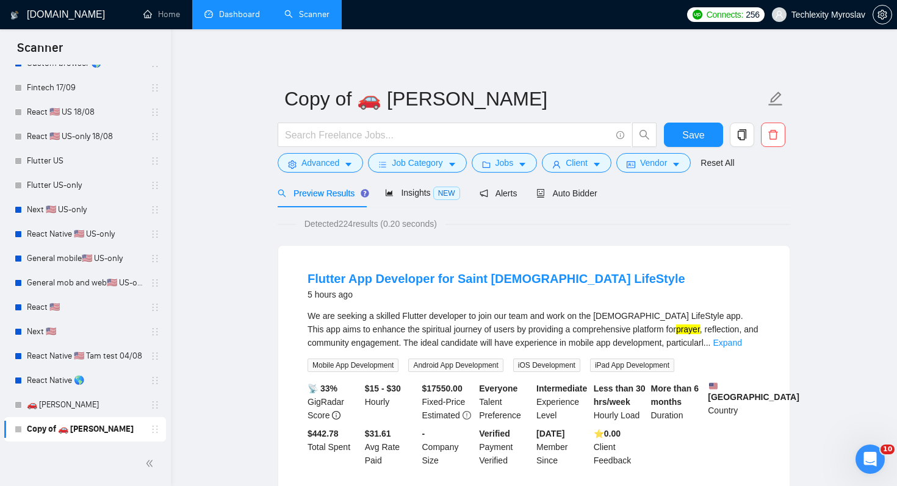
click at [561, 228] on div "Detected 224 results (0.20 seconds)" at bounding box center [534, 223] width 512 height 13
click at [578, 163] on span "Client" at bounding box center [577, 162] width 22 height 13
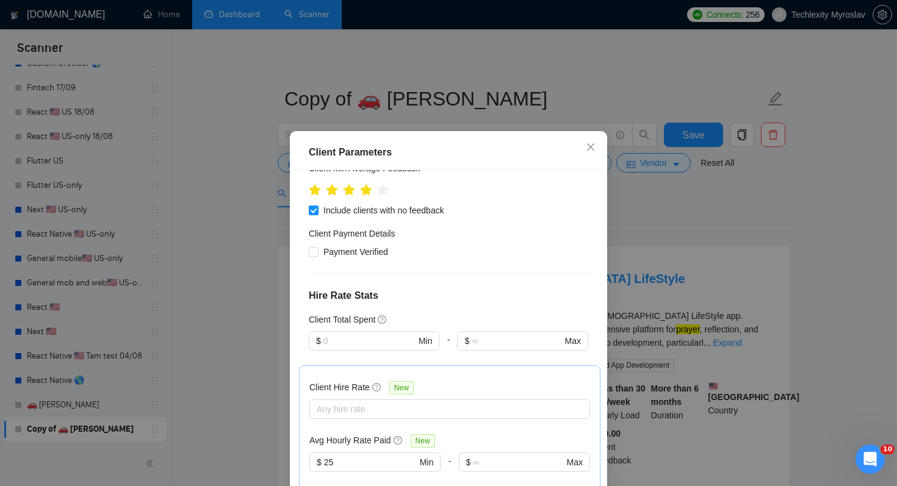
scroll to position [389, 0]
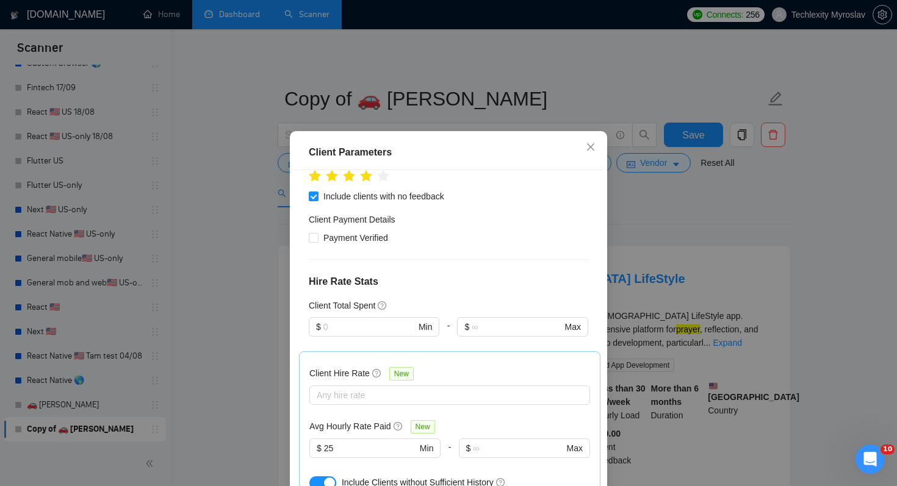
click at [318, 476] on button "button" at bounding box center [322, 482] width 27 height 13
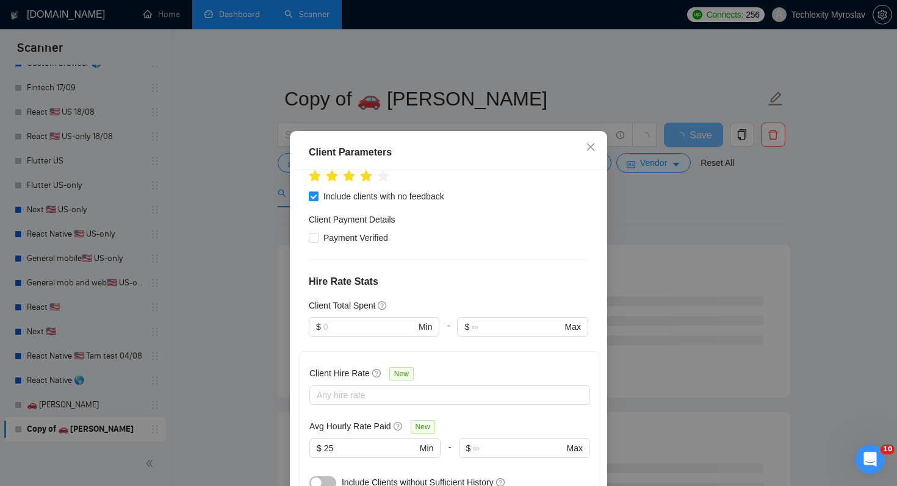
click at [318, 478] on div "button" at bounding box center [316, 483] width 11 height 11
click at [378, 442] on input "25" at bounding box center [370, 448] width 93 height 13
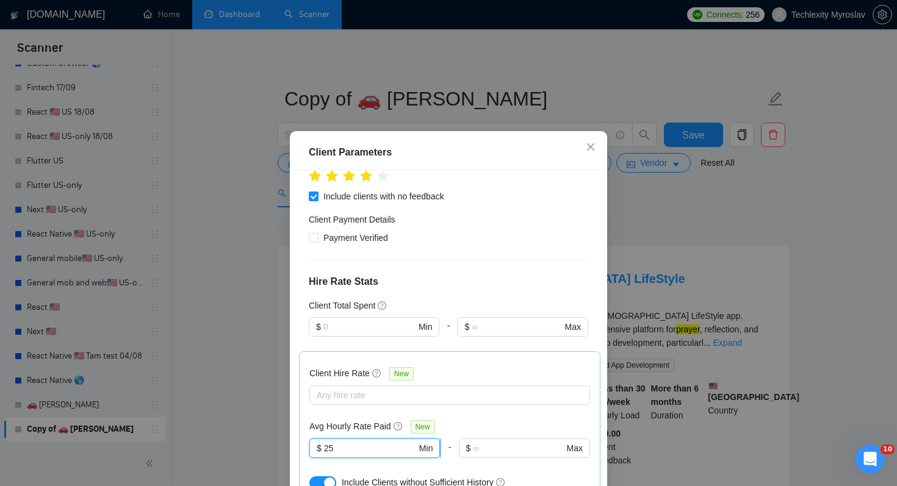
click at [378, 442] on input "25" at bounding box center [370, 448] width 93 height 13
type input "15"
click at [473, 445] on div "Client Location Include Client Countries Select Exclude Client Countries [GEOGR…" at bounding box center [448, 340] width 309 height 340
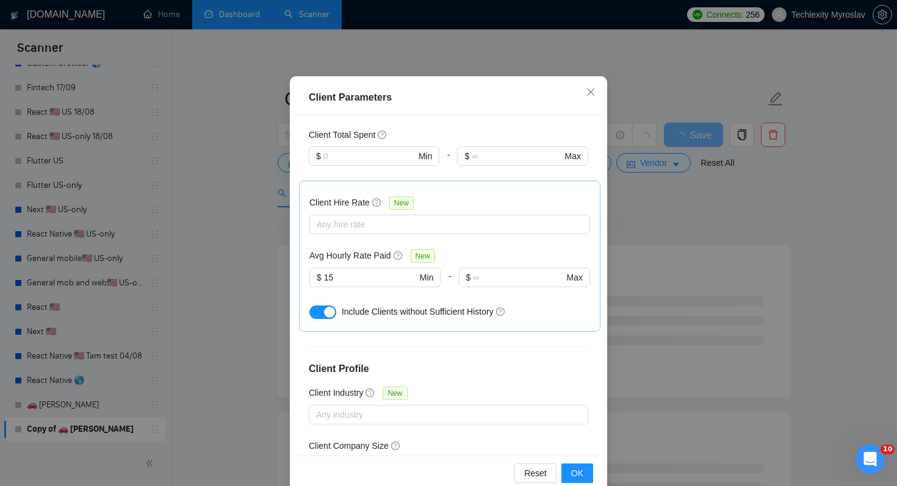
scroll to position [78, 0]
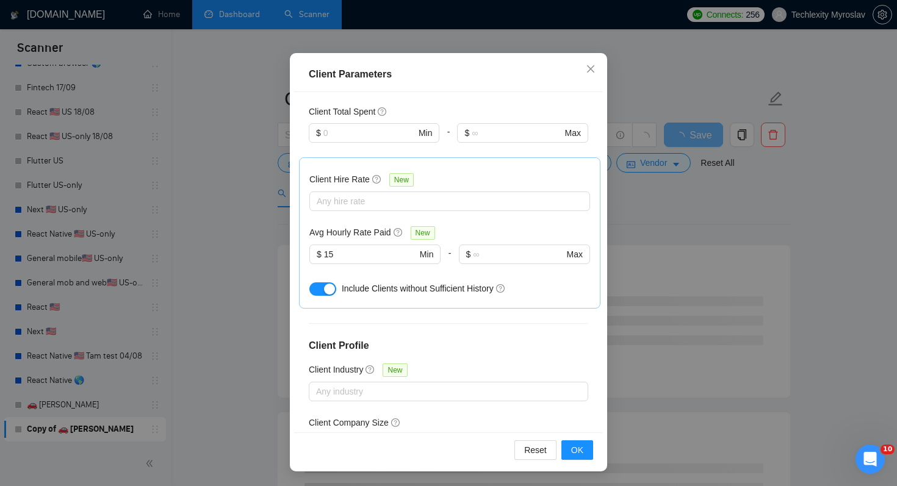
click at [582, 461] on div "Reset OK" at bounding box center [448, 450] width 309 height 35
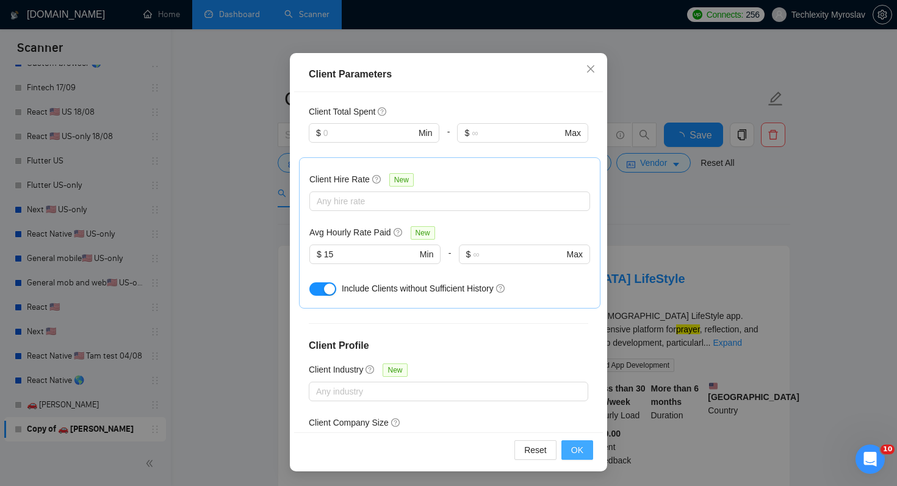
click at [578, 453] on span "OK" at bounding box center [577, 449] width 12 height 13
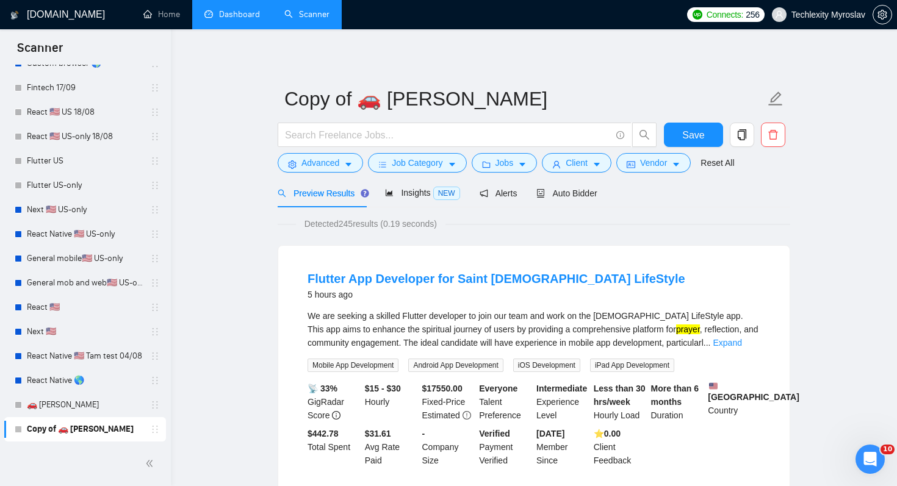
scroll to position [20, 0]
click at [643, 165] on button "Vendor" at bounding box center [653, 163] width 74 height 20
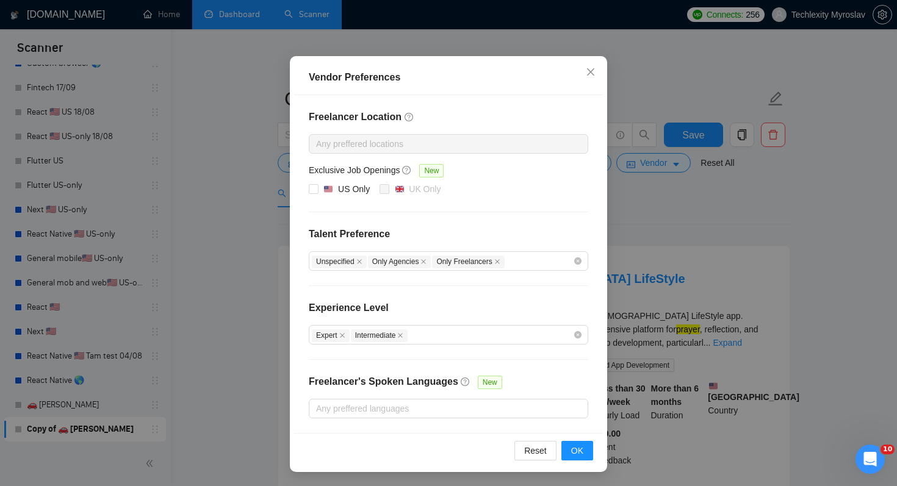
click at [631, 228] on div "Vendor Preferences Freelancer Location Any preffered locations Exclusive Job Op…" at bounding box center [448, 243] width 897 height 486
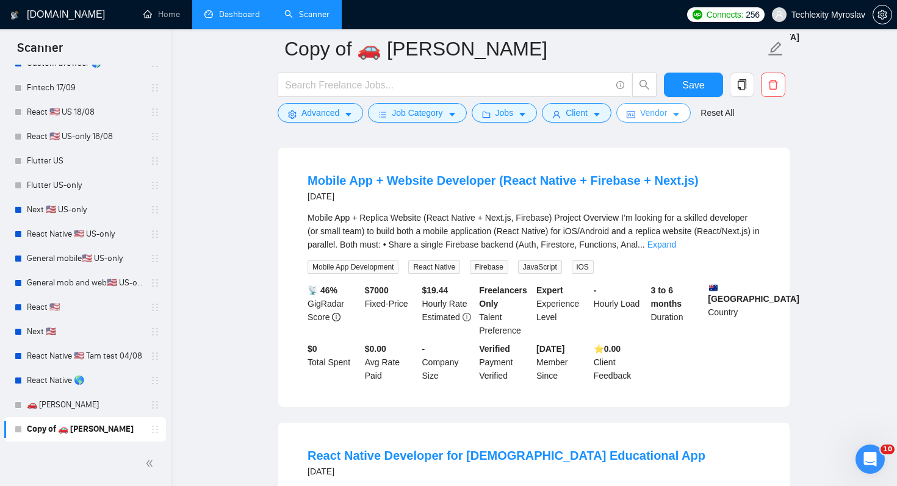
scroll to position [375, 0]
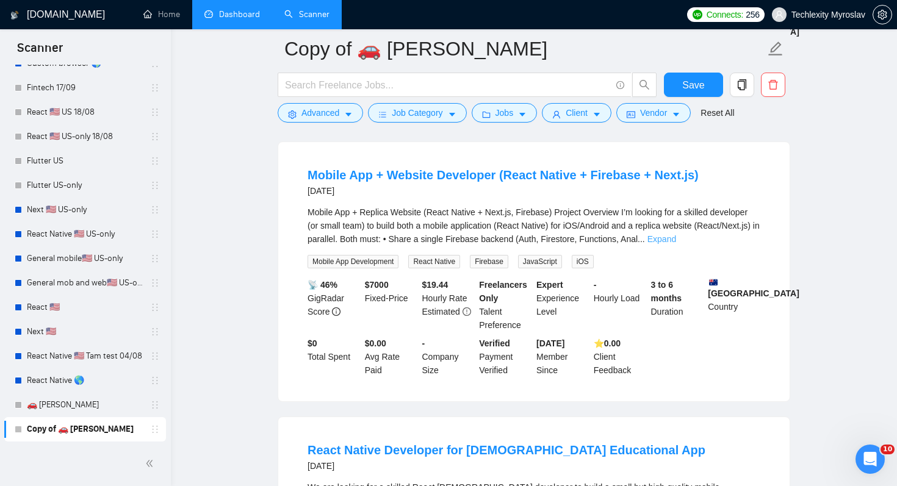
click at [676, 239] on link "Expand" at bounding box center [661, 239] width 29 height 10
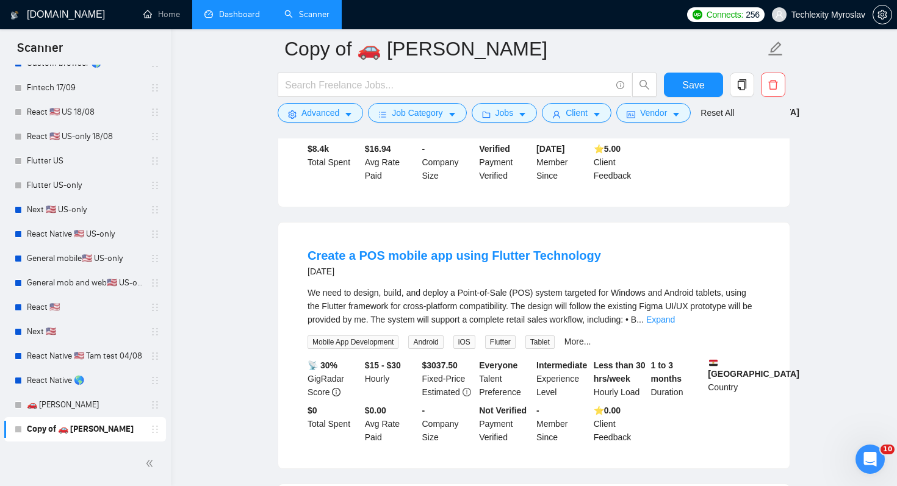
scroll to position [1334, 0]
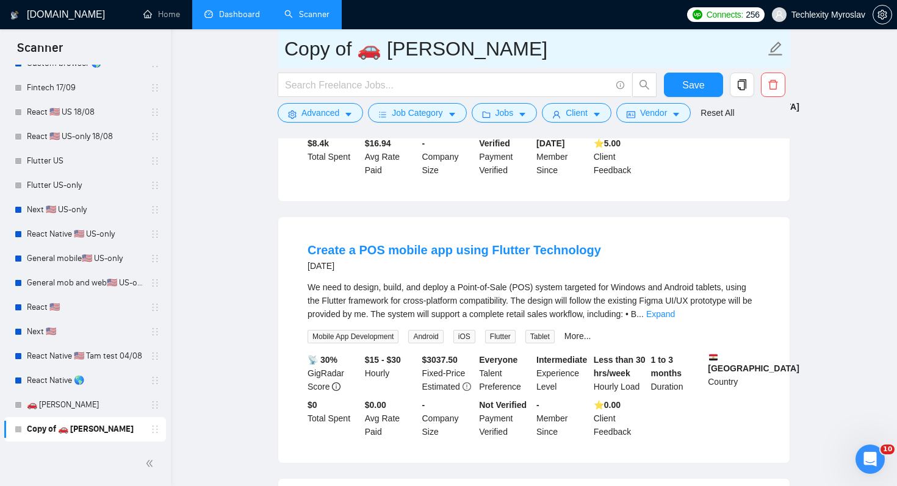
click at [376, 52] on input "Copy of 🚗 [PERSON_NAME]" at bounding box center [524, 49] width 481 height 31
drag, startPoint x: 376, startPoint y: 52, endPoint x: 273, endPoint y: 49, distance: 103.2
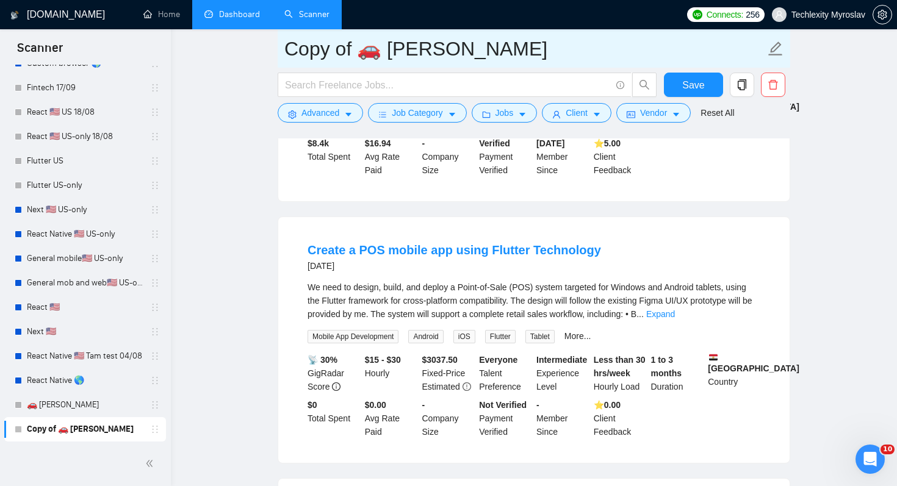
click at [273, 49] on main "Copy of 🚗 [PERSON_NAME] Save Advanced Job Category Jobs Client Vendor Reset All…" at bounding box center [533, 418] width 687 height 3406
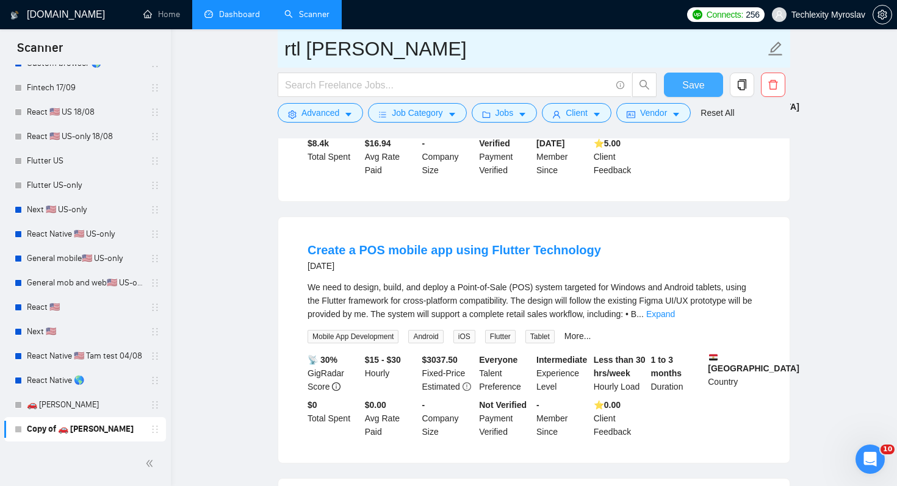
type input "rtl [PERSON_NAME]"
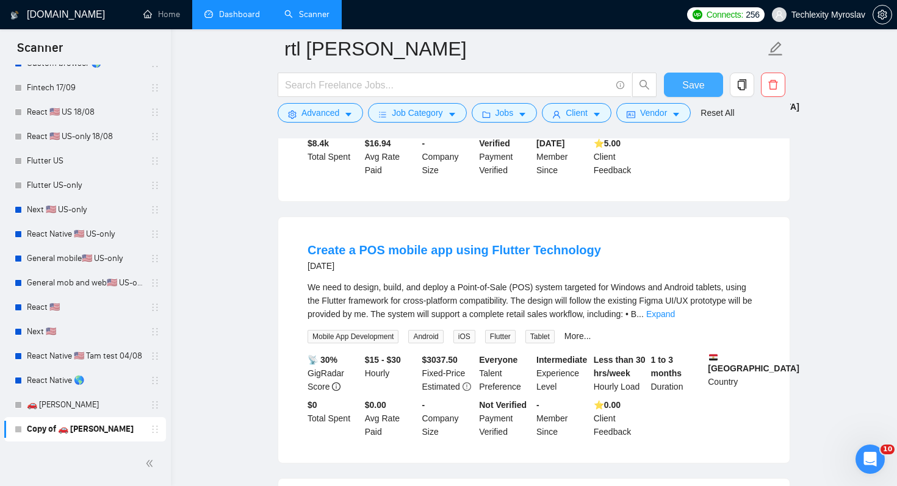
click at [694, 85] on span "Save" at bounding box center [693, 84] width 22 height 15
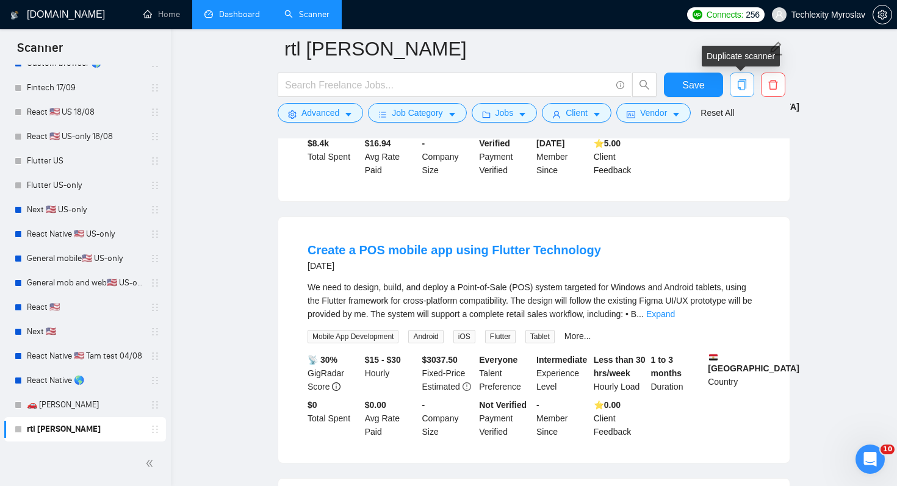
click at [747, 90] on span "copy" at bounding box center [741, 84] width 23 height 11
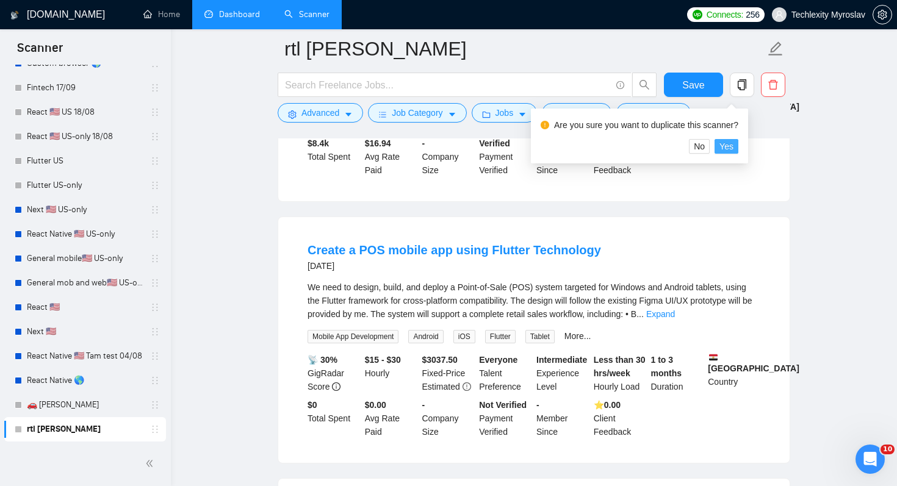
click at [733, 146] on span "Yes" at bounding box center [726, 146] width 14 height 13
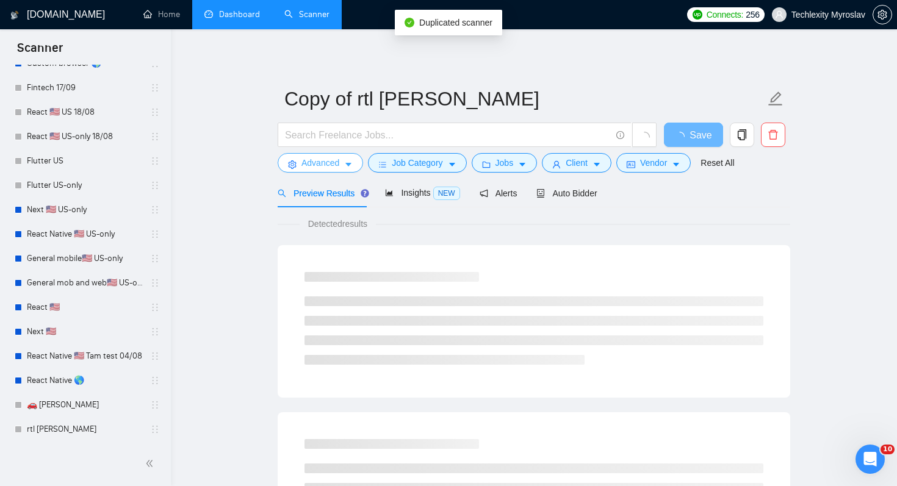
click at [324, 163] on span "Advanced" at bounding box center [320, 162] width 38 height 13
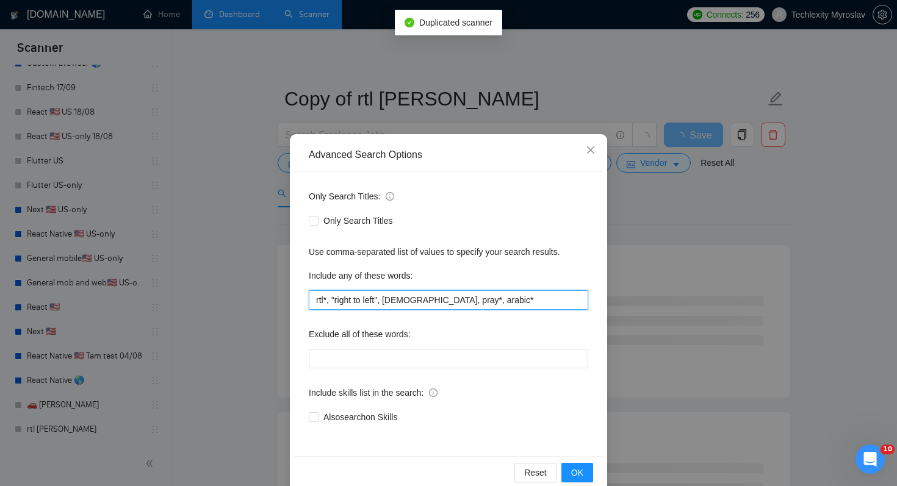
click at [378, 299] on input "rtl*, "right to left", [DEMOGRAPHIC_DATA], pray*, arabic*" at bounding box center [448, 300] width 279 height 20
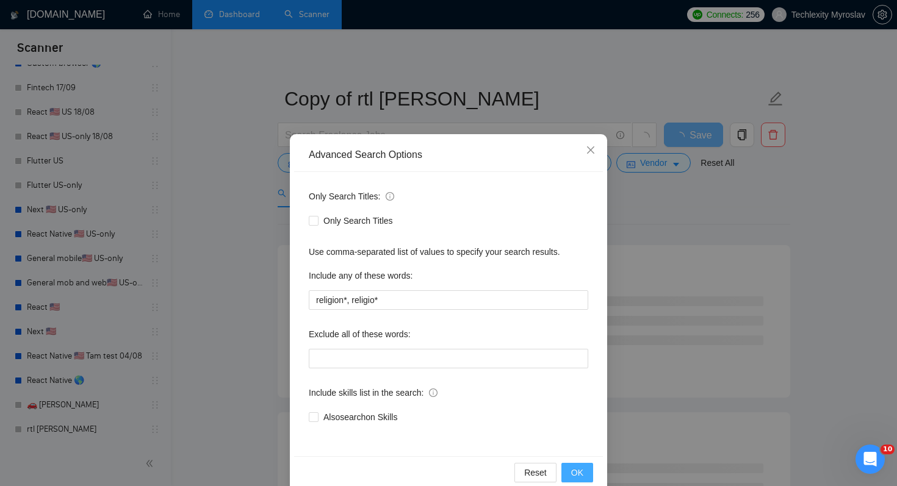
click at [585, 469] on button "OK" at bounding box center [577, 473] width 32 height 20
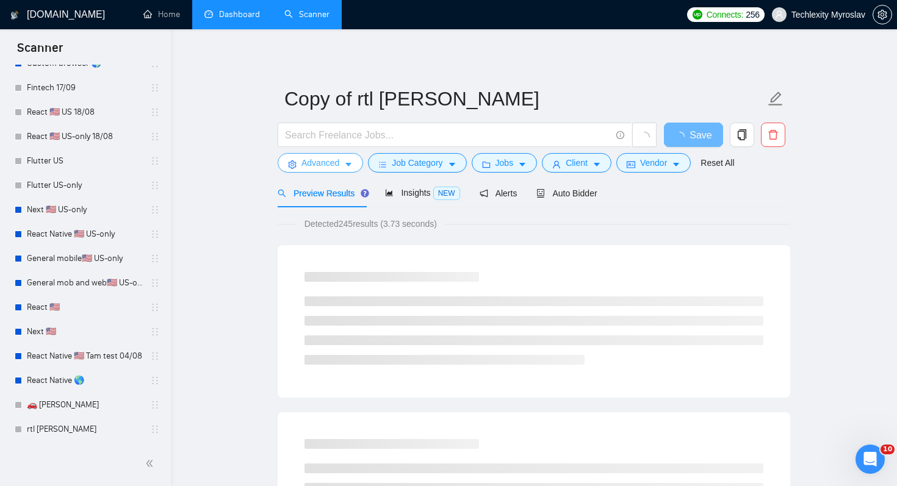
click at [345, 166] on icon "caret-down" at bounding box center [348, 164] width 9 height 9
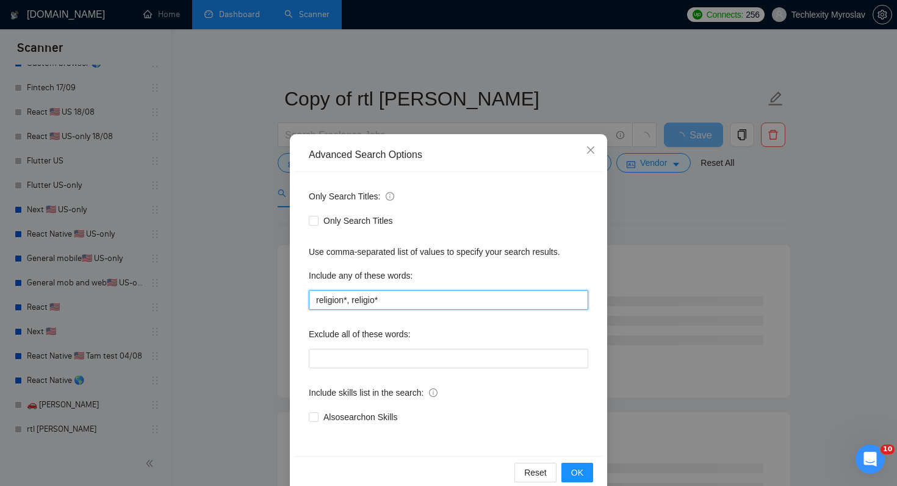
click at [417, 306] on input "religion*, religio*" at bounding box center [448, 300] width 279 height 20
type input "religion*, religio*, [DEMOGRAPHIC_DATA]"
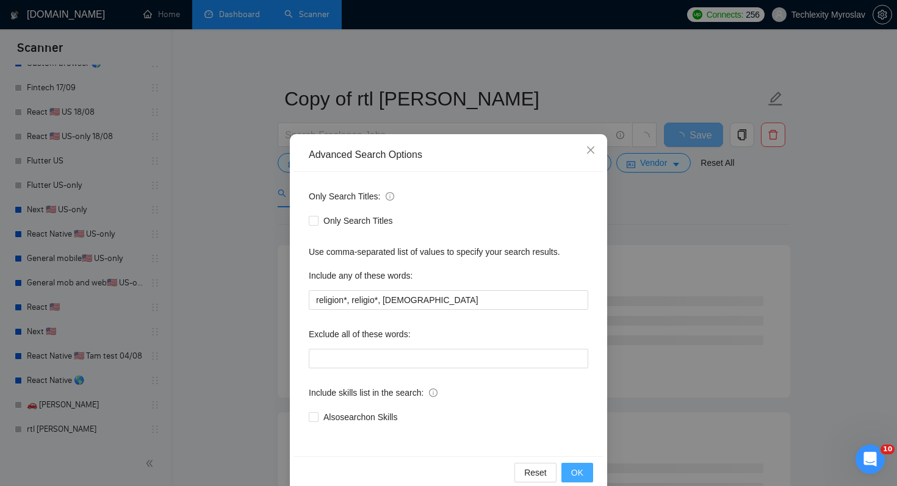
click at [580, 471] on span "OK" at bounding box center [577, 472] width 12 height 13
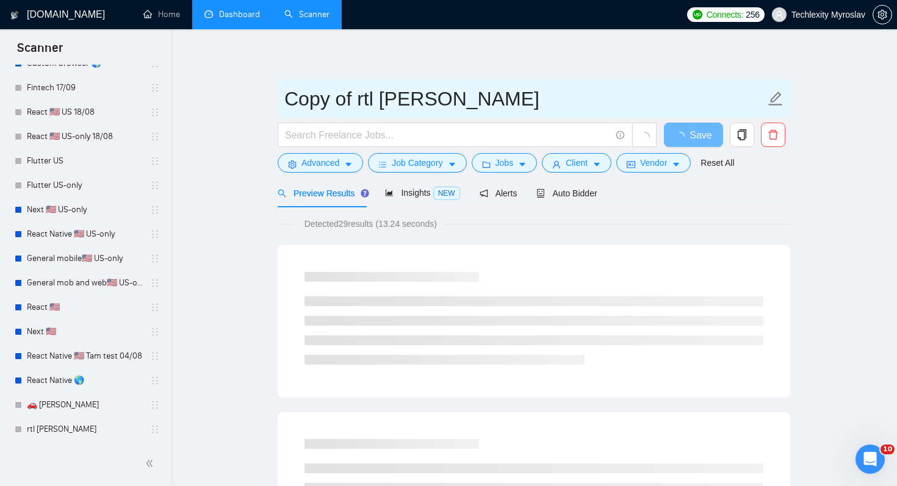
drag, startPoint x: 377, startPoint y: 99, endPoint x: 204, endPoint y: 97, distance: 172.7
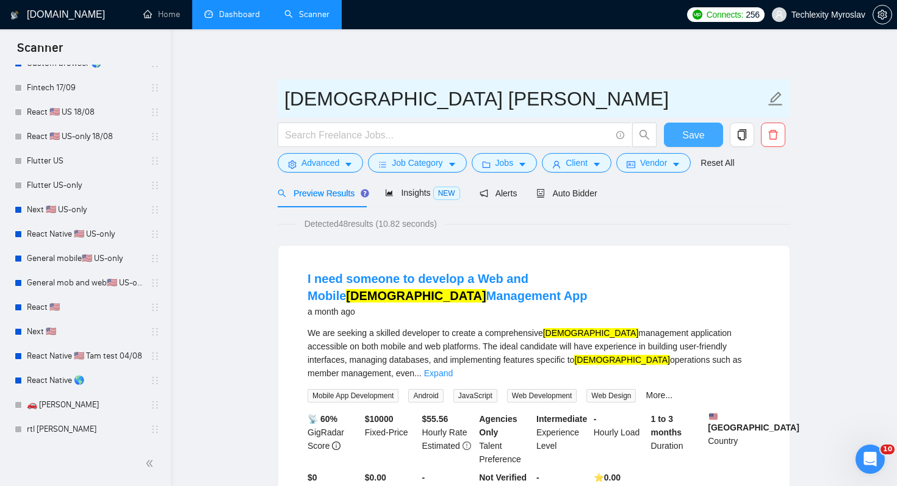
type input "[DEMOGRAPHIC_DATA] [PERSON_NAME]"
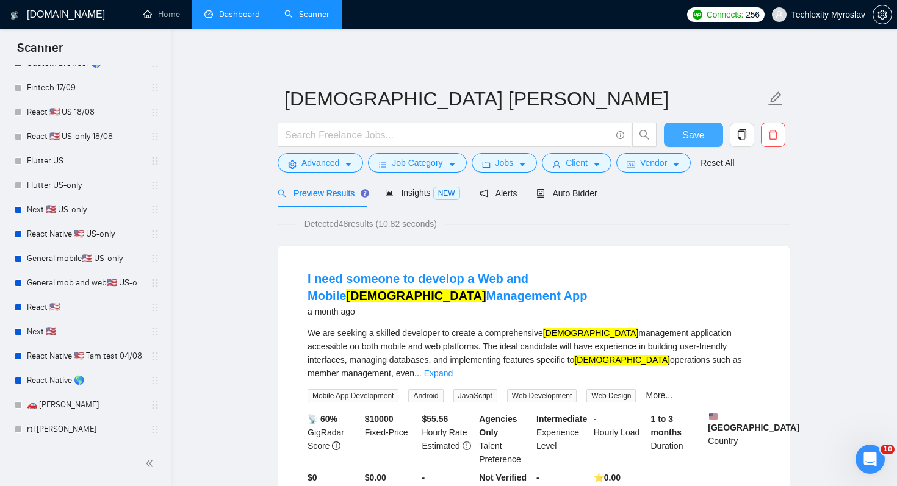
click at [695, 135] on span "Save" at bounding box center [693, 134] width 22 height 15
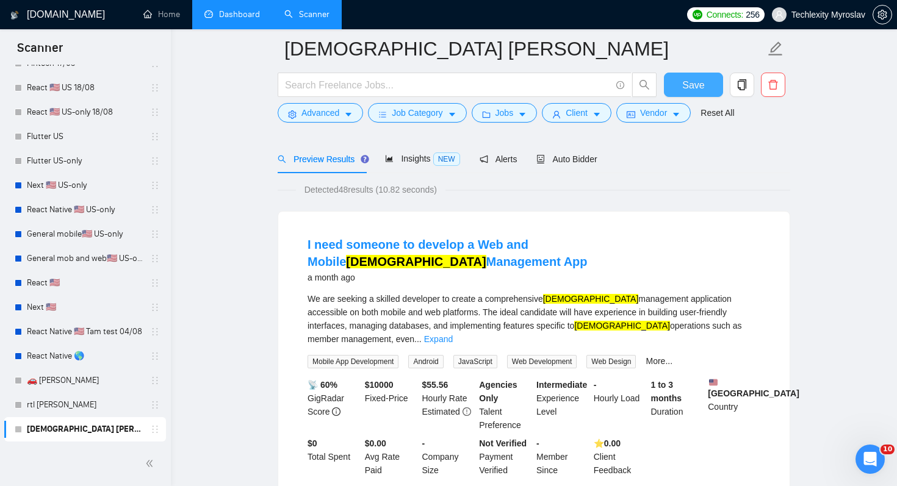
scroll to position [74, 0]
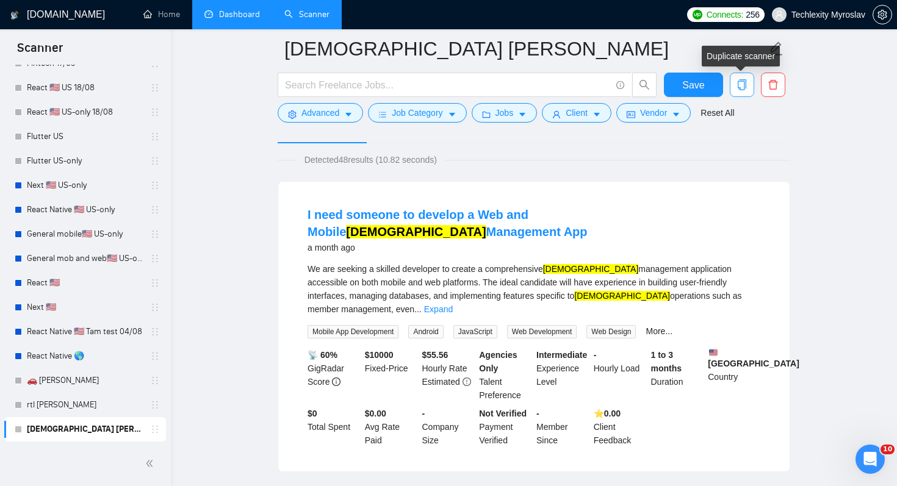
click at [742, 80] on icon "copy" at bounding box center [742, 84] width 9 height 11
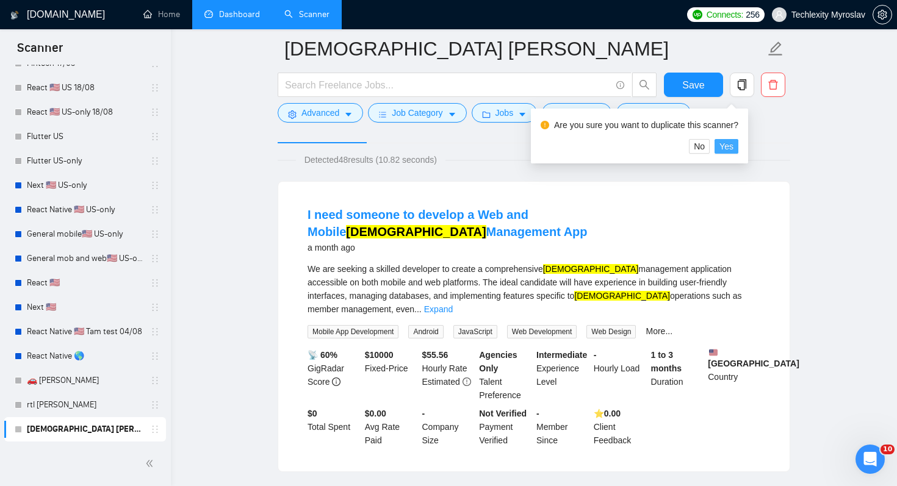
click at [733, 141] on span "Yes" at bounding box center [726, 146] width 14 height 13
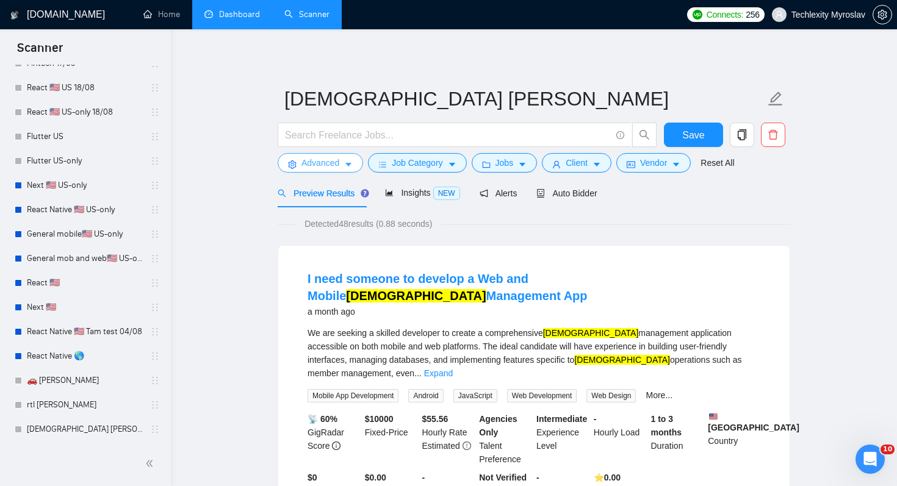
click at [334, 159] on span "Advanced" at bounding box center [320, 162] width 38 height 13
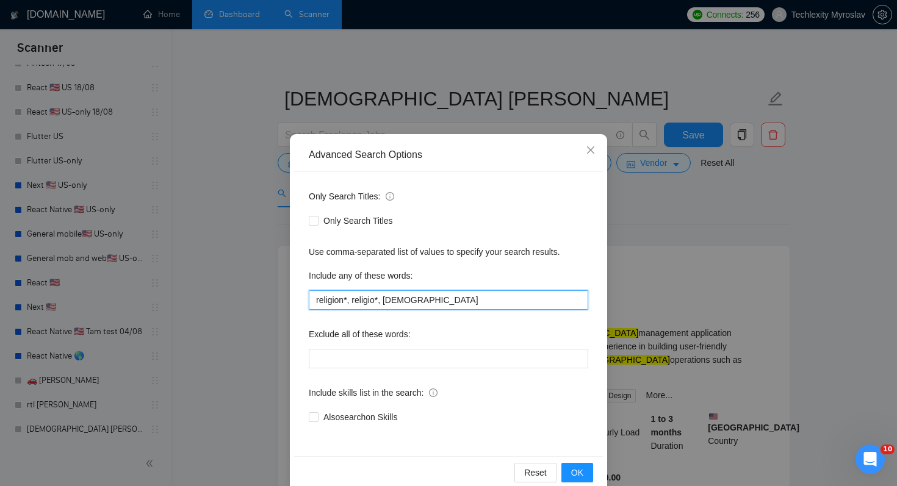
click at [417, 300] on input "religion*, religio*, [DEMOGRAPHIC_DATA]" at bounding box center [448, 300] width 279 height 20
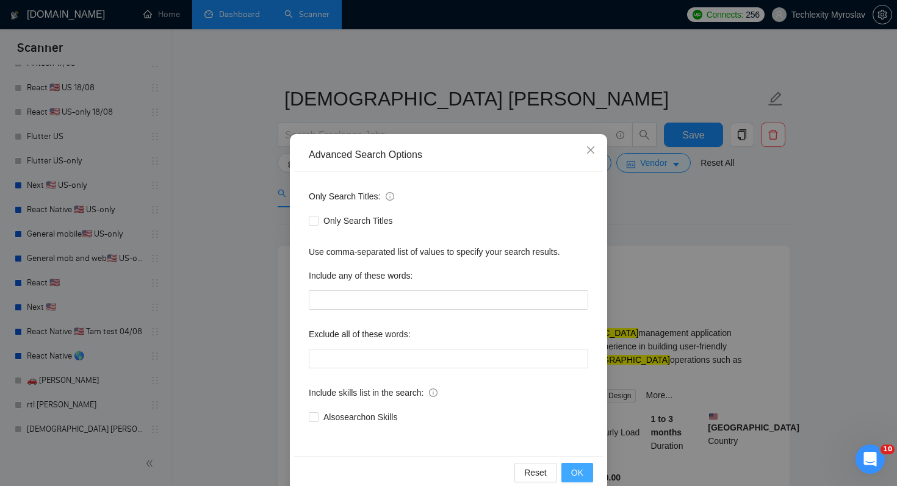
click at [584, 478] on button "OK" at bounding box center [577, 473] width 32 height 20
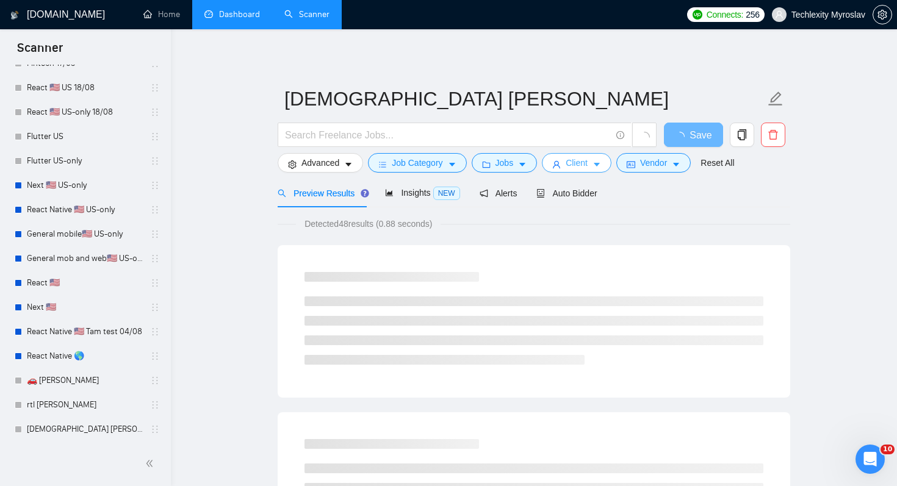
click at [587, 162] on span "Client" at bounding box center [577, 162] width 22 height 13
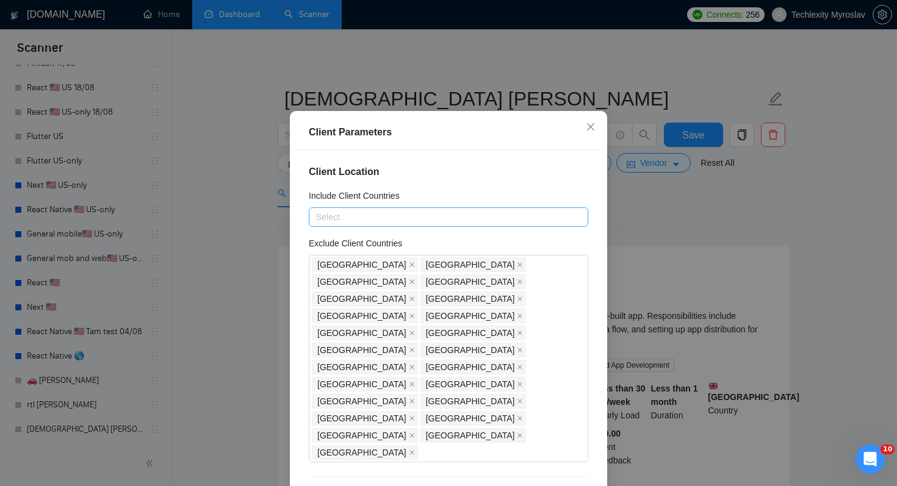
click at [395, 224] on div at bounding box center [442, 217] width 261 height 15
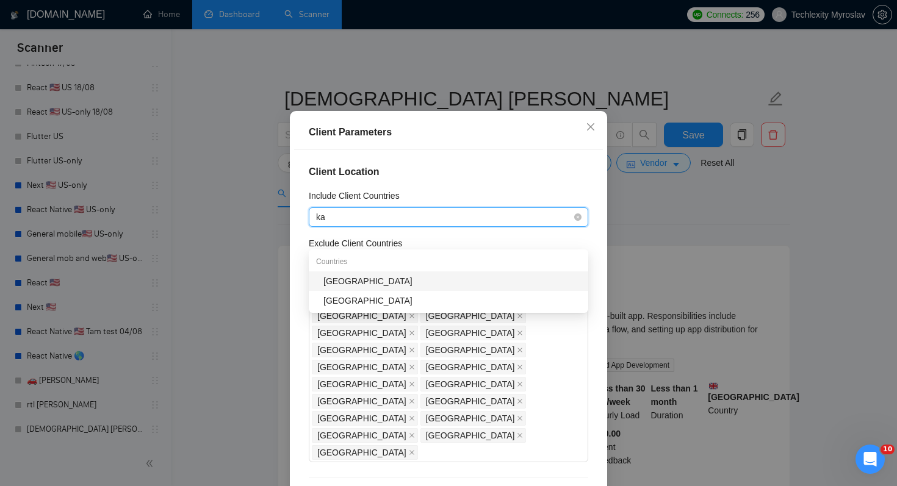
type input "k"
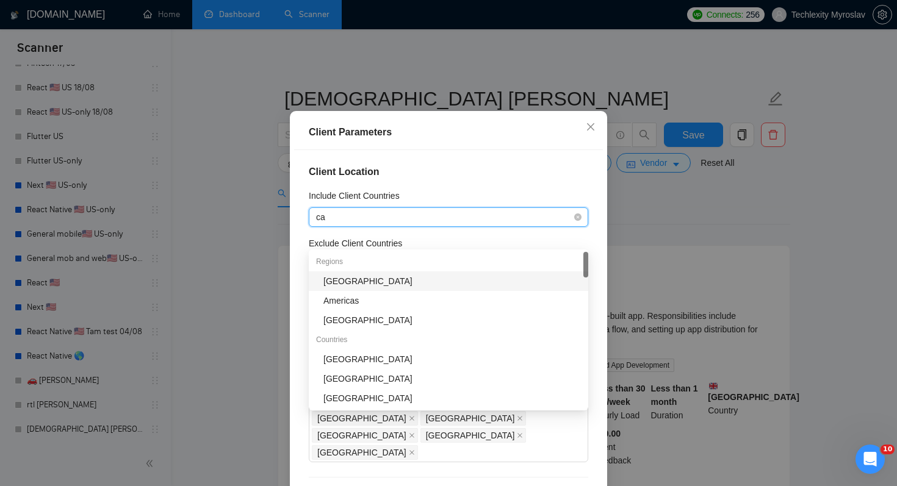
type input "cam"
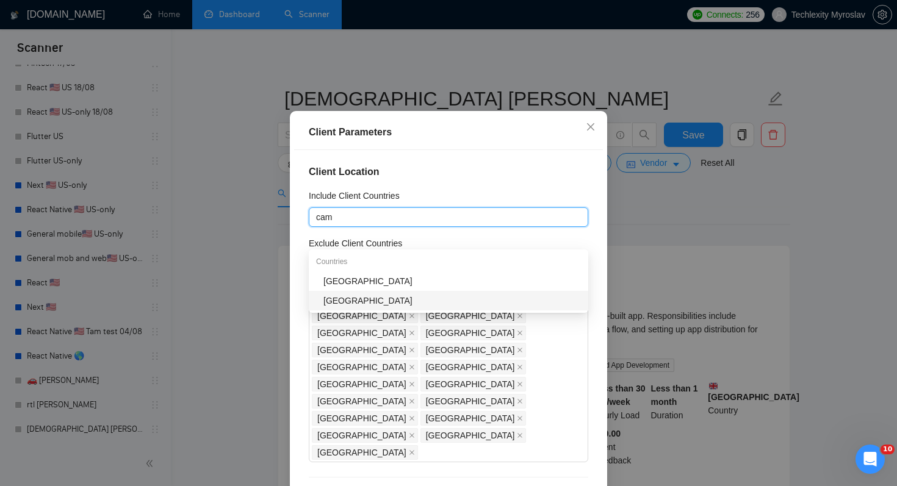
click at [372, 306] on div "[GEOGRAPHIC_DATA]" at bounding box center [451, 300] width 257 height 13
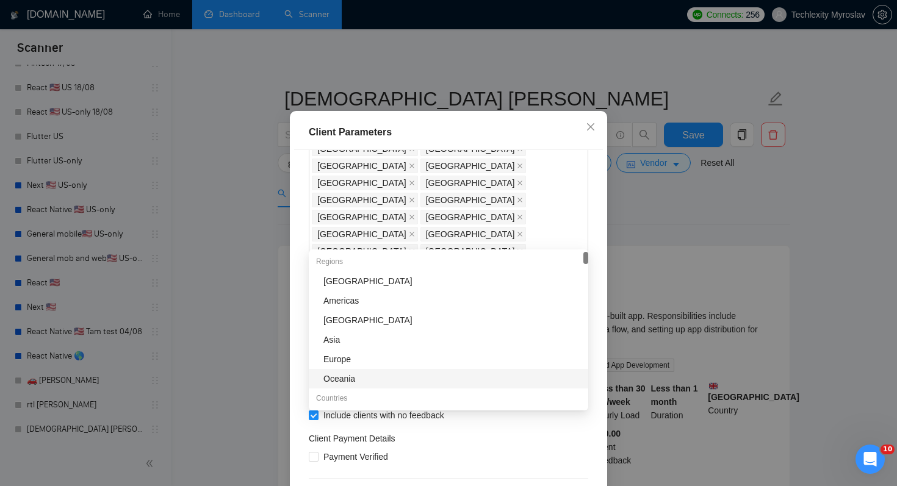
scroll to position [221, 0]
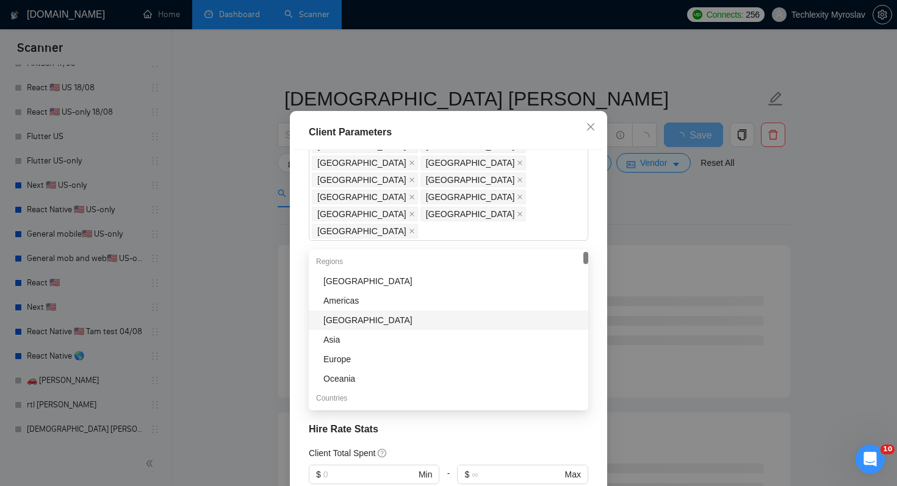
click at [531, 175] on div "Client Location Include Client Countries [GEOGRAPHIC_DATA] Exclude Client Count…" at bounding box center [448, 320] width 309 height 340
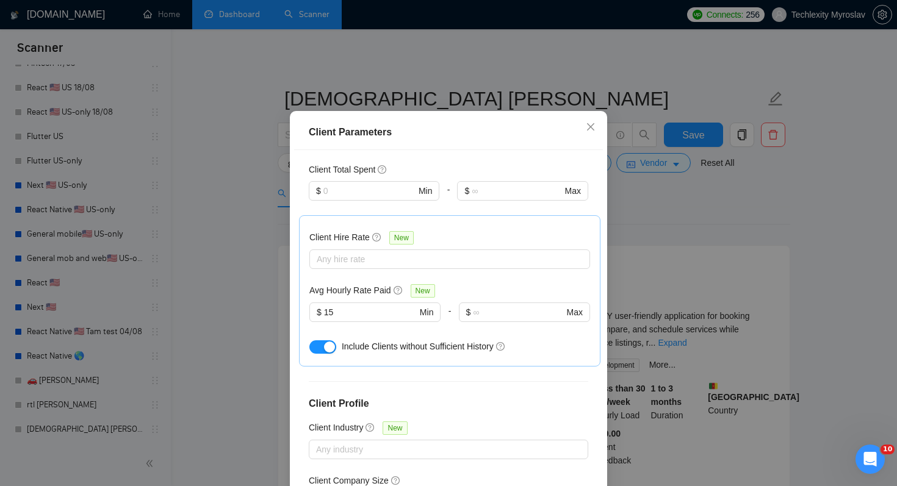
scroll to position [78, 0]
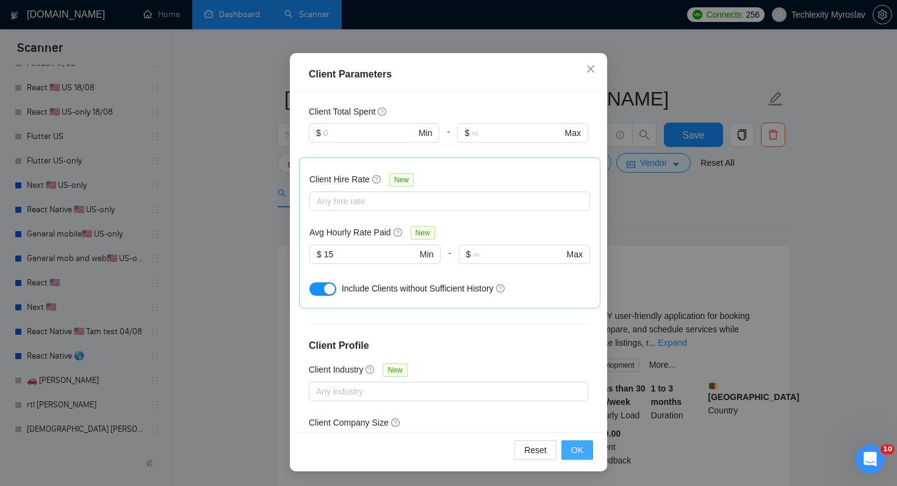
click at [576, 453] on span "OK" at bounding box center [577, 449] width 12 height 13
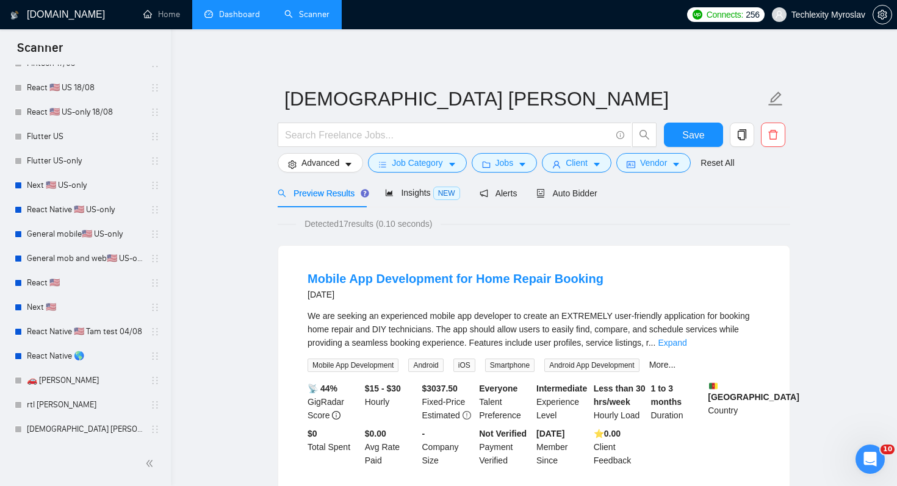
scroll to position [20, 0]
click at [542, 223] on div "Detected 17 results (0.10 seconds)" at bounding box center [534, 223] width 512 height 13
click at [419, 165] on span "Job Category" at bounding box center [417, 162] width 51 height 13
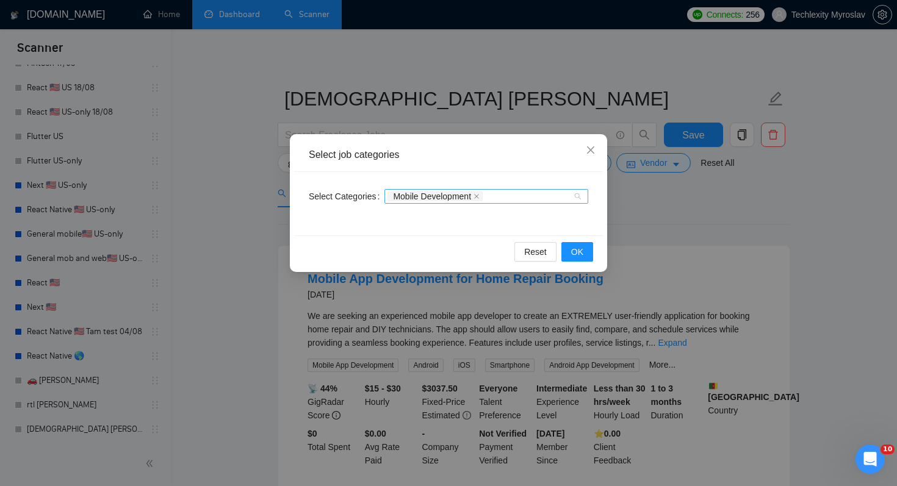
click at [502, 196] on div "Mobile Development" at bounding box center [479, 196] width 185 height 12
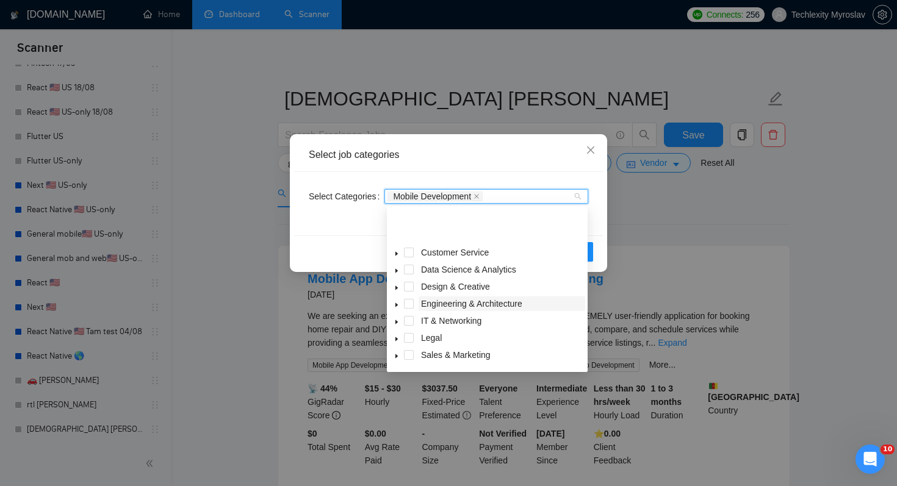
scroll to position [49, 0]
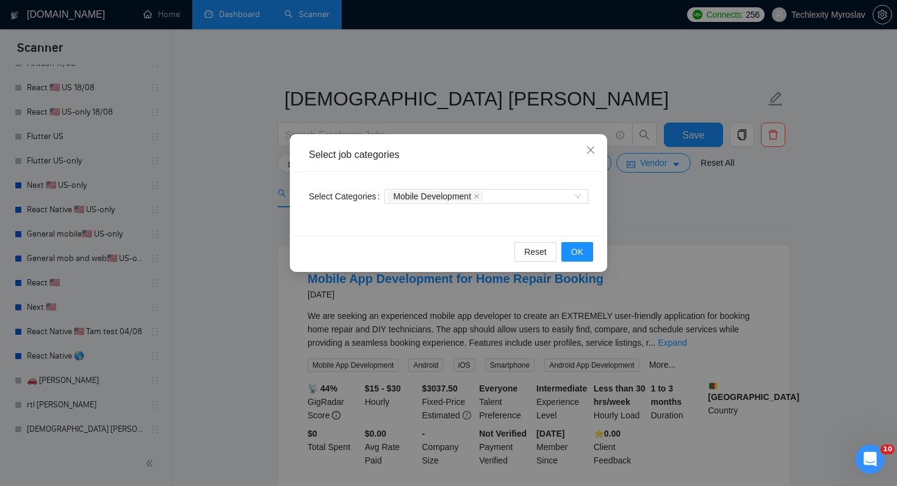
click at [366, 254] on div "Reset OK" at bounding box center [448, 251] width 309 height 32
click at [570, 254] on button "OK" at bounding box center [577, 252] width 32 height 20
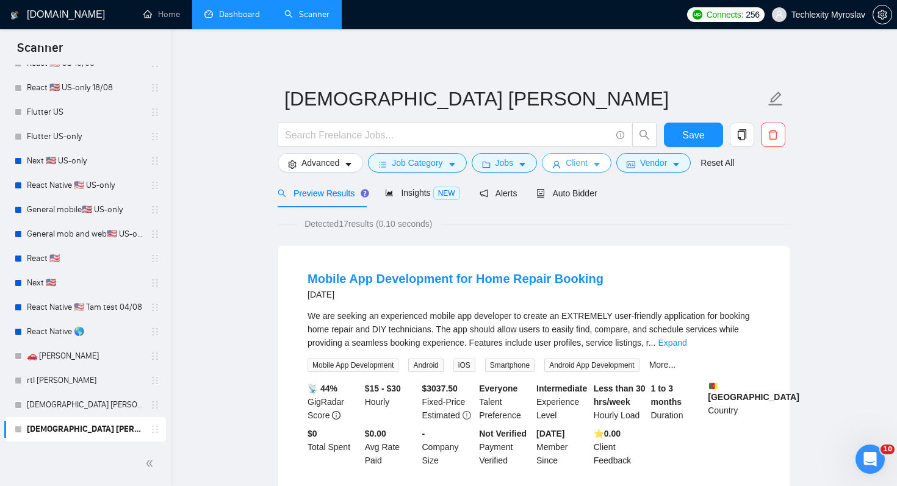
click at [587, 160] on span "Client" at bounding box center [577, 162] width 22 height 13
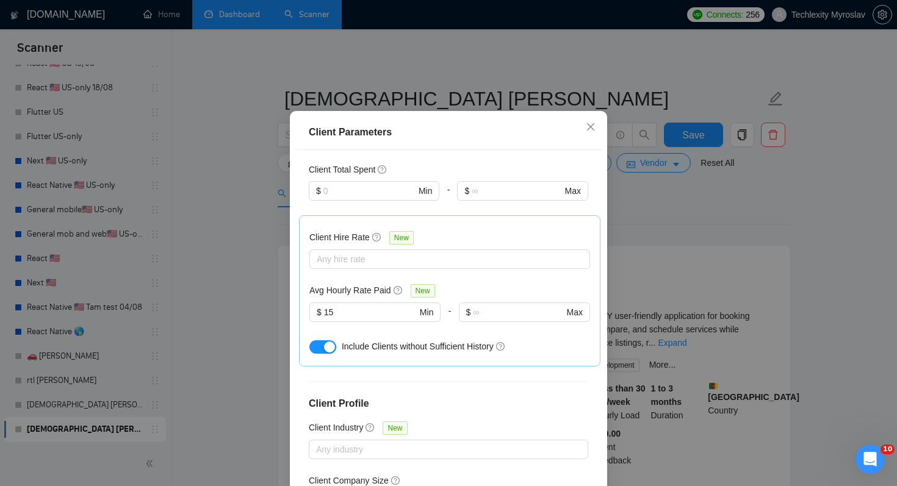
scroll to position [0, 0]
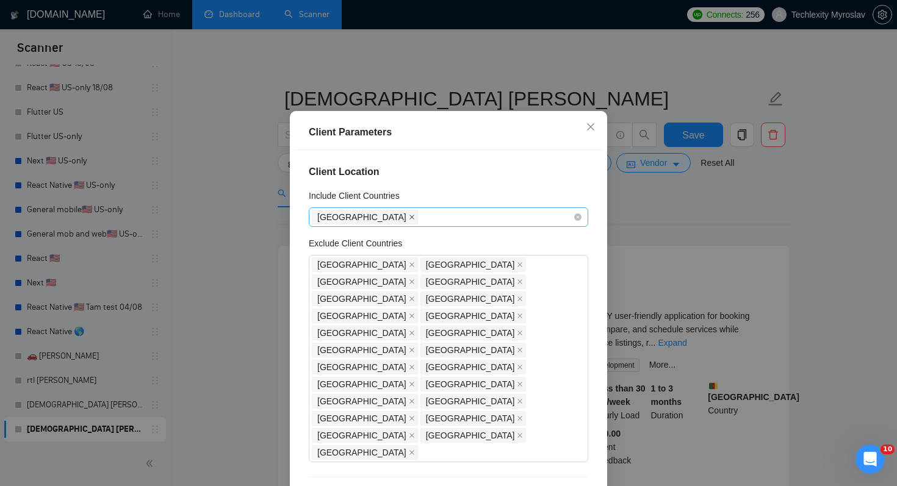
click at [409, 220] on icon "close" at bounding box center [412, 217] width 6 height 6
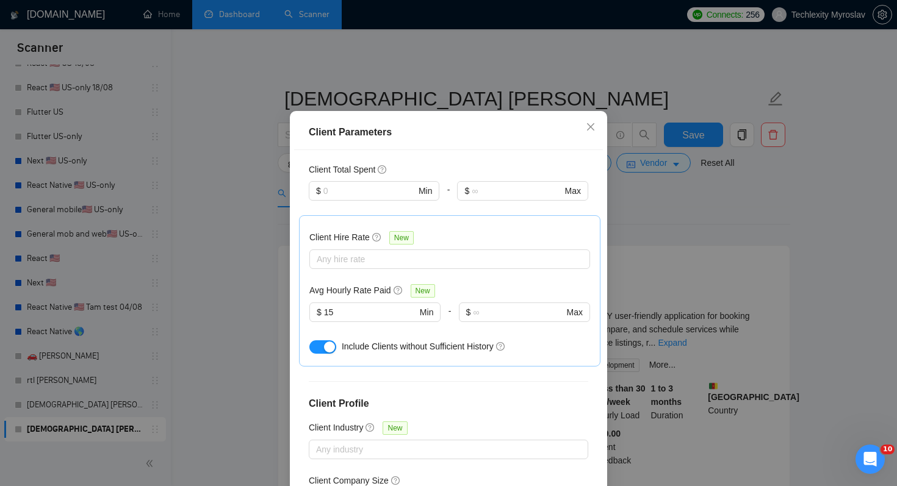
scroll to position [78, 0]
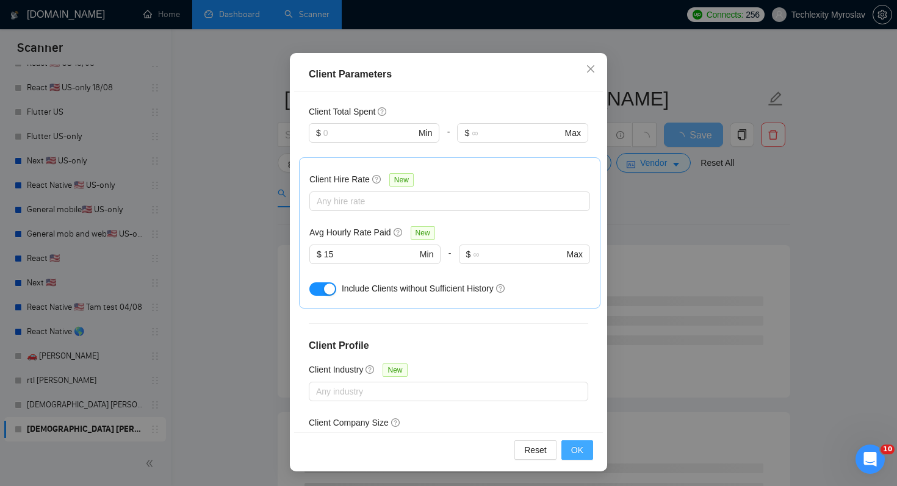
click at [570, 450] on button "OK" at bounding box center [577, 450] width 32 height 20
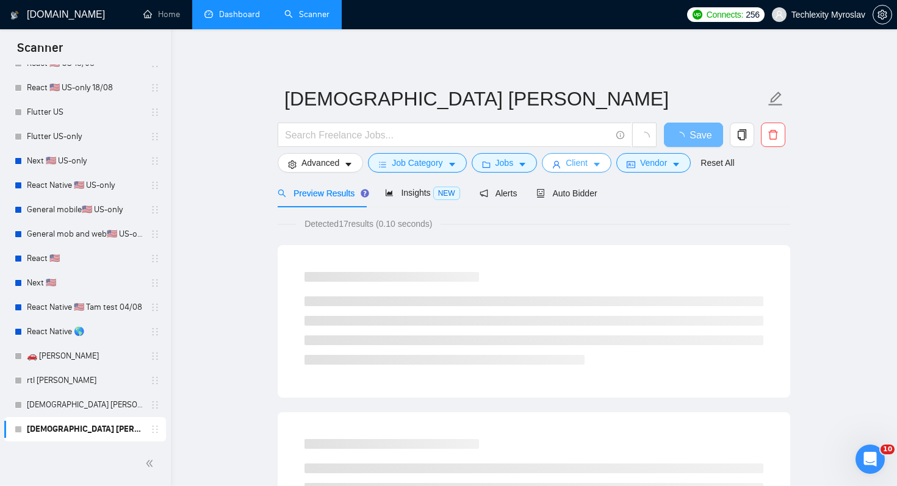
scroll to position [0, 0]
click at [325, 161] on span "Advanced" at bounding box center [320, 162] width 38 height 13
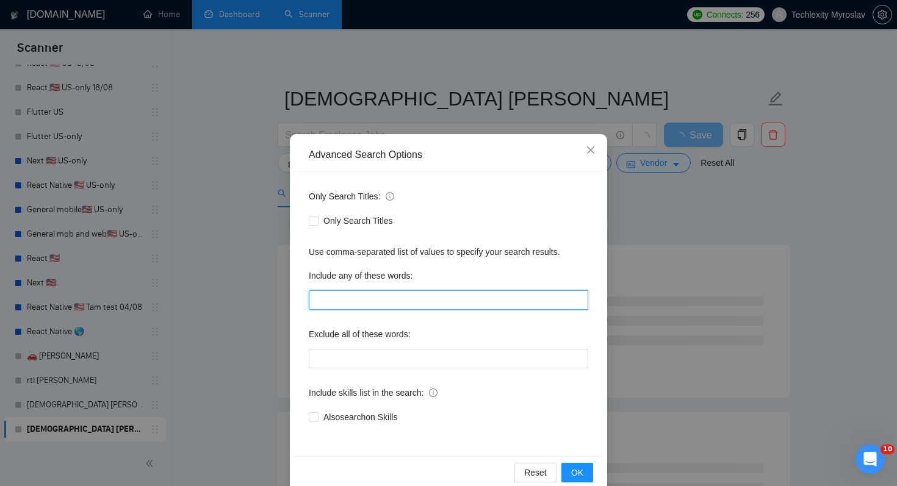
click at [354, 301] on input "text" at bounding box center [448, 300] width 279 height 20
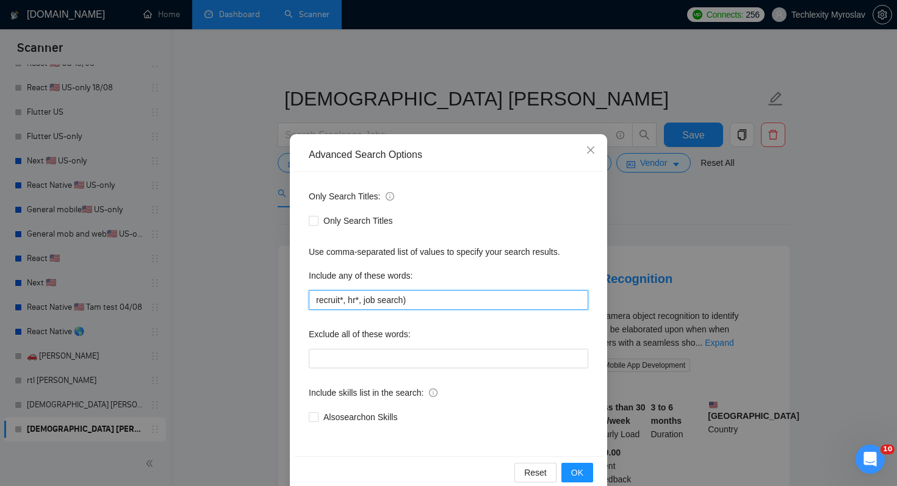
click at [364, 299] on input "recruit*, hr*, job search)" at bounding box center [448, 300] width 279 height 20
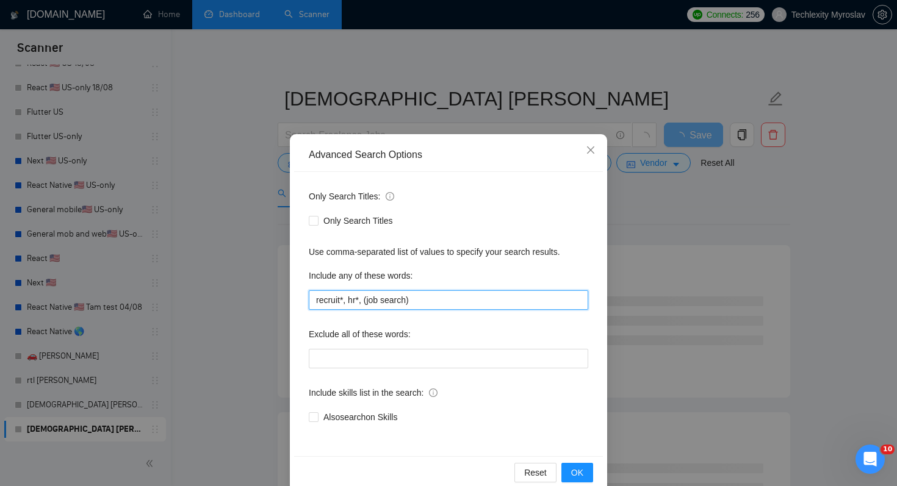
click at [379, 303] on input "recruit*, hr*, (job search)" at bounding box center [448, 300] width 279 height 20
click at [582, 472] on span "OK" at bounding box center [577, 472] width 12 height 13
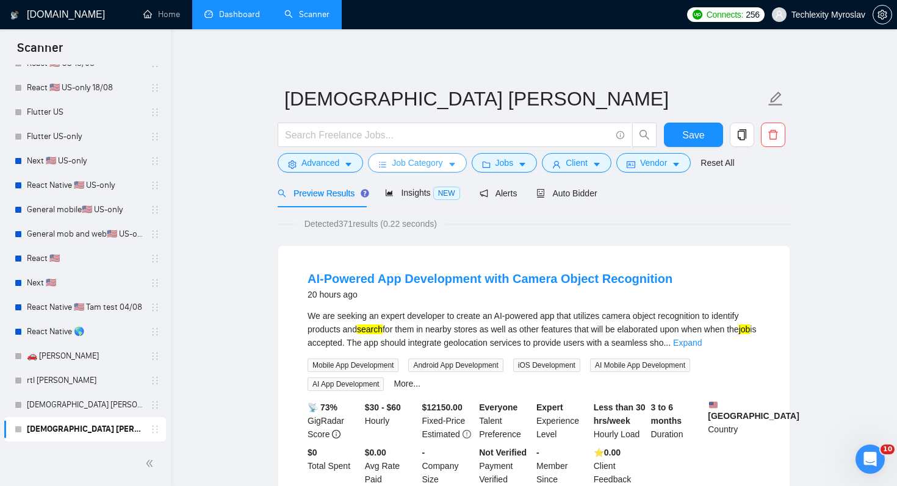
click at [408, 163] on span "Job Category" at bounding box center [417, 162] width 51 height 13
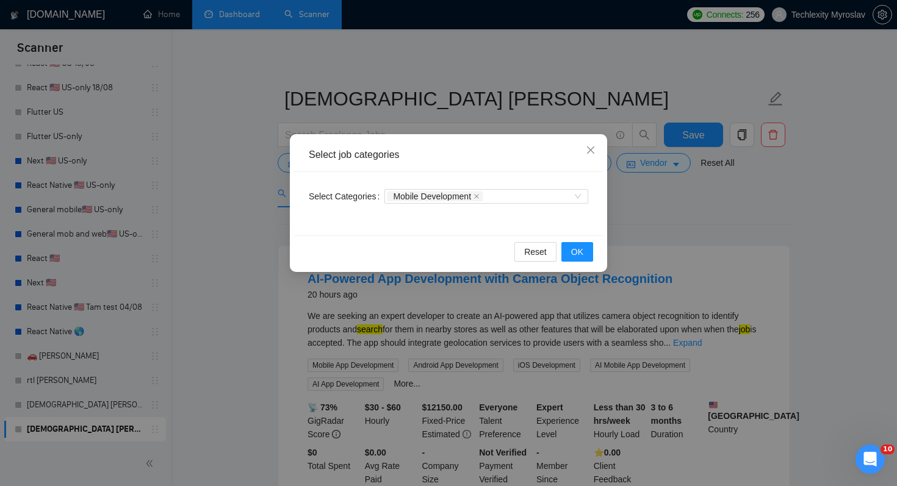
click at [415, 321] on div "Select job categories Select Categories Mobile Development Reset OK" at bounding box center [448, 243] width 897 height 486
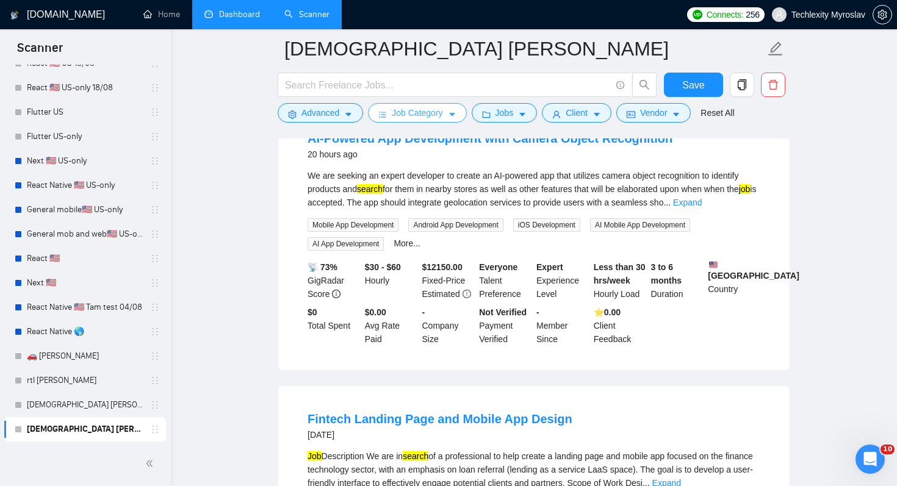
scroll to position [154, 0]
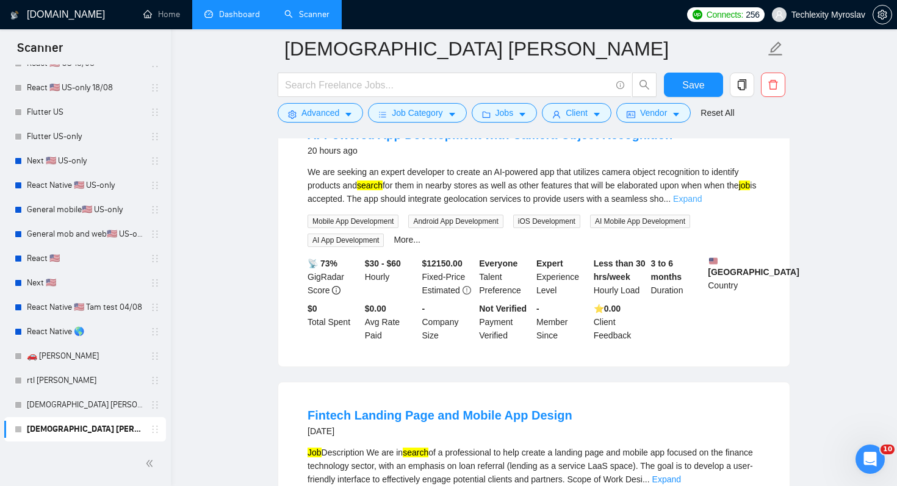
click at [702, 197] on link "Expand" at bounding box center [687, 199] width 29 height 10
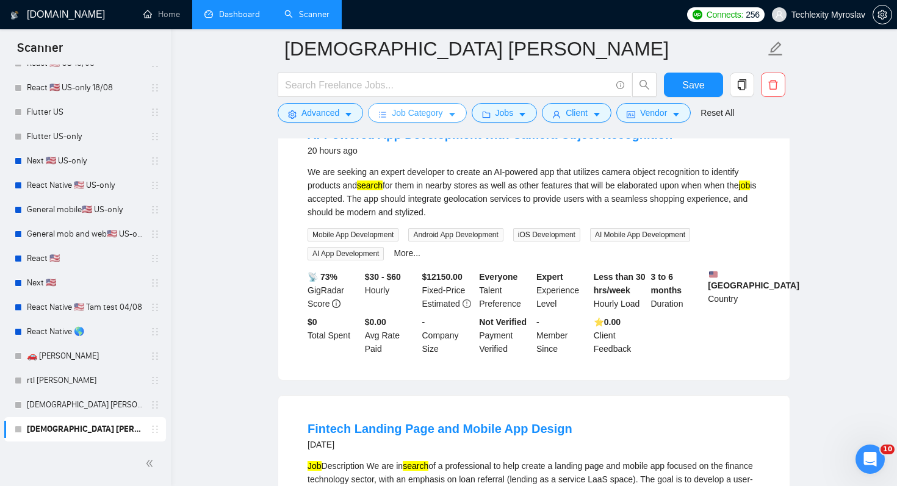
click at [416, 109] on span "Job Category" at bounding box center [417, 112] width 51 height 13
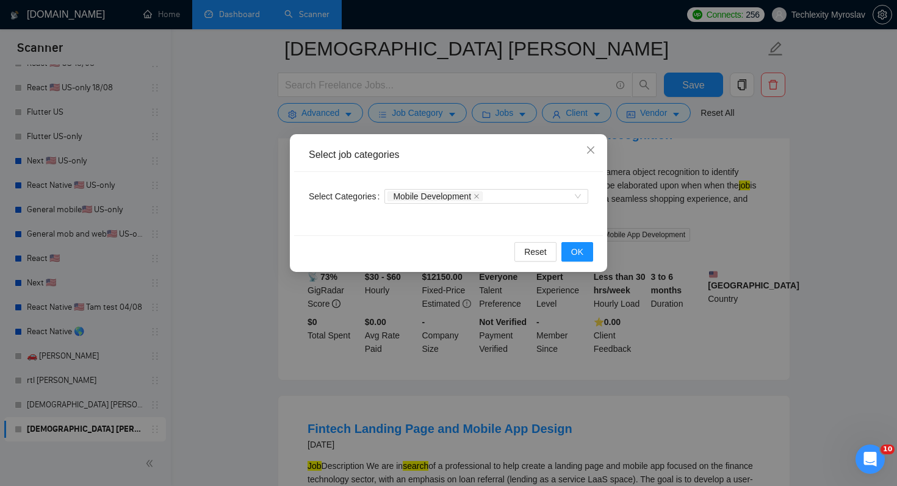
click at [304, 118] on div "Select job categories Select Categories Mobile Development Reset OK" at bounding box center [448, 243] width 897 height 486
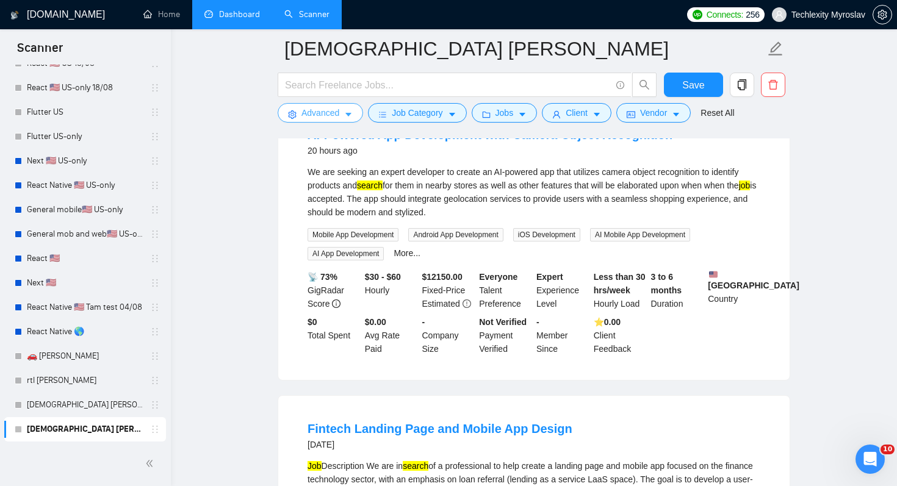
click at [314, 113] on span "Advanced" at bounding box center [320, 112] width 38 height 13
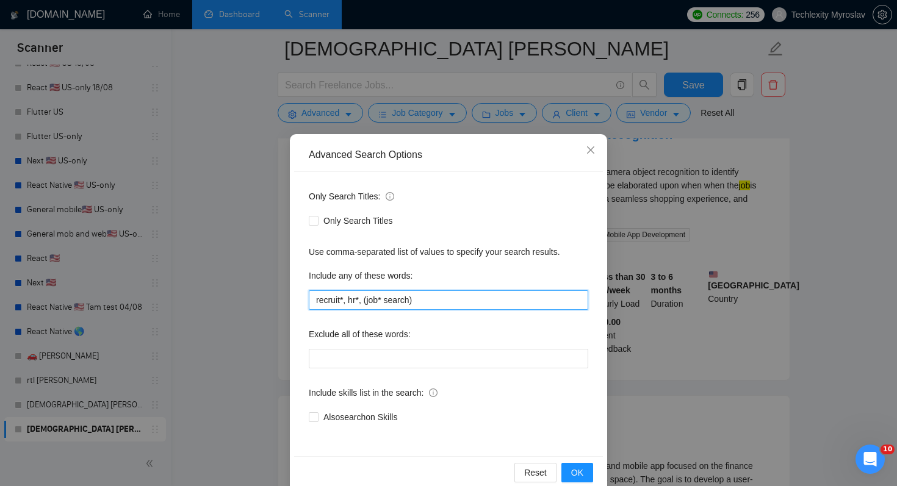
click at [379, 303] on input "recruit*, hr*, (job* search)" at bounding box center [448, 300] width 279 height 20
drag, startPoint x: 427, startPoint y: 301, endPoint x: 365, endPoint y: 301, distance: 62.2
click at [365, 301] on input "recruit*, hr*, (job* search)" at bounding box center [448, 300] width 279 height 20
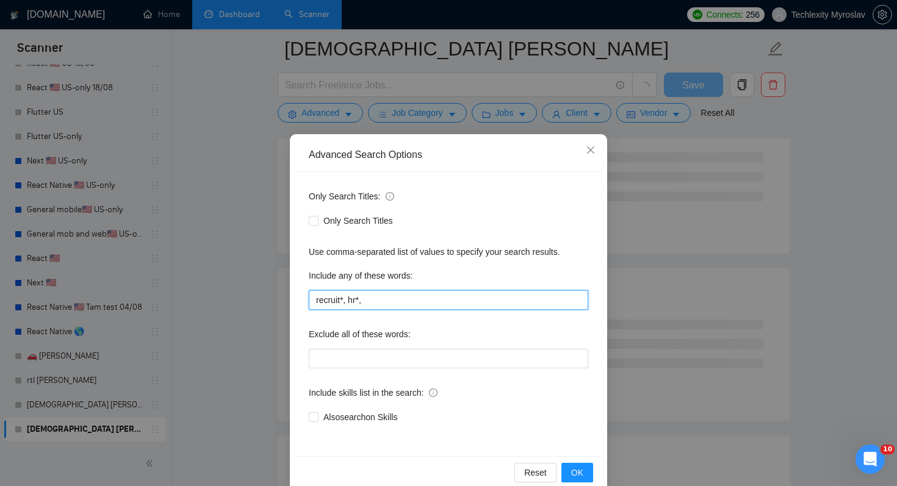
click at [404, 296] on input "recruit*, hr*," at bounding box center [448, 300] width 279 height 20
click at [409, 306] on input "recruit*, hr*," at bounding box center [448, 300] width 279 height 20
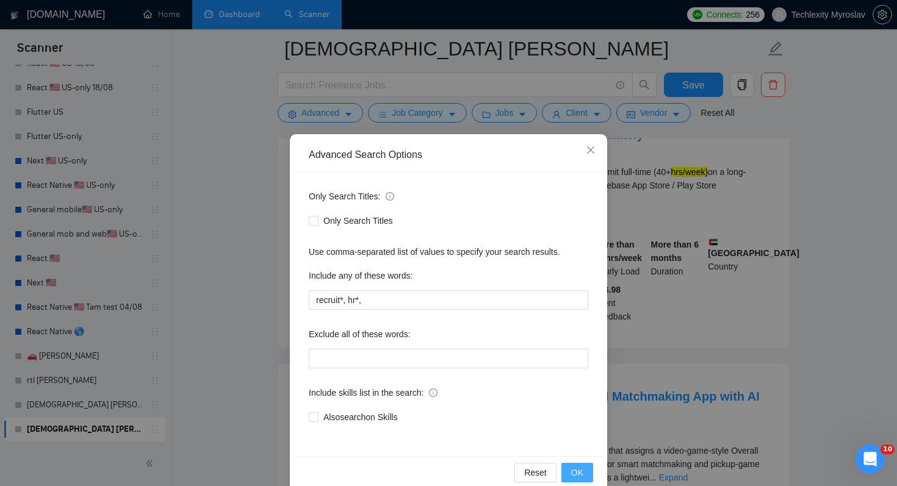
click at [581, 473] on span "OK" at bounding box center [577, 472] width 12 height 13
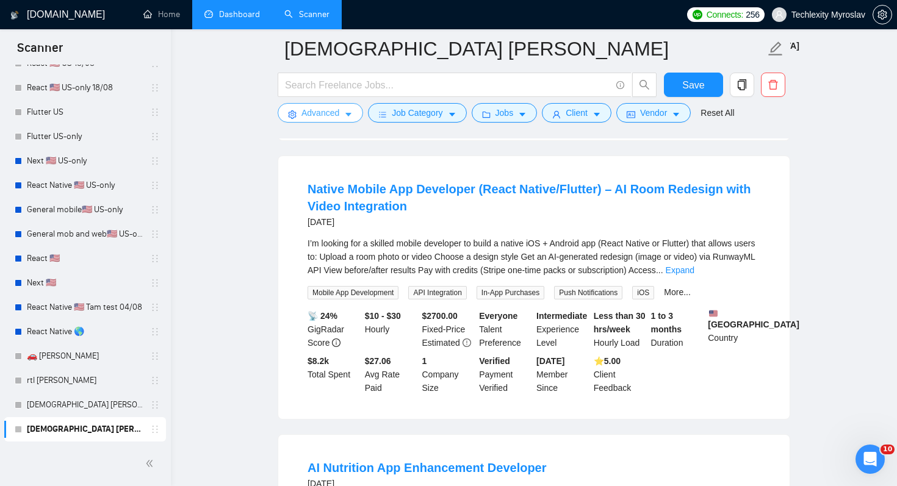
scroll to position [657, 0]
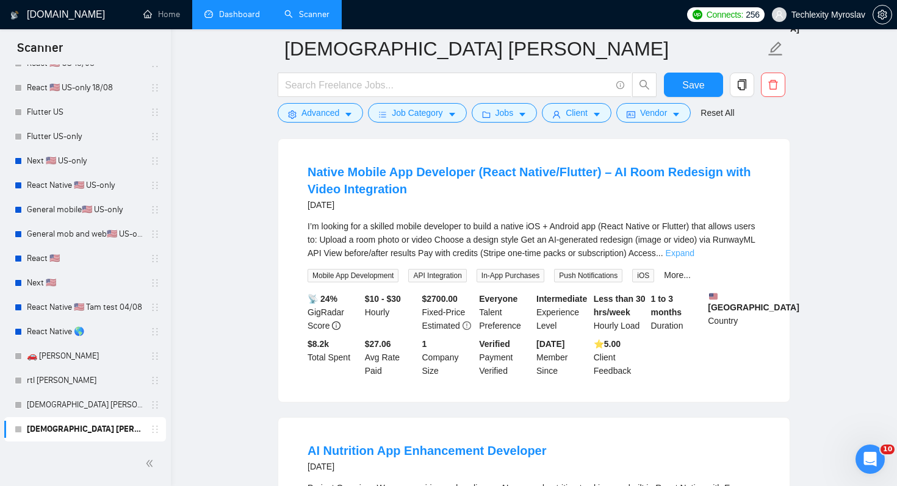
click at [694, 258] on link "Expand" at bounding box center [680, 253] width 29 height 10
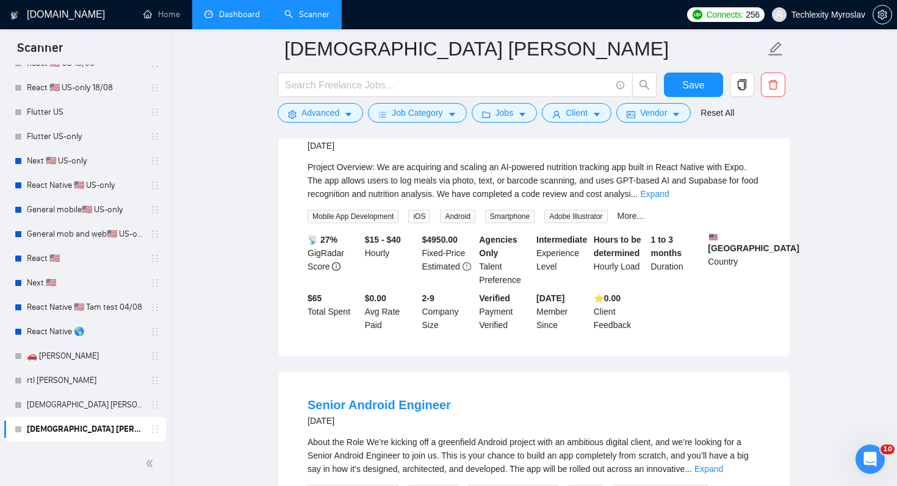
scroll to position [1484, 0]
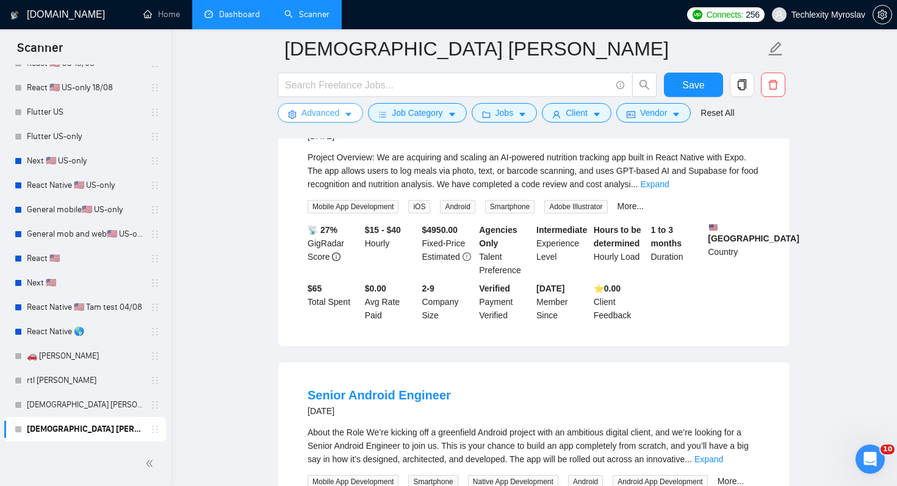
click at [343, 113] on button "Advanced" at bounding box center [320, 113] width 85 height 20
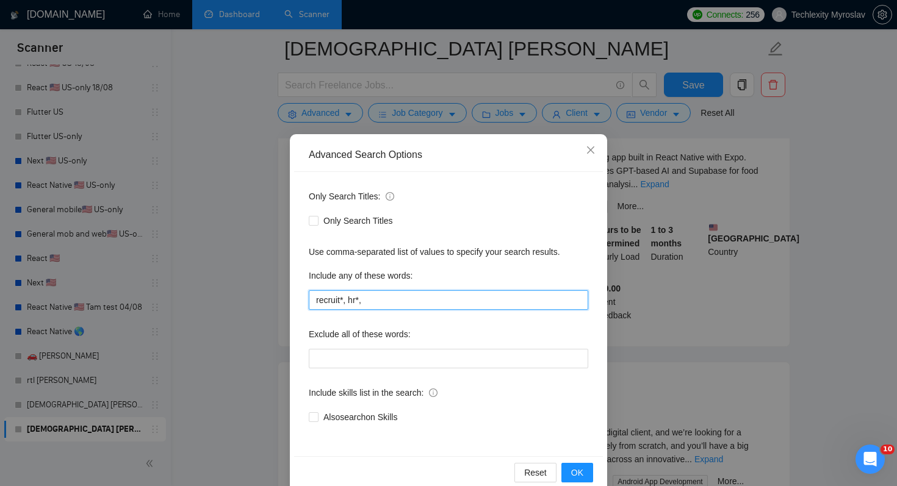
drag, startPoint x: 349, startPoint y: 301, endPoint x: 438, endPoint y: 301, distance: 89.1
click at [438, 301] on input "recruit*, hr*," at bounding box center [448, 300] width 279 height 20
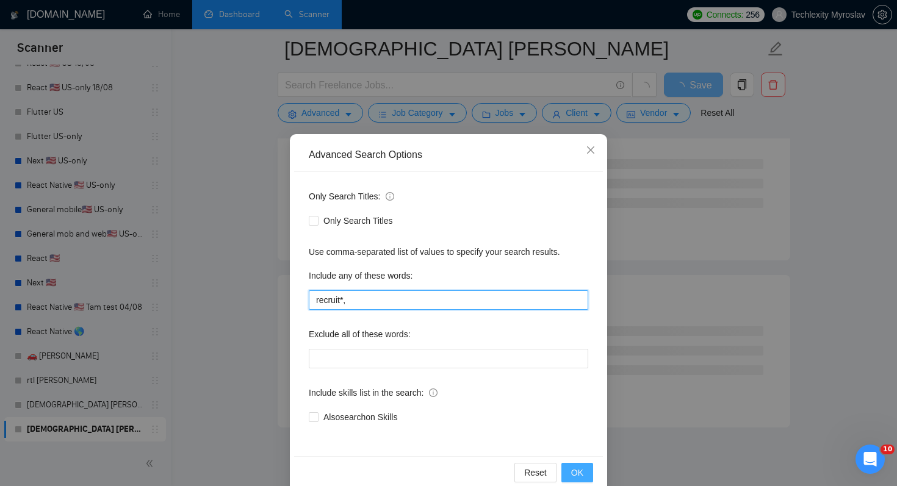
type input "recruit*,"
click at [578, 463] on button "OK" at bounding box center [577, 473] width 32 height 20
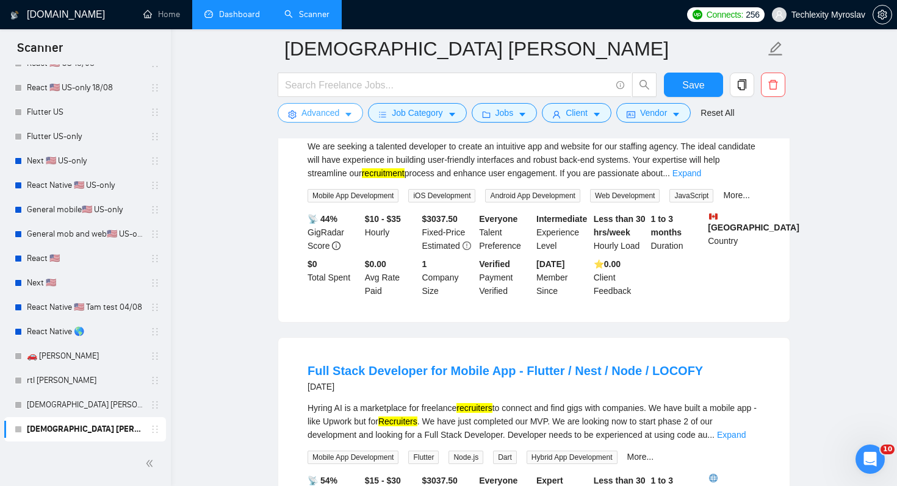
scroll to position [1550, 0]
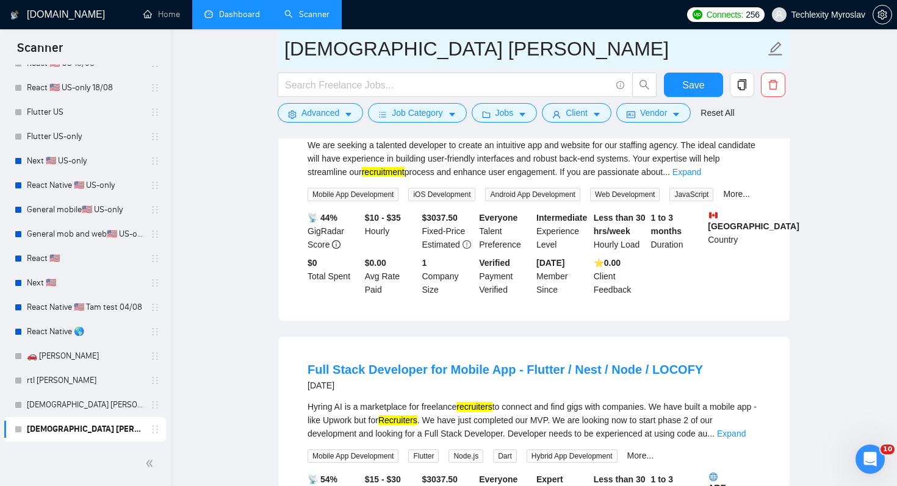
drag, startPoint x: 414, startPoint y: 54, endPoint x: 260, endPoint y: 53, distance: 154.3
type input "recruit* [PERSON_NAME]"
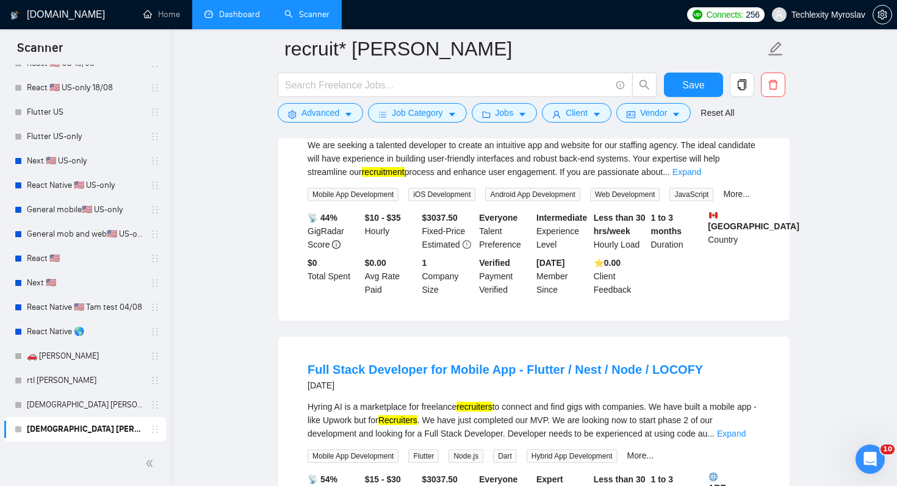
click at [706, 87] on button "Save" at bounding box center [693, 85] width 59 height 24
click at [866, 453] on icon "Open Intercom Messenger" at bounding box center [868, 458] width 20 height 20
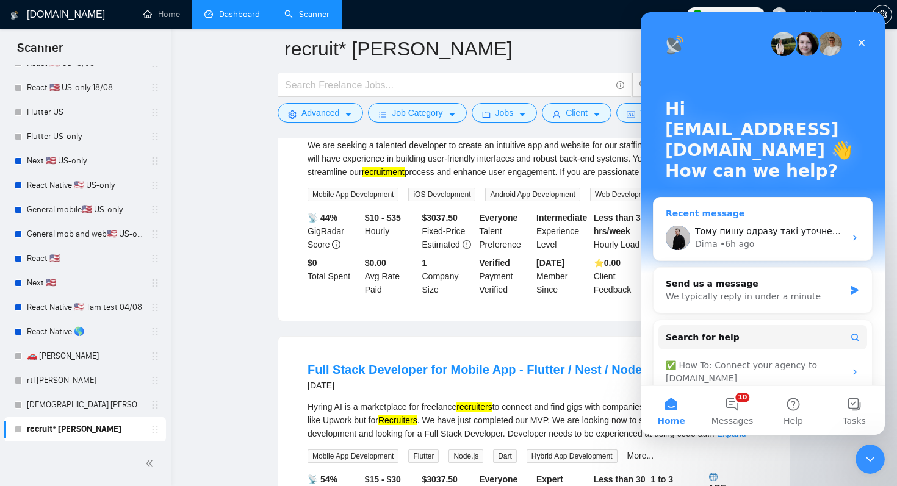
click at [770, 246] on div "Dima • 6h ago" at bounding box center [770, 244] width 150 height 13
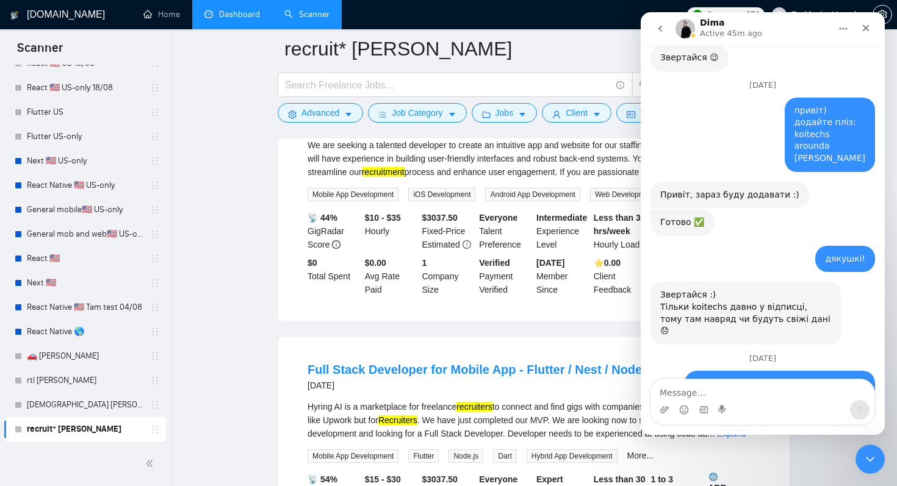
click at [789, 398] on textarea "Message…" at bounding box center [762, 389] width 223 height 21
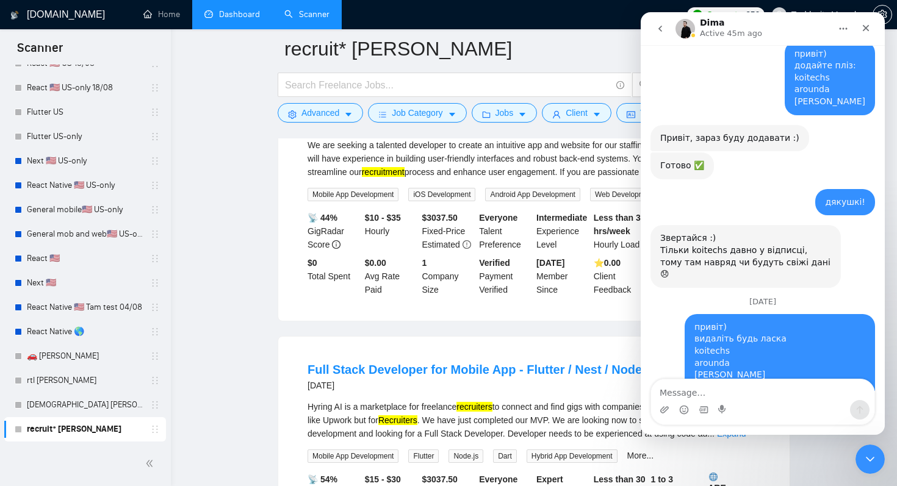
scroll to position [12789, 0]
click at [789, 398] on textarea "Message…" at bounding box center [762, 389] width 223 height 21
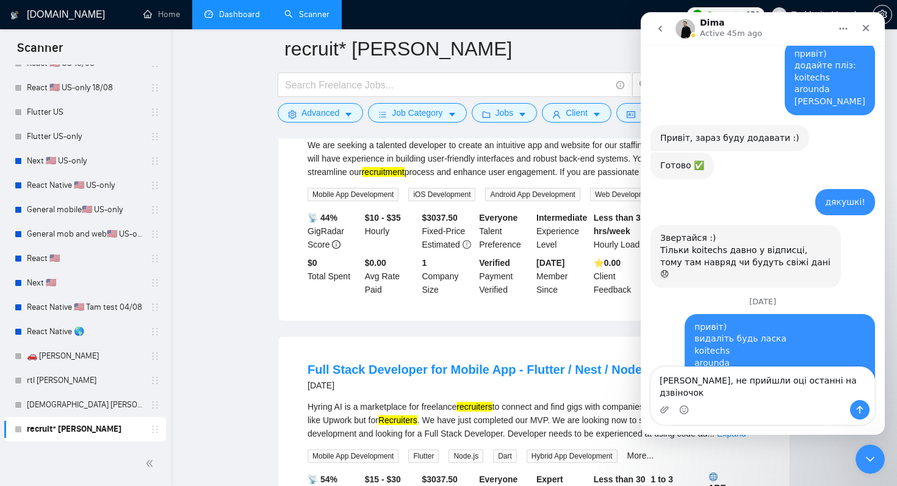
scroll to position [12801, 0]
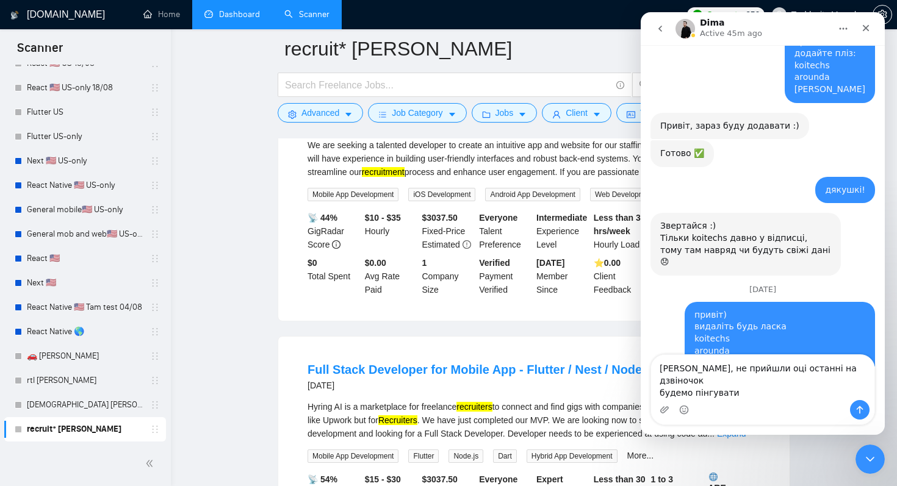
type textarea "[PERSON_NAME], не прийшли оці останні на дзвіночок будемо пінгувати?"
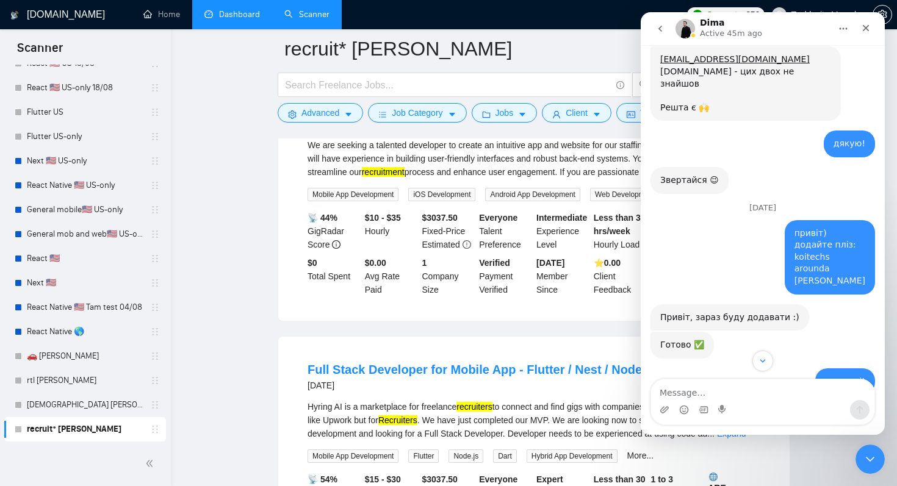
scroll to position [12610, 0]
drag, startPoint x: 700, startPoint y: 125, endPoint x: 858, endPoint y: 119, distance: 158.1
drag, startPoint x: 869, startPoint y: 129, endPoint x: 706, endPoint y: 131, distance: 163.5
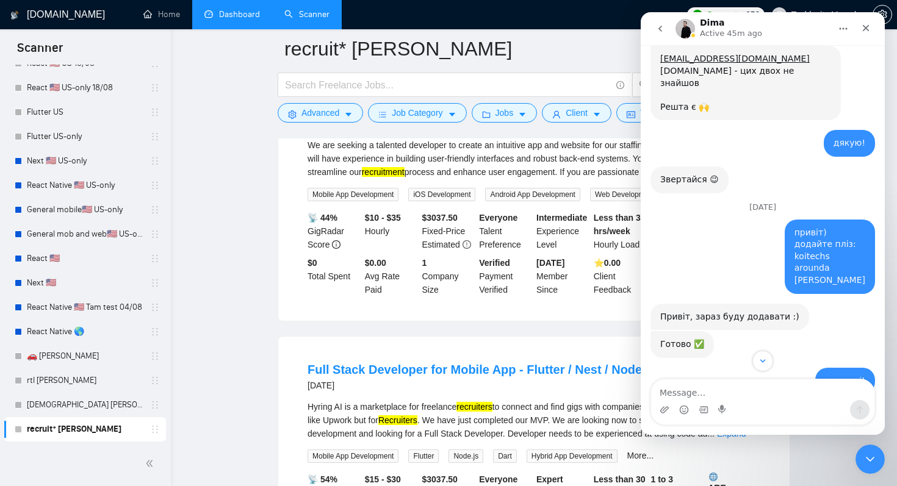
copy div "[DOMAIN_NAME] або [EMAIL_ADDRESS][DOMAIN_NAME] ​"
